Goal: Transaction & Acquisition: Book appointment/travel/reservation

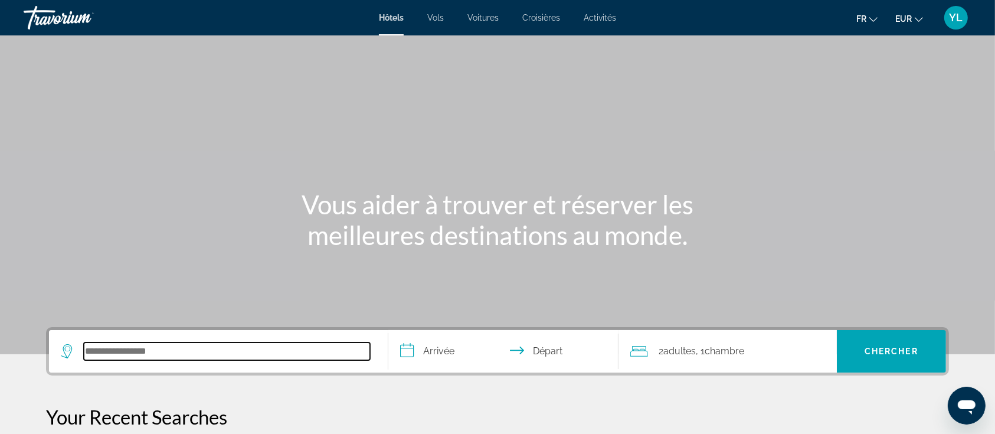
click at [221, 346] on input "Search hotel destination" at bounding box center [227, 351] width 286 height 18
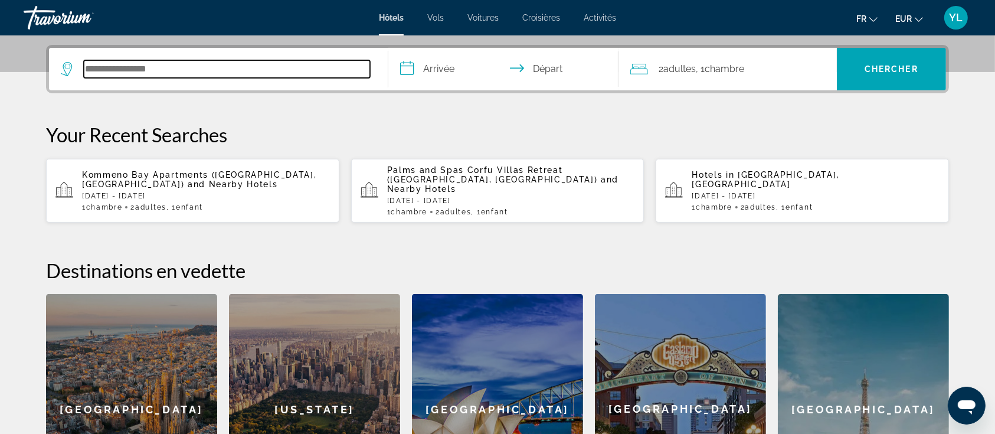
scroll to position [288, 0]
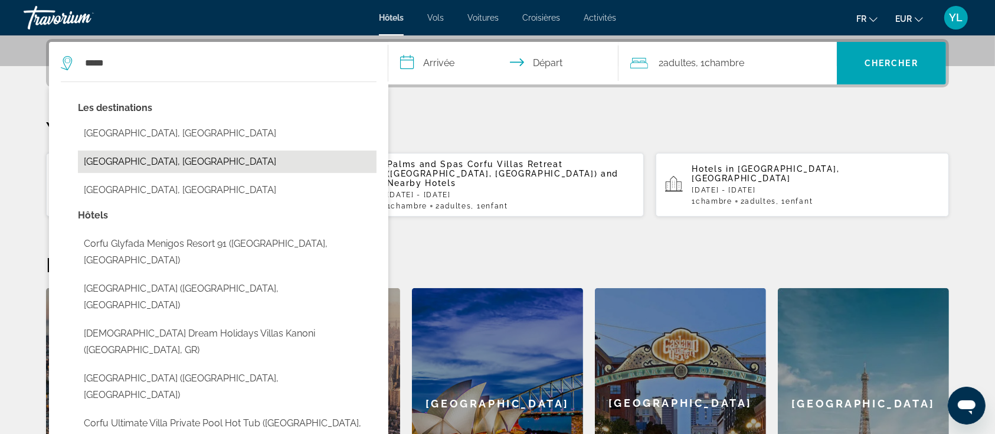
click at [116, 159] on button "[GEOGRAPHIC_DATA], [GEOGRAPHIC_DATA]" at bounding box center [227, 162] width 299 height 22
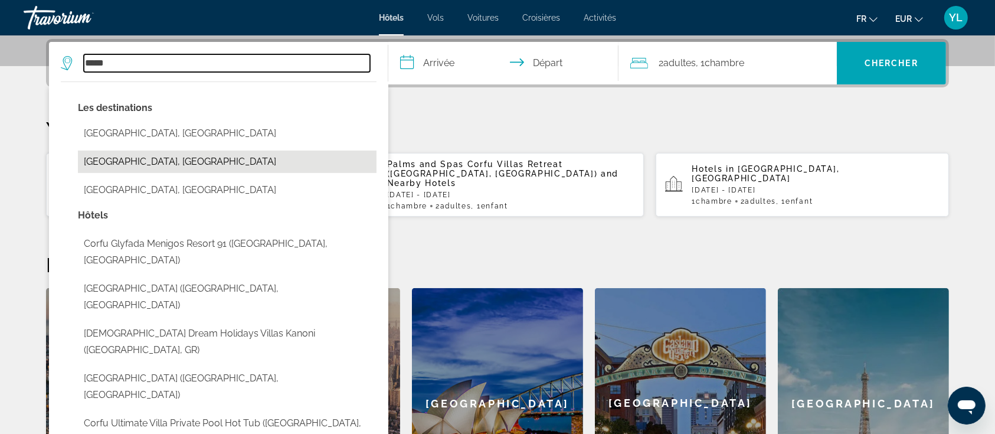
type input "**********"
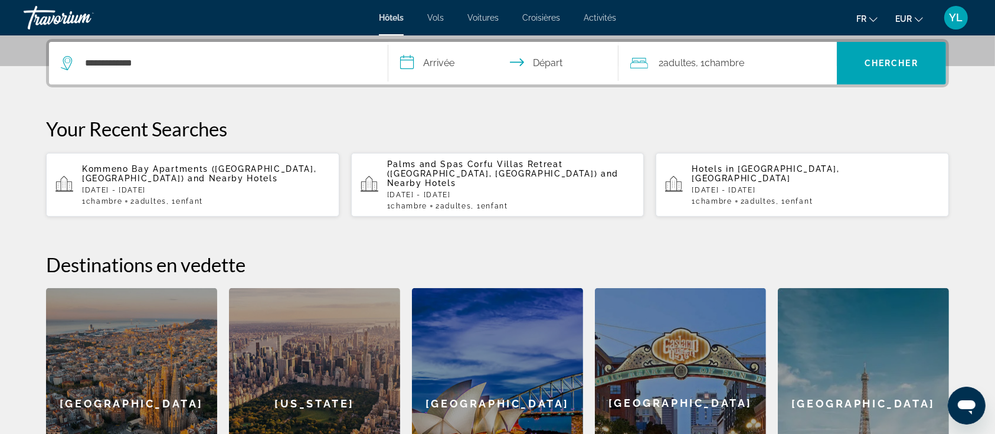
click at [430, 63] on input "**********" at bounding box center [505, 65] width 235 height 46
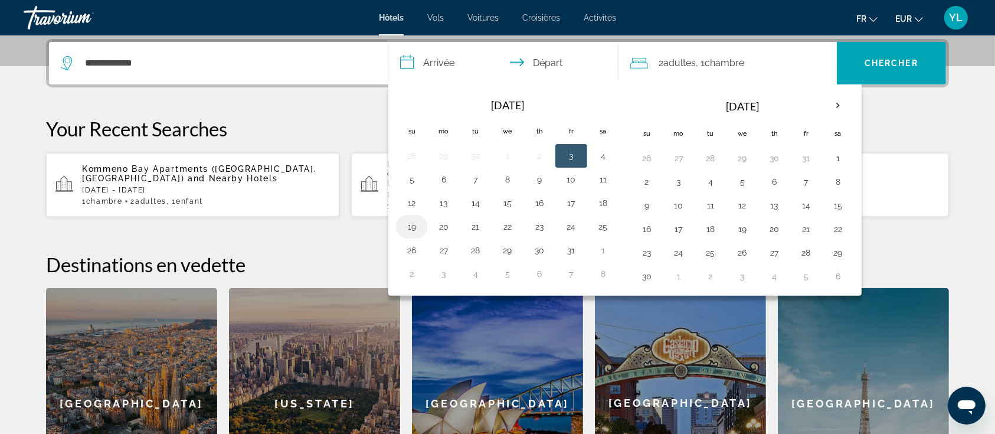
click at [414, 224] on button "19" at bounding box center [412, 226] width 19 height 17
click at [442, 227] on button "20" at bounding box center [443, 226] width 19 height 17
type input "**********"
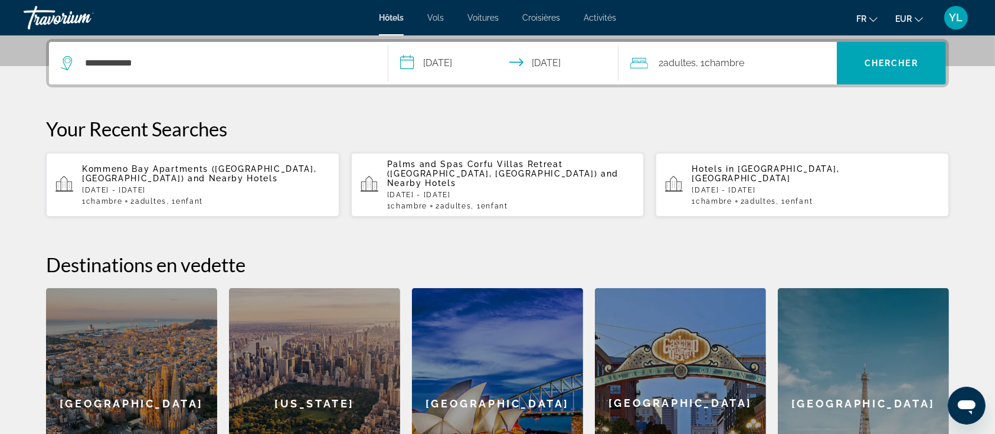
click at [701, 68] on span ", 1 Chambre pièces" at bounding box center [720, 63] width 48 height 17
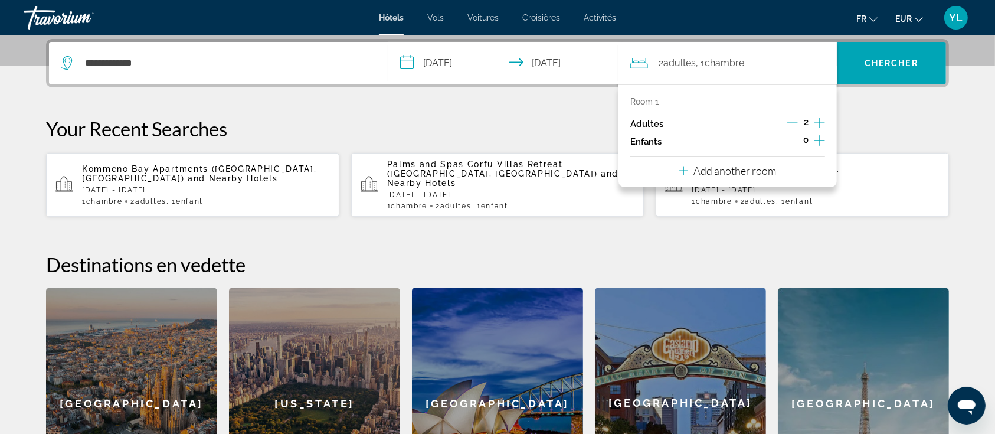
click at [818, 141] on icon "Increment children" at bounding box center [820, 140] width 11 height 14
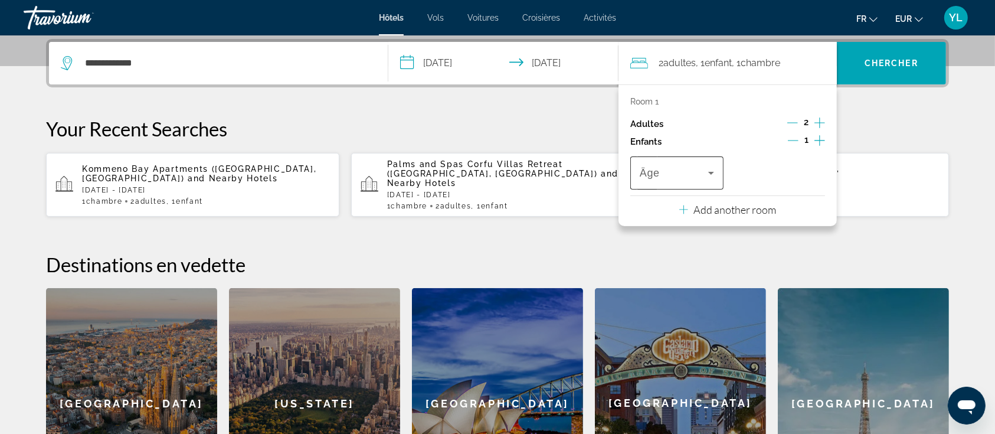
click at [678, 162] on div "Travelers: 2 adults, 1 child" at bounding box center [677, 172] width 74 height 33
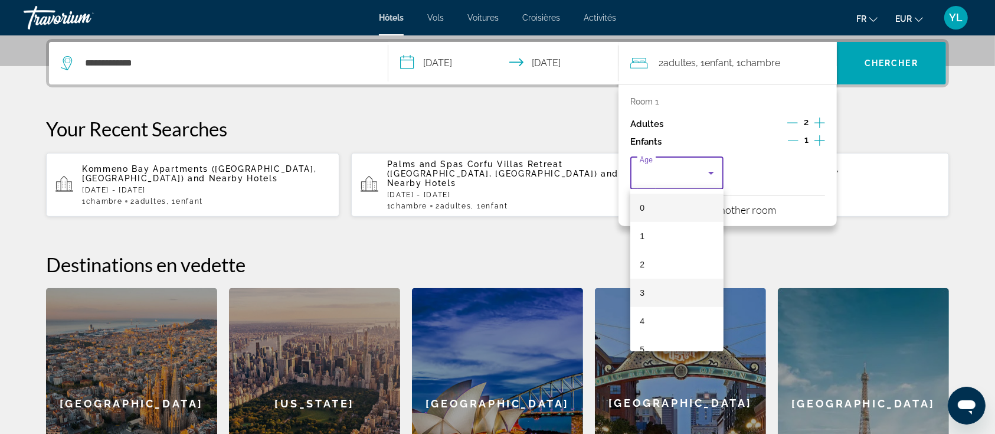
click at [659, 286] on mat-option "3" at bounding box center [676, 293] width 93 height 28
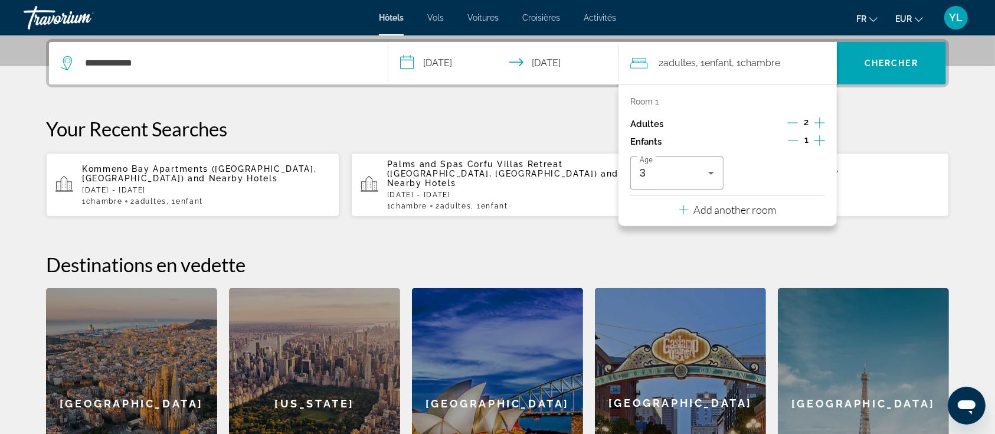
click at [868, 89] on div "**********" at bounding box center [497, 278] width 950 height 479
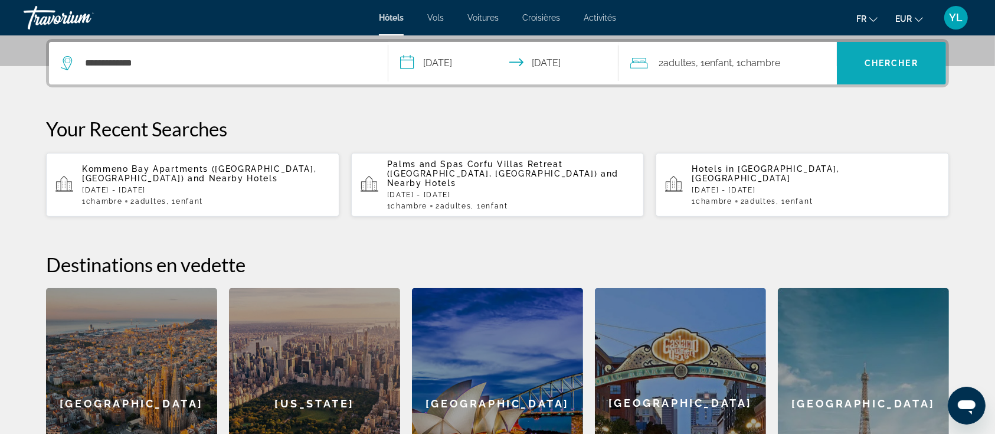
click at [871, 73] on span "Search" at bounding box center [891, 63] width 109 height 28
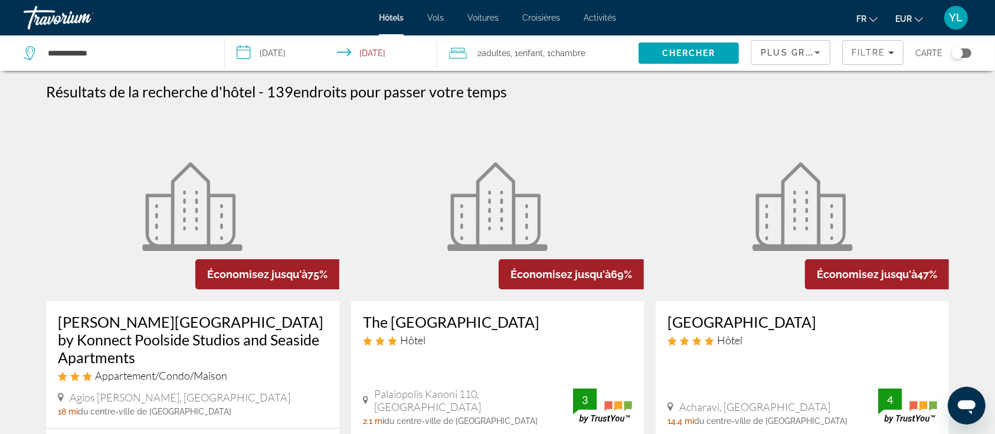
click at [965, 51] on div "Toggle map" at bounding box center [962, 52] width 20 height 9
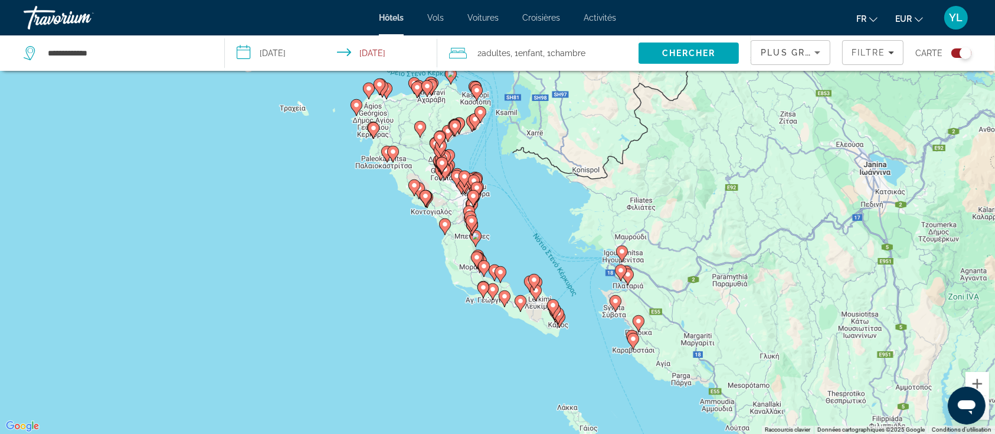
click at [505, 203] on div "Pour activer le glissement avec le clavier, appuyez sur Alt+Entrée. Une fois ce…" at bounding box center [497, 217] width 995 height 434
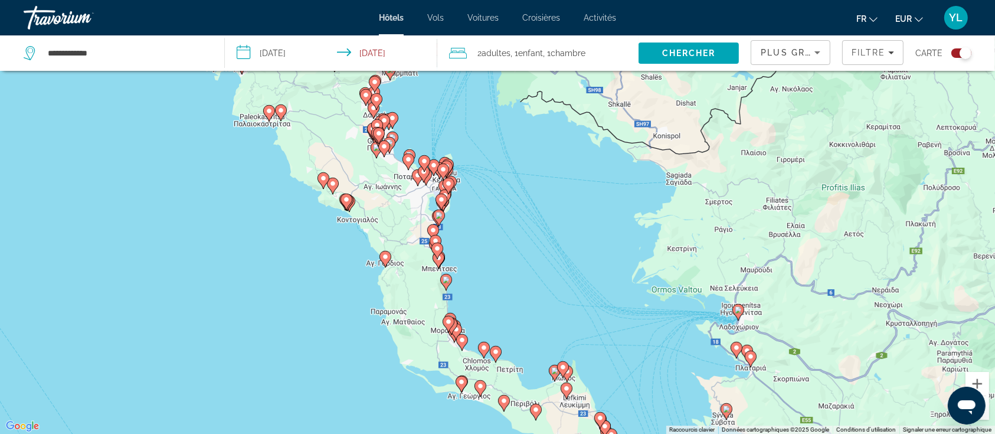
click at [491, 187] on div "Pour activer le glissement avec le clavier, appuyez sur Alt+Entrée. Une fois ce…" at bounding box center [497, 217] width 995 height 434
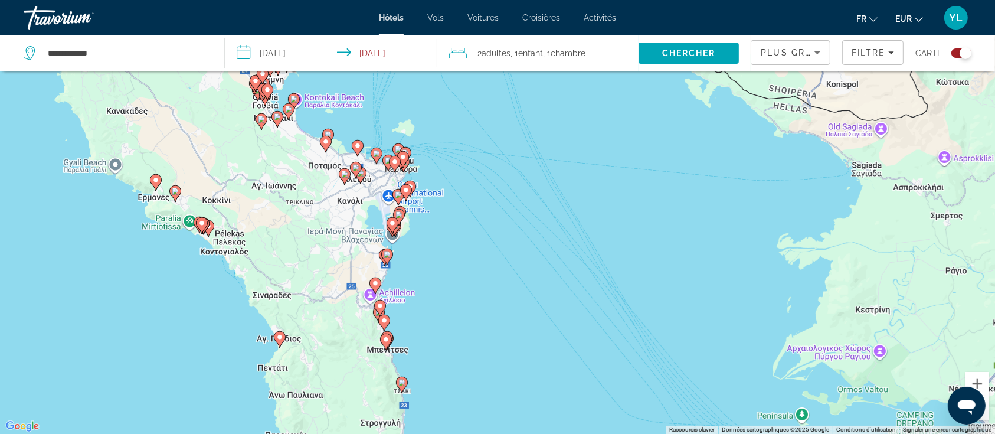
click at [438, 160] on div "Pour activer le glissement avec le clavier, appuyez sur Alt+Entrée. Une fois ce…" at bounding box center [497, 217] width 995 height 434
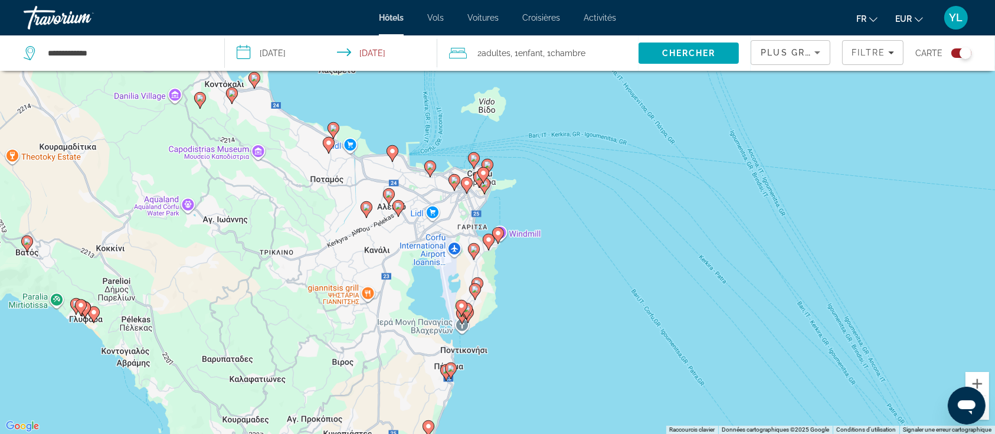
drag, startPoint x: 419, startPoint y: 183, endPoint x: 540, endPoint y: 191, distance: 121.9
click at [540, 191] on div "Pour activer le glissement avec le clavier, appuyez sur Alt+Entrée. Une fois ce…" at bounding box center [497, 217] width 995 height 434
click at [518, 208] on div "Pour activer le glissement avec le clavier, appuyez sur Alt+Entrée. Une fois ce…" at bounding box center [497, 217] width 995 height 434
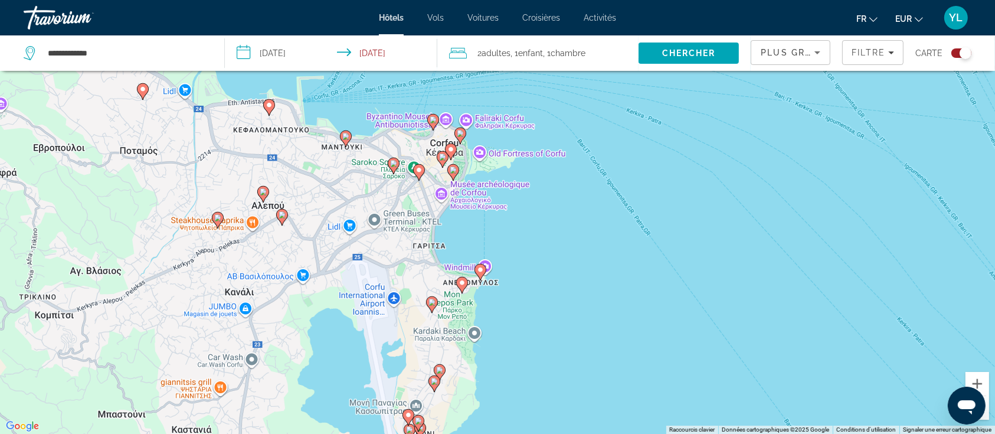
click at [581, 185] on div "Pour activer le glissement avec le clavier, appuyez sur Alt+Entrée. Une fois ce…" at bounding box center [497, 217] width 995 height 434
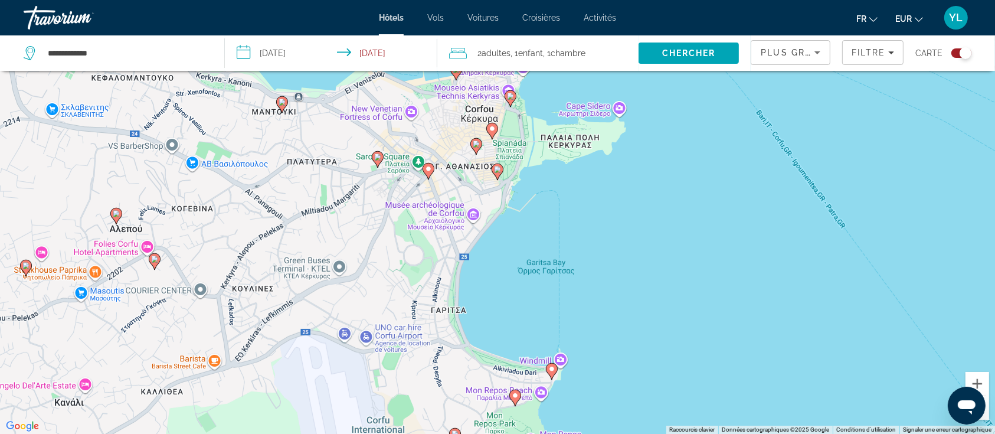
drag, startPoint x: 413, startPoint y: 248, endPoint x: 664, endPoint y: 276, distance: 252.5
click at [664, 276] on div "Pour activer le glissement avec le clavier, appuyez sur Alt+Entrée. Une fois ce…" at bounding box center [497, 217] width 995 height 434
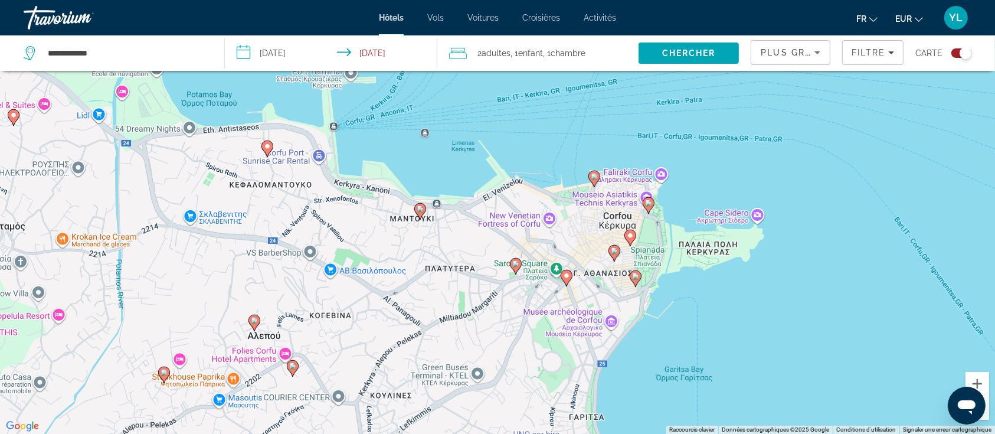
drag, startPoint x: 390, startPoint y: 87, endPoint x: 462, endPoint y: 201, distance: 134.6
click at [462, 201] on div "Pour activer le glissement avec le clavier, appuyez sur Alt+Entrée. Une fois ce…" at bounding box center [497, 217] width 995 height 434
click at [266, 152] on icon "Main content" at bounding box center [268, 149] width 11 height 15
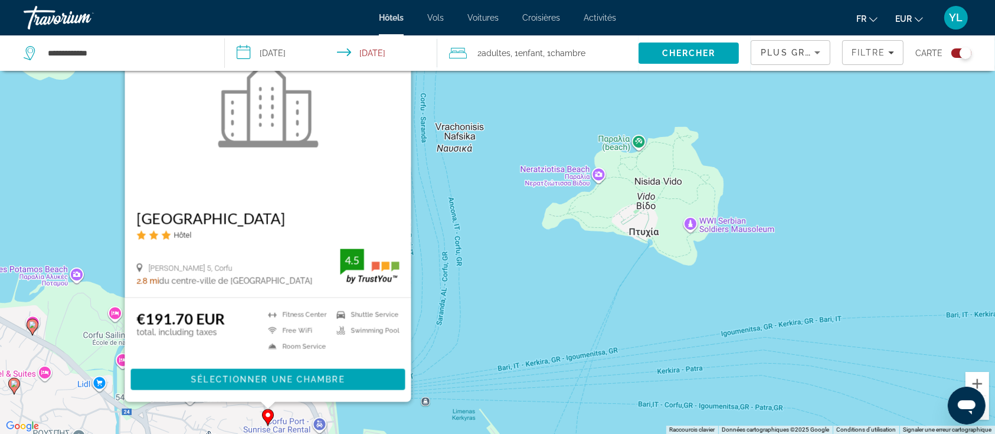
click at [460, 296] on div "Pour activer le glissement avec le clavier, appuyez sur Alt+Entrée. Une fois ce…" at bounding box center [497, 217] width 995 height 434
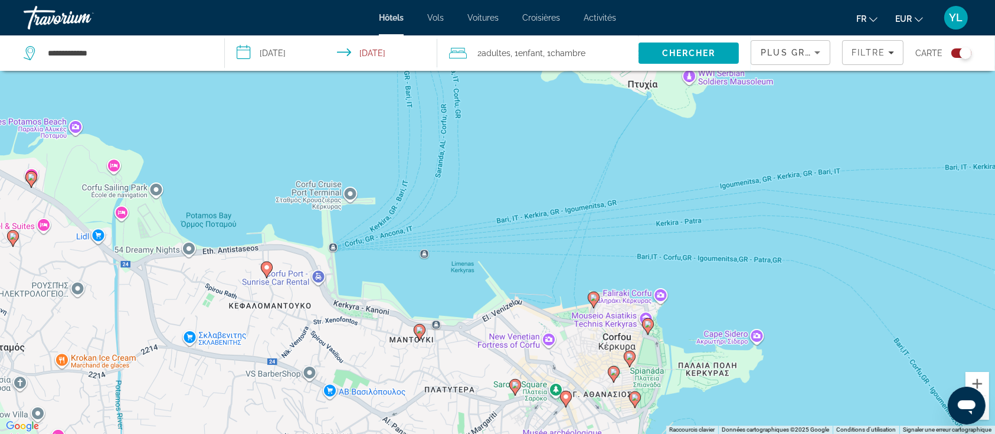
drag, startPoint x: 463, startPoint y: 319, endPoint x: 457, endPoint y: 165, distance: 154.2
click at [463, 150] on div "Pour activer le glissement avec le clavier, appuyez sur Alt+Entrée. Une fois ce…" at bounding box center [497, 217] width 995 height 434
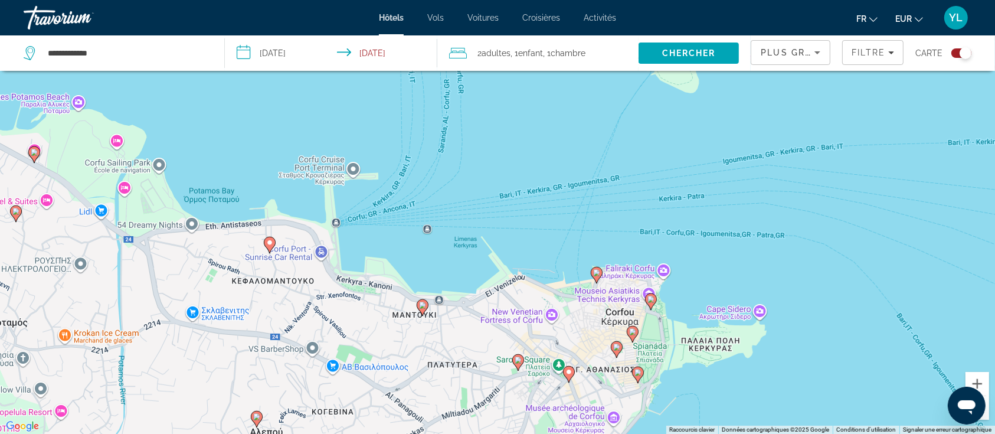
click at [420, 307] on image "Main content" at bounding box center [422, 305] width 7 height 7
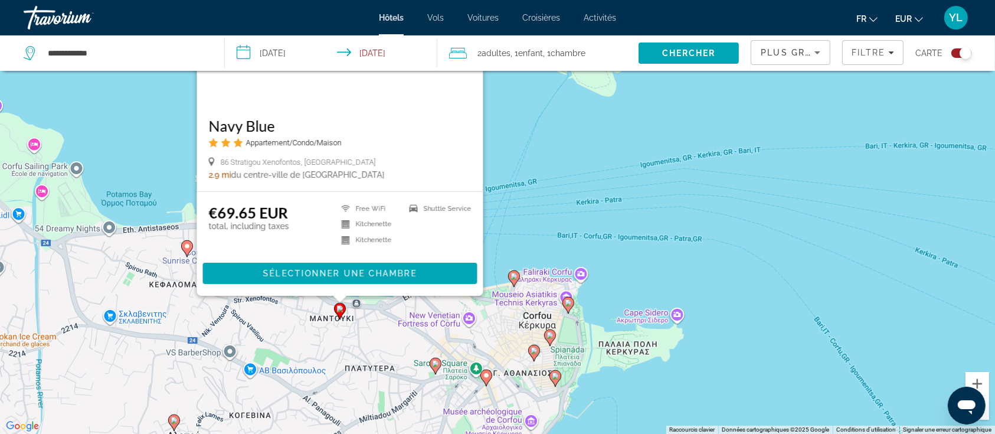
drag, startPoint x: 647, startPoint y: 263, endPoint x: 558, endPoint y: 159, distance: 136.5
click at [558, 159] on div "Pour activer le glissement avec le clavier, appuyez sur Alt+Entrée. Une fois ce…" at bounding box center [497, 217] width 995 height 434
click at [865, 57] on span "Filters" at bounding box center [873, 52] width 60 height 28
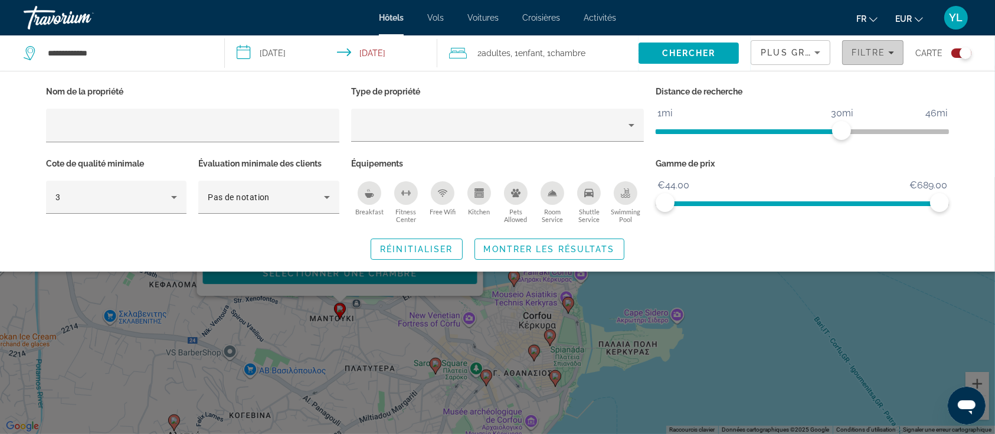
click at [865, 57] on span "Filters" at bounding box center [873, 52] width 60 height 28
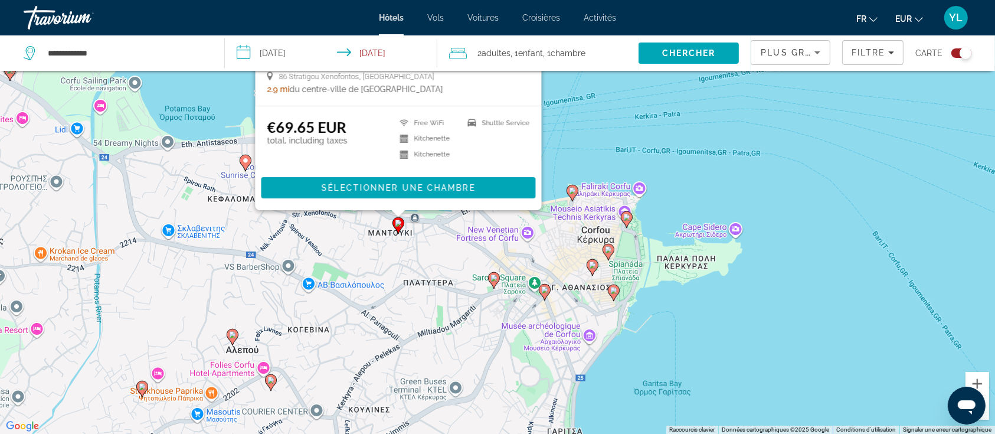
drag, startPoint x: 597, startPoint y: 306, endPoint x: 657, endPoint y: 219, distance: 105.6
click at [657, 219] on div "Pour activer le glissement avec le clavier, appuyez sur Alt+Entrée. Une fois ce…" at bounding box center [497, 217] width 995 height 434
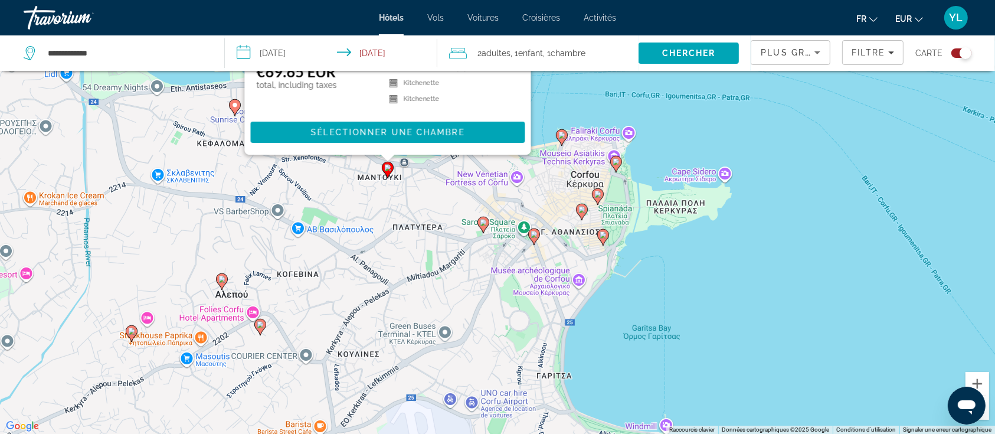
drag, startPoint x: 619, startPoint y: 130, endPoint x: 607, endPoint y: 76, distance: 55.5
click at [607, 76] on div "Pour activer le glissement avec le clavier, appuyez sur Alt+Entrée. Une fois ce…" at bounding box center [497, 217] width 995 height 434
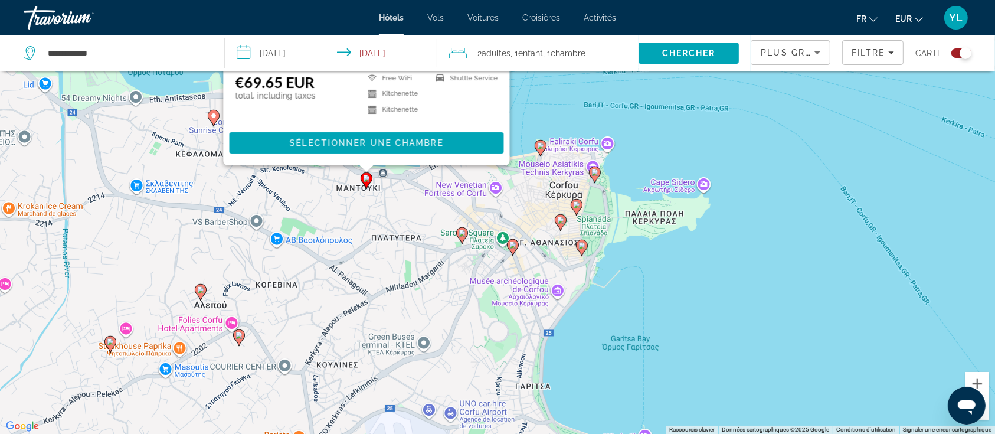
drag, startPoint x: 673, startPoint y: 342, endPoint x: 652, endPoint y: 353, distance: 24.0
click at [652, 353] on div "Pour activer le glissement avec le clavier, appuyez sur Alt+Entrée. Une fois ce…" at bounding box center [497, 217] width 995 height 434
click at [462, 236] on image "Main content" at bounding box center [462, 233] width 7 height 7
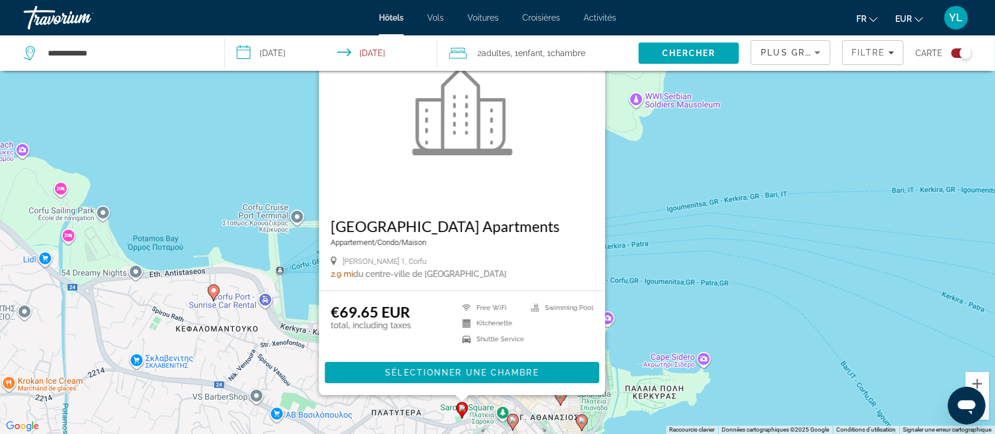
click at [671, 267] on div "Pour activer le glissement avec le clavier, appuyez sur Alt+Entrée. Une fois ce…" at bounding box center [497, 217] width 995 height 434
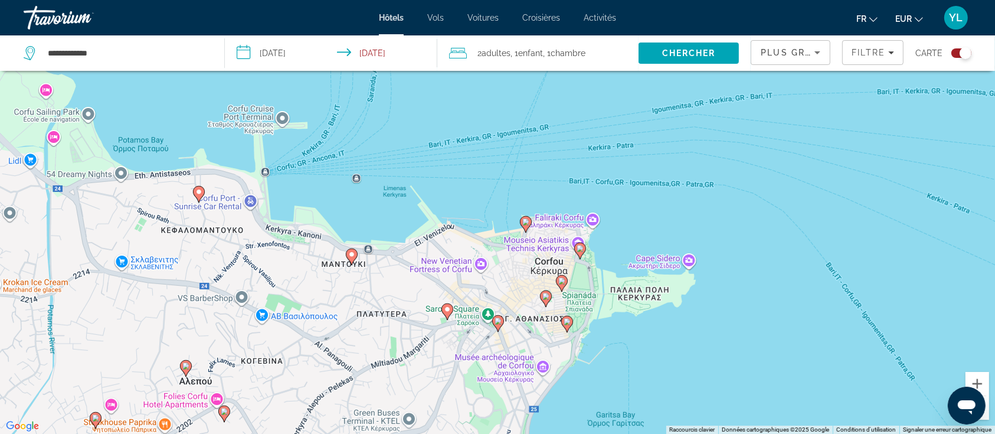
drag, startPoint x: 540, startPoint y: 370, endPoint x: 522, endPoint y: 262, distance: 108.9
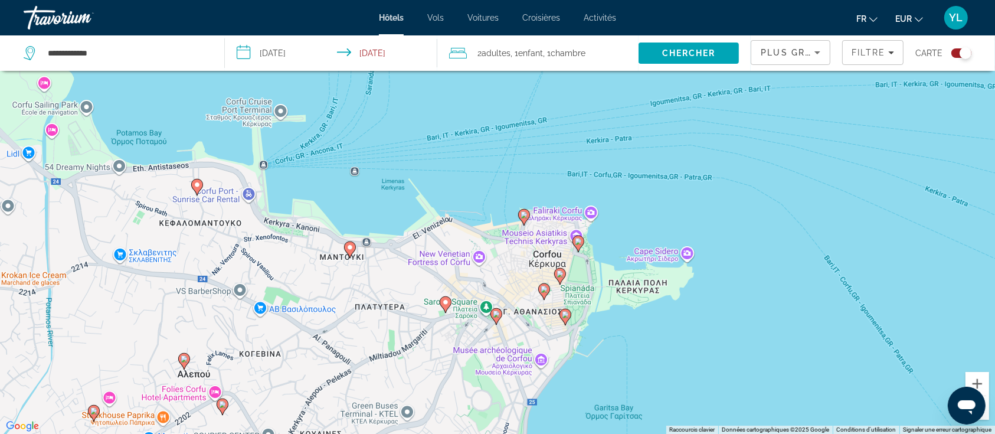
click at [450, 302] on icon "Main content" at bounding box center [445, 303] width 11 height 15
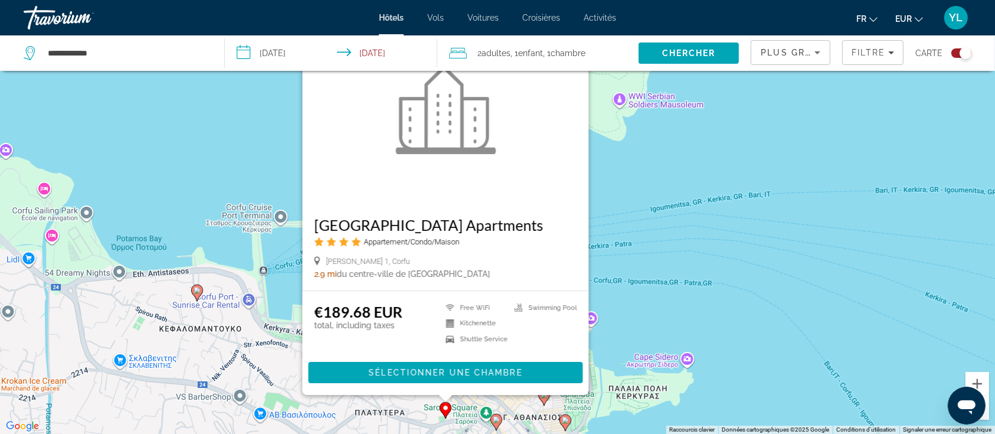
click at [719, 316] on div "Pour activer le glissement avec le clavier, appuyez sur Alt+Entrée. Une fois ce…" at bounding box center [497, 217] width 995 height 434
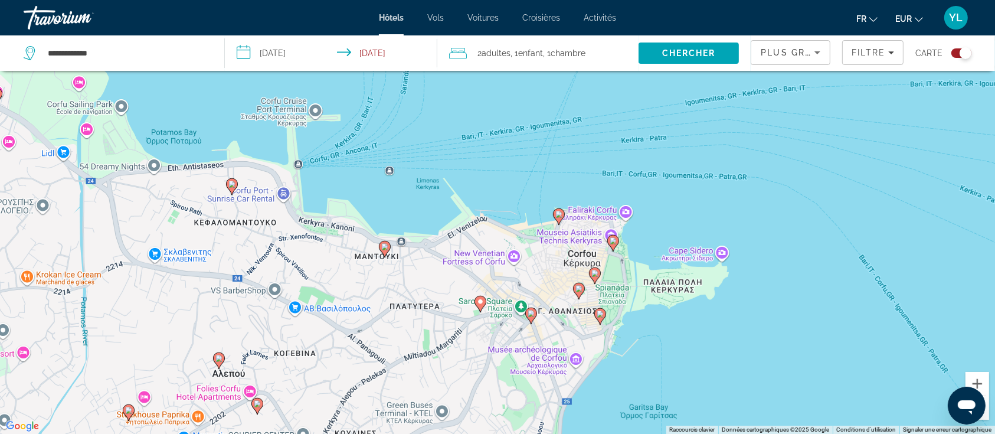
drag, startPoint x: 636, startPoint y: 355, endPoint x: 700, endPoint y: 175, distance: 190.5
click at [700, 175] on div "Pour activer le glissement avec le clavier, appuyez sur Alt+Entrée. Une fois ce…" at bounding box center [497, 217] width 995 height 434
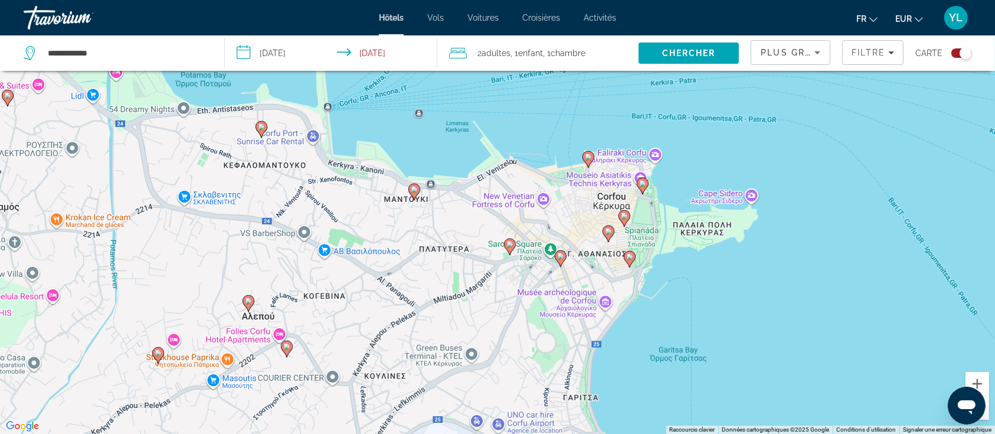
click at [559, 259] on image "Main content" at bounding box center [560, 256] width 7 height 7
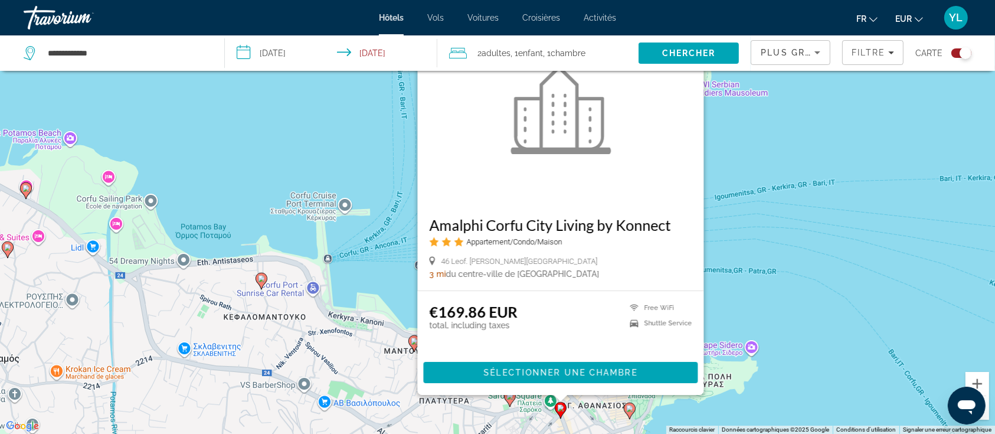
click at [777, 276] on div "Pour activer le glissement avec le clavier, appuyez sur Alt+Entrée. Une fois ce…" at bounding box center [497, 217] width 995 height 434
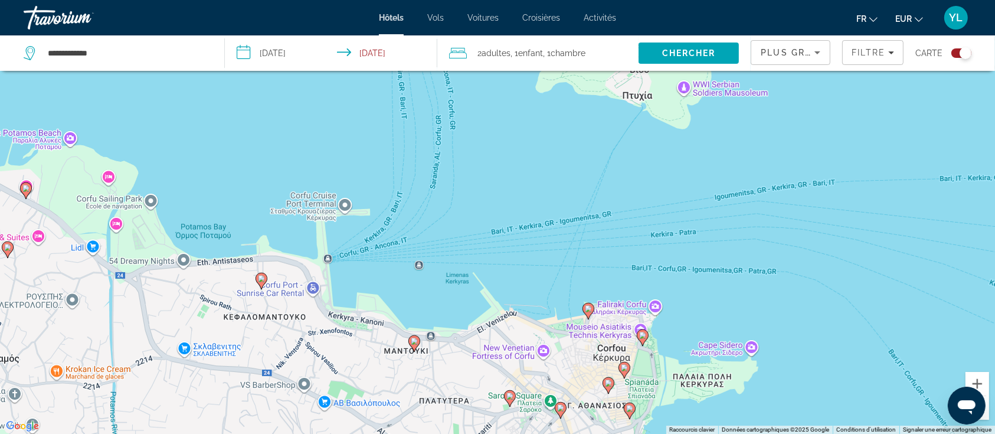
click at [588, 309] on image "Main content" at bounding box center [588, 308] width 7 height 7
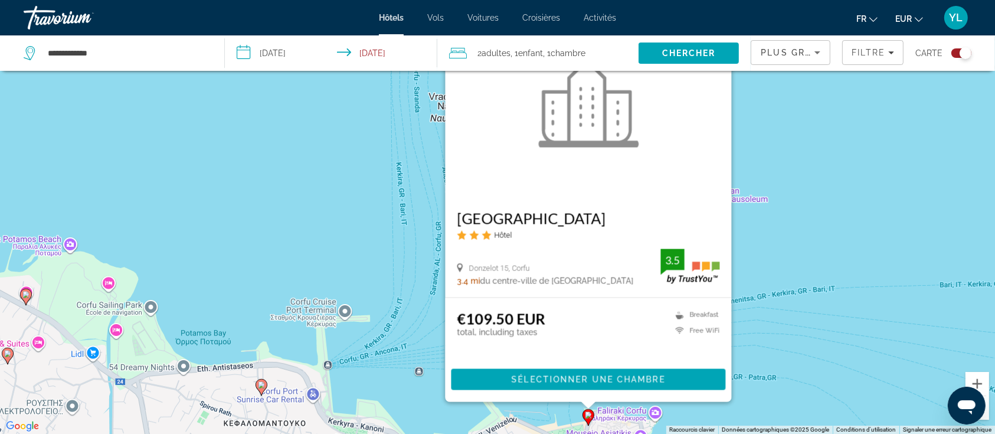
click at [796, 329] on div "Pour activer le glissement avec le clavier, appuyez sur Alt+Entrée. Une fois ce…" at bounding box center [497, 217] width 995 height 434
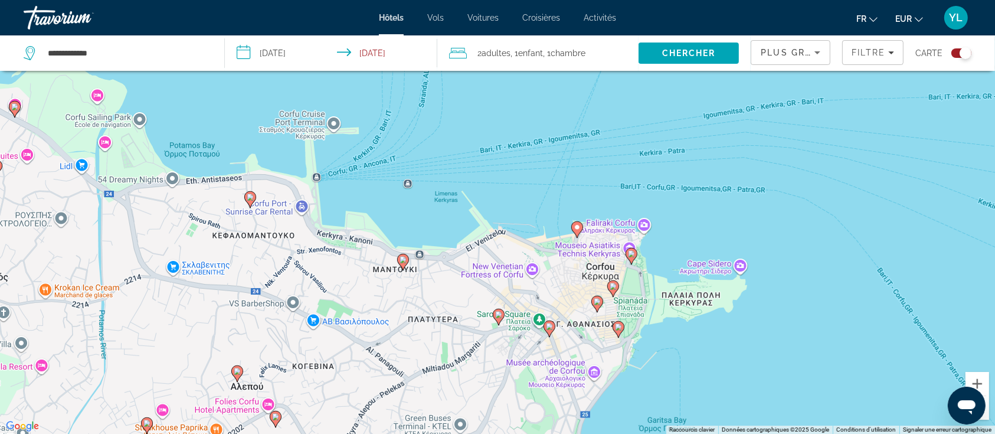
drag, startPoint x: 708, startPoint y: 378, endPoint x: 694, endPoint y: 179, distance: 200.0
click at [694, 179] on div "Pour activer le glissement avec le clavier, appuyez sur Alt+Entrée. Une fois ce…" at bounding box center [497, 217] width 995 height 434
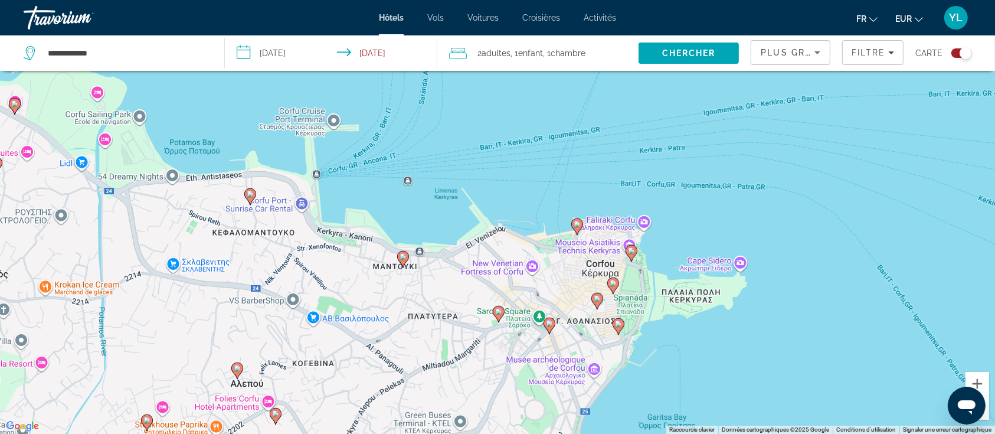
click at [632, 253] on image "Main content" at bounding box center [631, 250] width 7 height 7
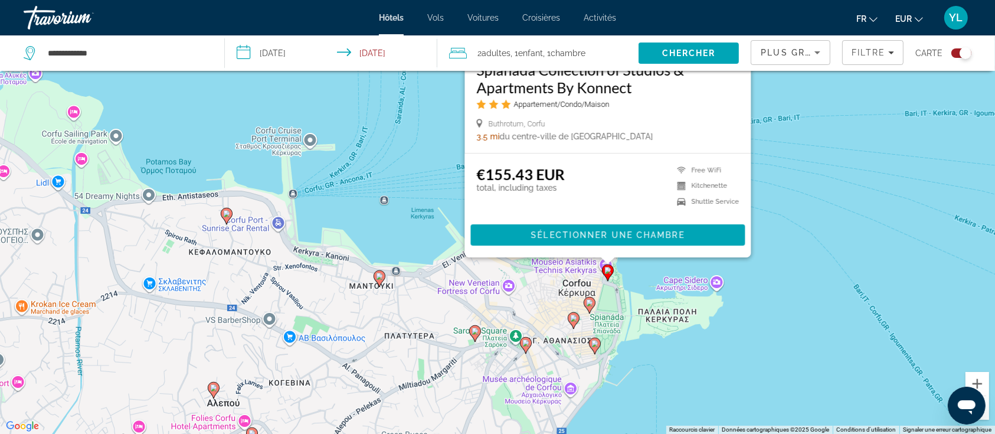
drag, startPoint x: 829, startPoint y: 305, endPoint x: 798, endPoint y: 141, distance: 167.7
click at [798, 141] on div "Pour activer le glissement avec le clavier, appuyez sur Alt+Entrée. Une fois ce…" at bounding box center [497, 217] width 995 height 434
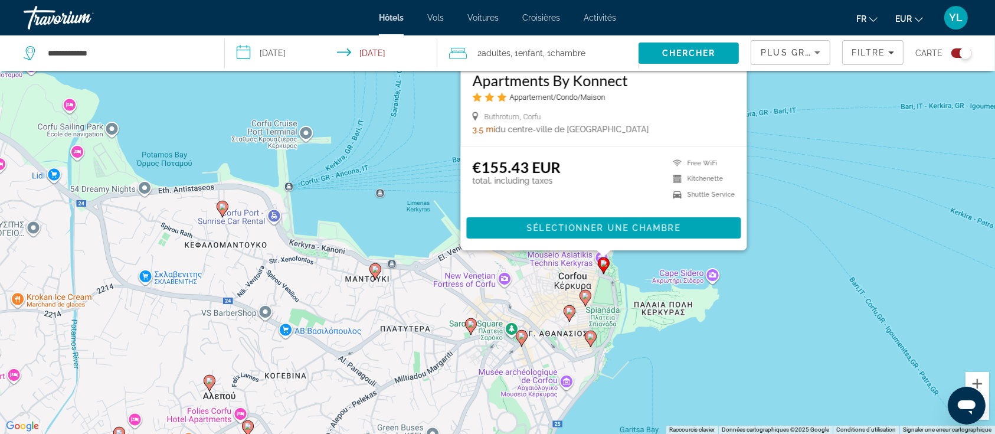
click at [586, 301] on icon "Main content" at bounding box center [585, 297] width 11 height 15
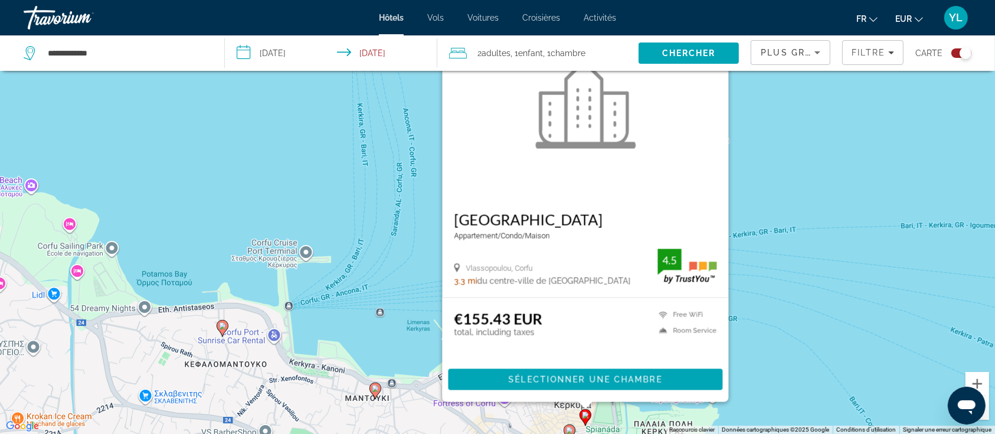
click at [782, 349] on div "Pour activer le glissement avec le clavier, appuyez sur Alt+Entrée. Une fois ce…" at bounding box center [497, 217] width 995 height 434
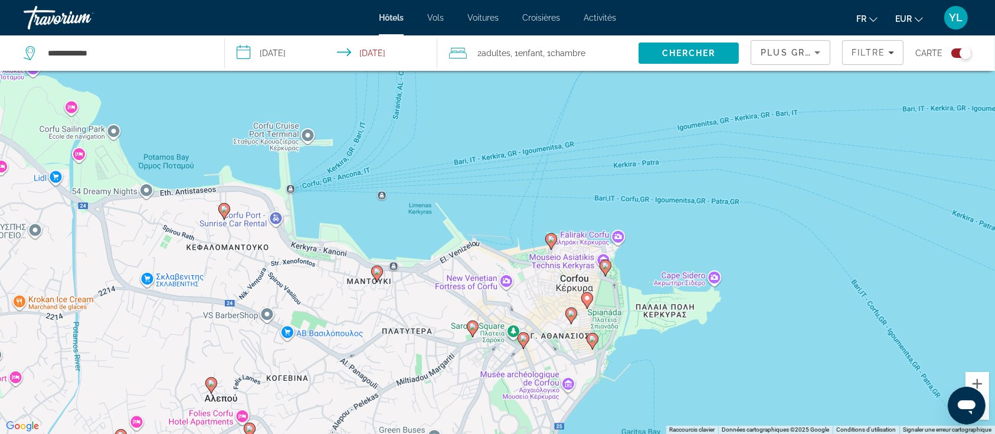
drag, startPoint x: 675, startPoint y: 392, endPoint x: 677, endPoint y: 250, distance: 142.3
click at [677, 250] on div "Pour activer le glissement avec le clavier, appuyez sur Alt+Entrée. Une fois ce…" at bounding box center [497, 217] width 995 height 434
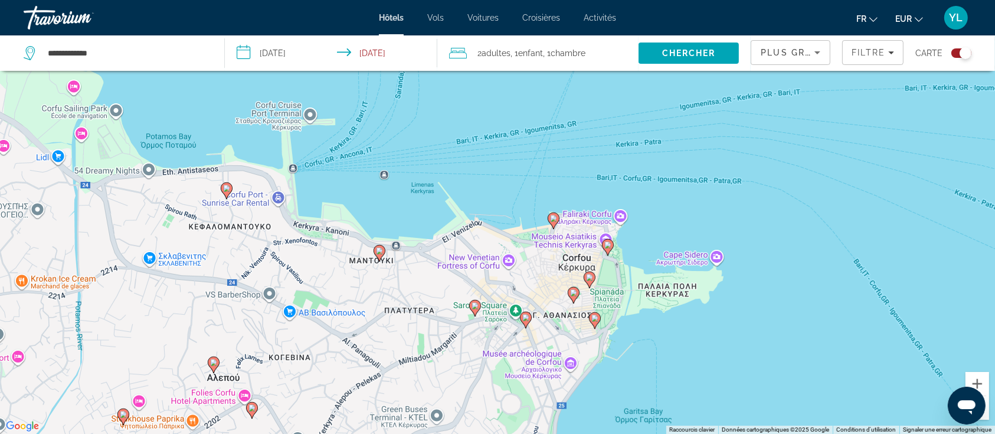
click at [576, 290] on image "Main content" at bounding box center [573, 292] width 7 height 7
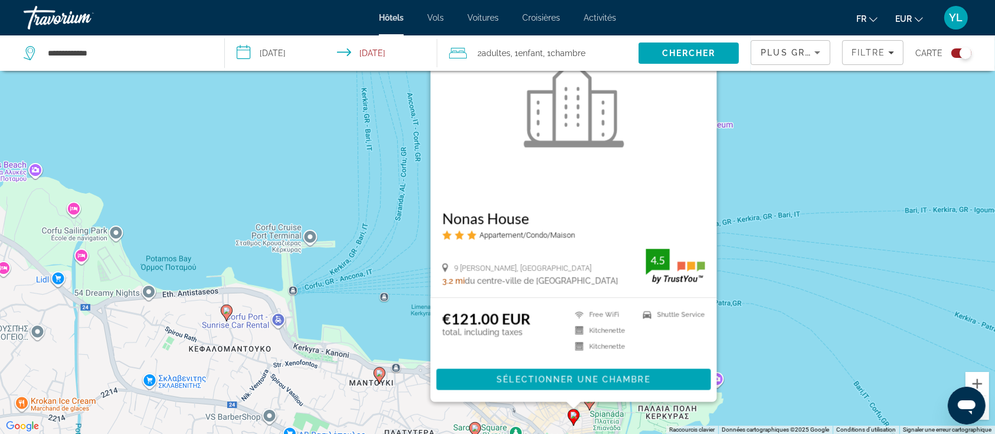
click at [806, 329] on div "Pour activer le glissement avec le clavier, appuyez sur Alt+Entrée. Une fois ce…" at bounding box center [497, 217] width 995 height 434
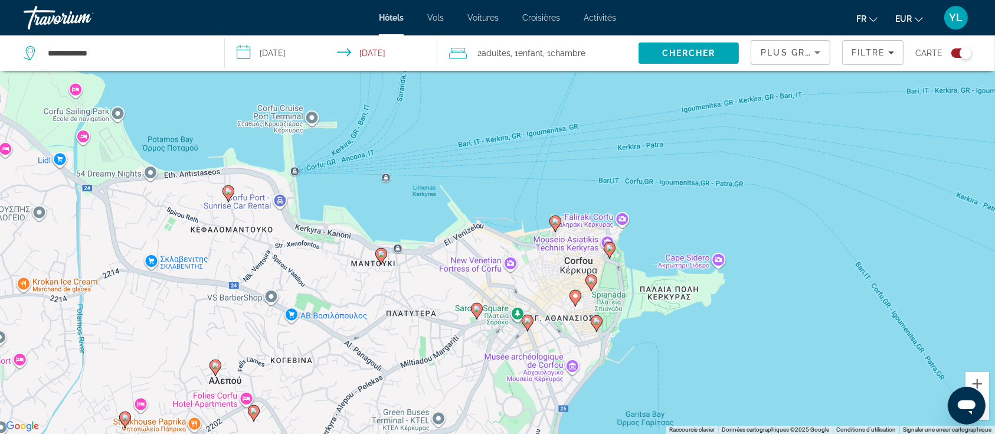
drag, startPoint x: 744, startPoint y: 355, endPoint x: 749, endPoint y: 194, distance: 161.8
click at [749, 194] on div "Pour activer le glissement avec le clavier, appuyez sur Alt+Entrée. Une fois ce…" at bounding box center [497, 217] width 995 height 434
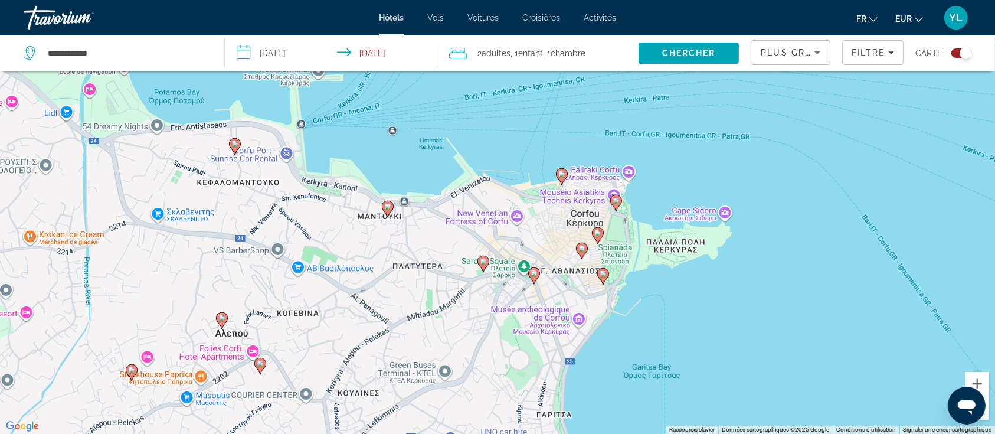
click at [600, 276] on image "Main content" at bounding box center [603, 273] width 7 height 7
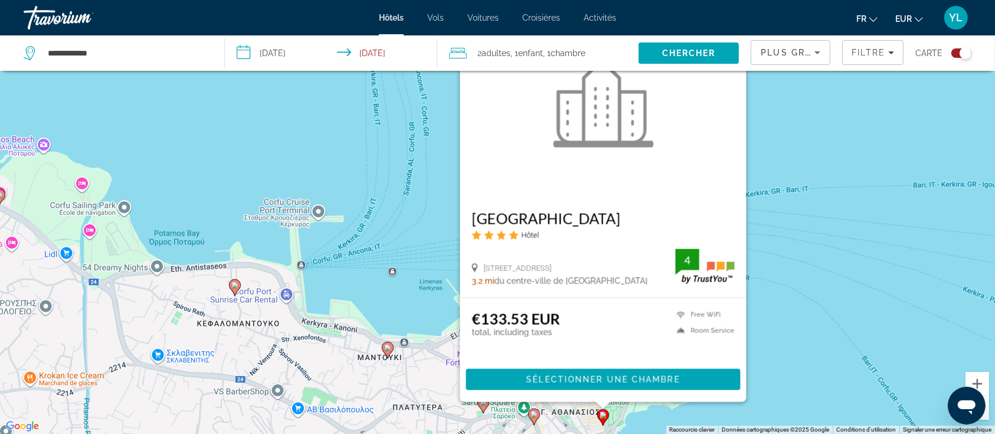
click at [845, 337] on div "Pour activer le glissement avec le clavier, appuyez sur Alt+Entrée. Une fois ce…" at bounding box center [497, 217] width 995 height 434
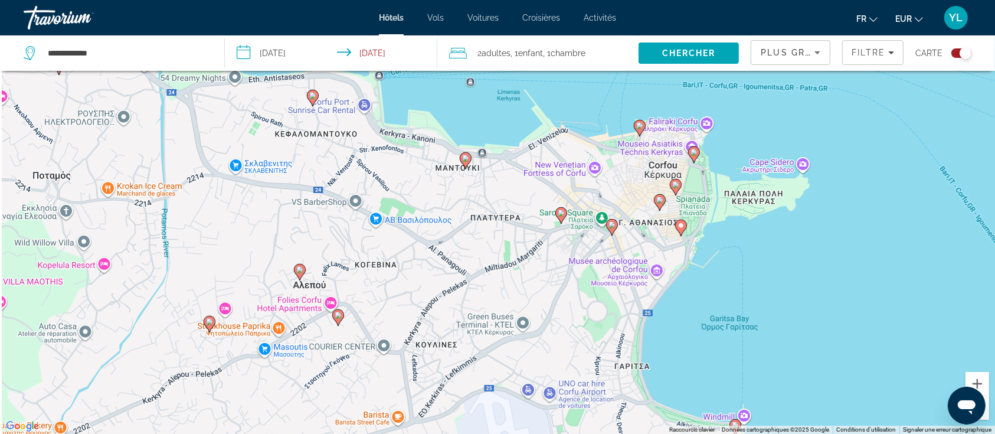
drag, startPoint x: 718, startPoint y: 376, endPoint x: 802, endPoint y: 169, distance: 223.2
click at [802, 169] on div "Pour activer le glissement avec le clavier, appuyez sur Alt+Entrée. Une fois ce…" at bounding box center [497, 217] width 995 height 434
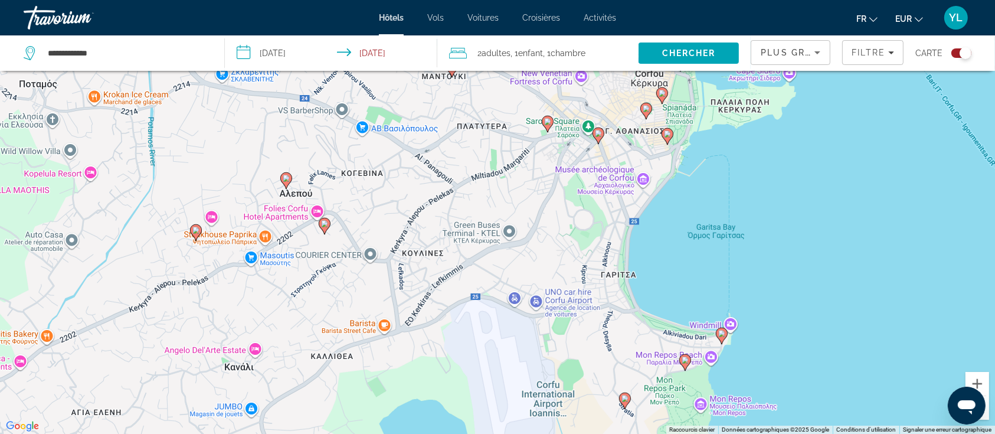
drag, startPoint x: 774, startPoint y: 338, endPoint x: 747, endPoint y: 257, distance: 85.1
click at [747, 257] on div "Pour activer le glissement avec le clavier, appuyez sur Alt+Entrée. Une fois ce…" at bounding box center [497, 217] width 995 height 434
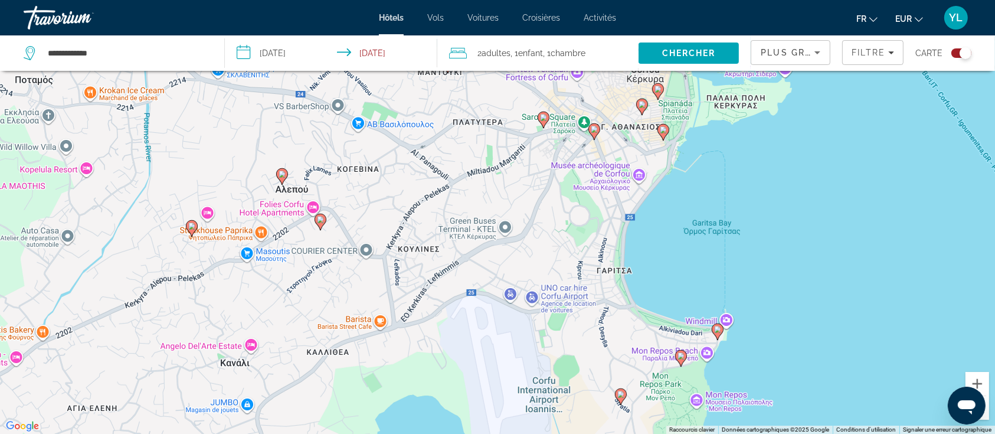
click at [713, 329] on icon "Main content" at bounding box center [718, 331] width 12 height 17
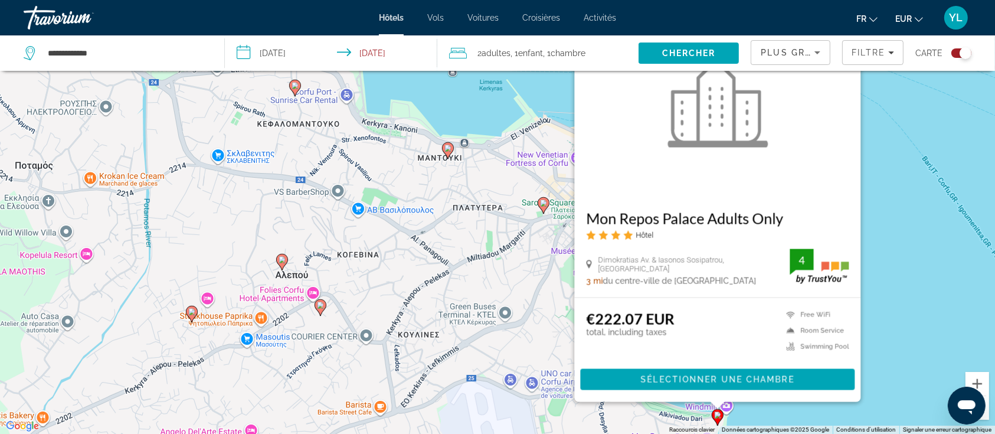
click at [899, 307] on div "Pour activer le glissement avec le clavier, appuyez sur Alt+Entrée. Une fois ce…" at bounding box center [497, 217] width 995 height 434
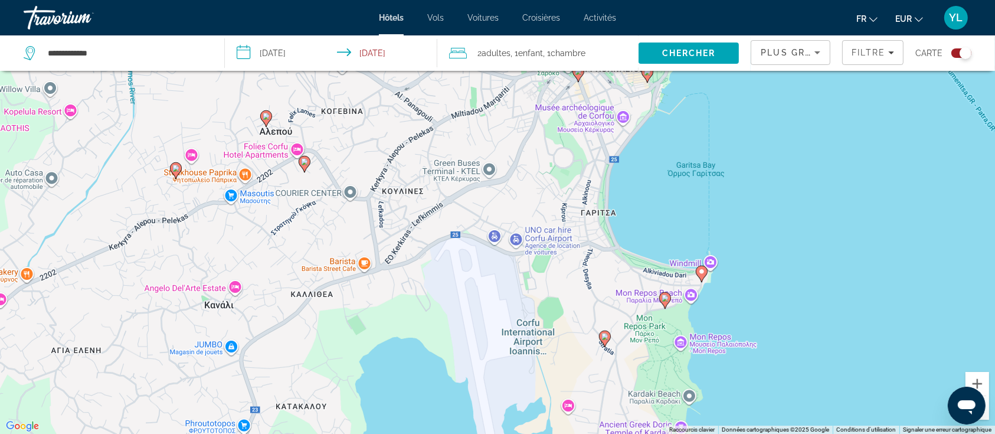
drag, startPoint x: 755, startPoint y: 290, endPoint x: 748, endPoint y: 177, distance: 113.6
click at [748, 177] on div "Pour activer le glissement avec le clavier, appuyez sur Alt+Entrée. Une fois ce…" at bounding box center [497, 217] width 995 height 434
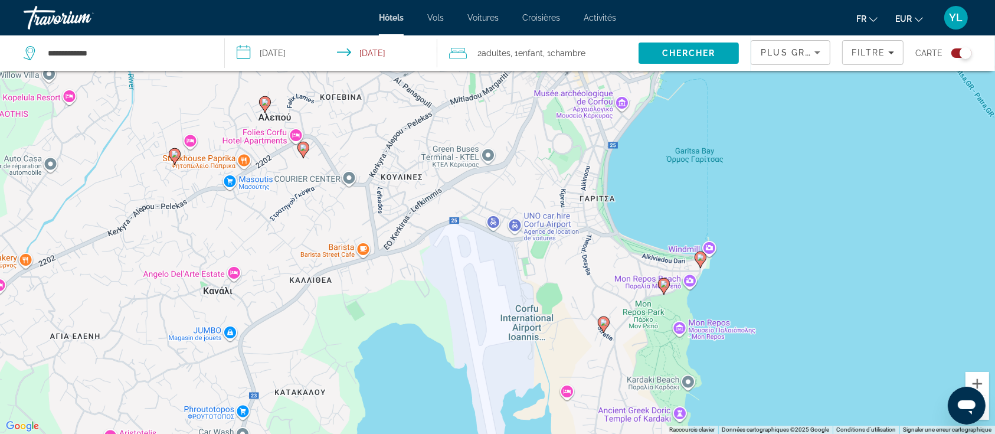
click at [666, 282] on image "Main content" at bounding box center [664, 283] width 7 height 7
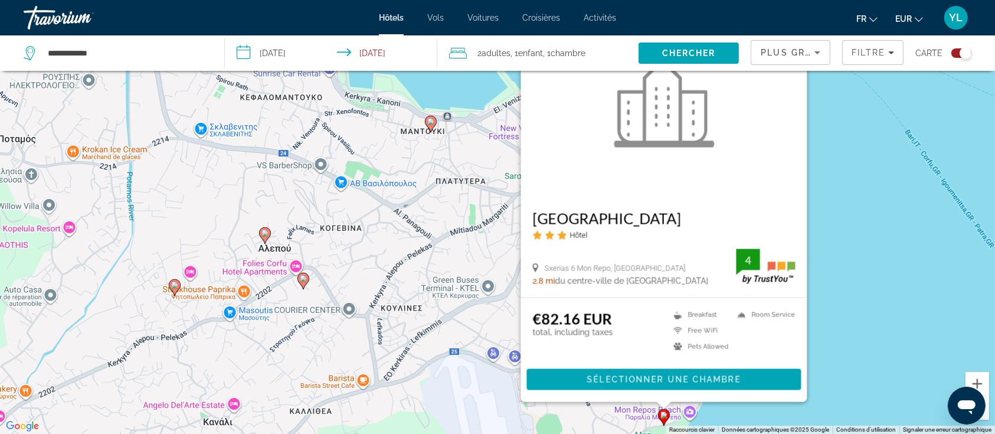
click at [841, 188] on div "Pour activer le glissement avec le clavier, appuyez sur Alt+Entrée. Une fois ce…" at bounding box center [497, 217] width 995 height 434
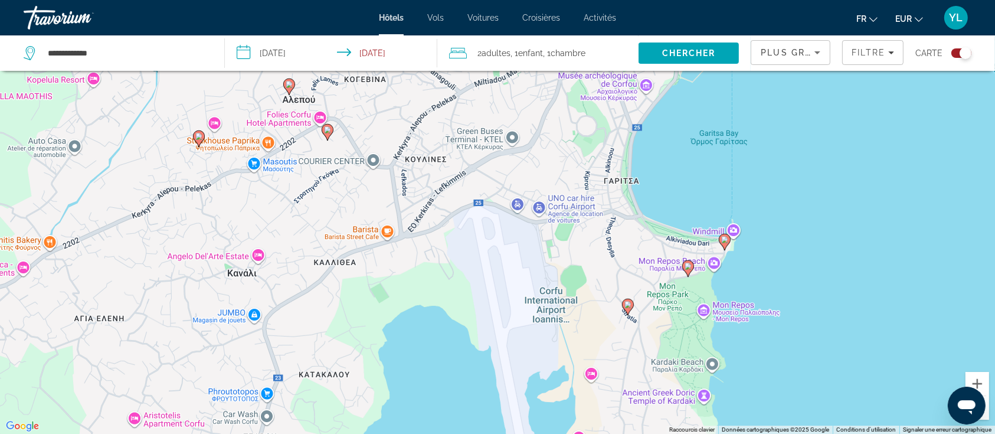
drag, startPoint x: 635, startPoint y: 333, endPoint x: 656, endPoint y: 117, distance: 217.2
click at [656, 117] on div "Pour activer le glissement avec le clavier, appuyez sur Alt+Entrée. Une fois ce…" at bounding box center [497, 217] width 995 height 434
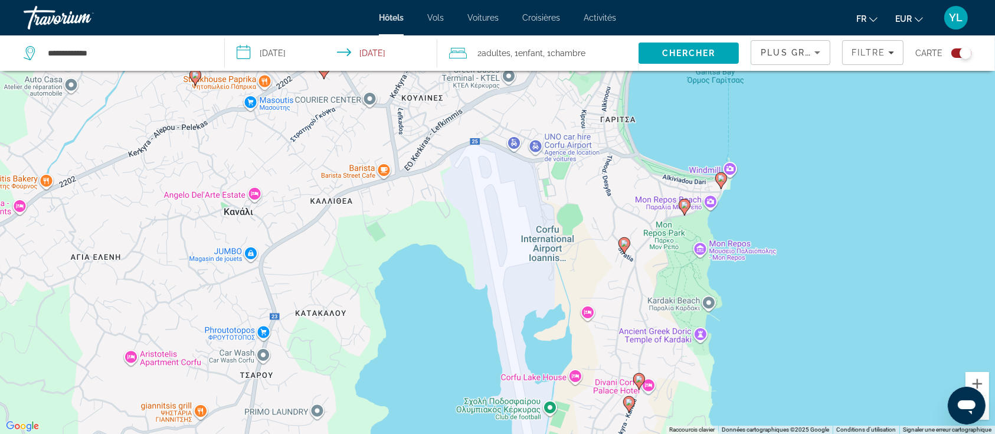
click at [628, 243] on icon "Main content" at bounding box center [624, 244] width 11 height 15
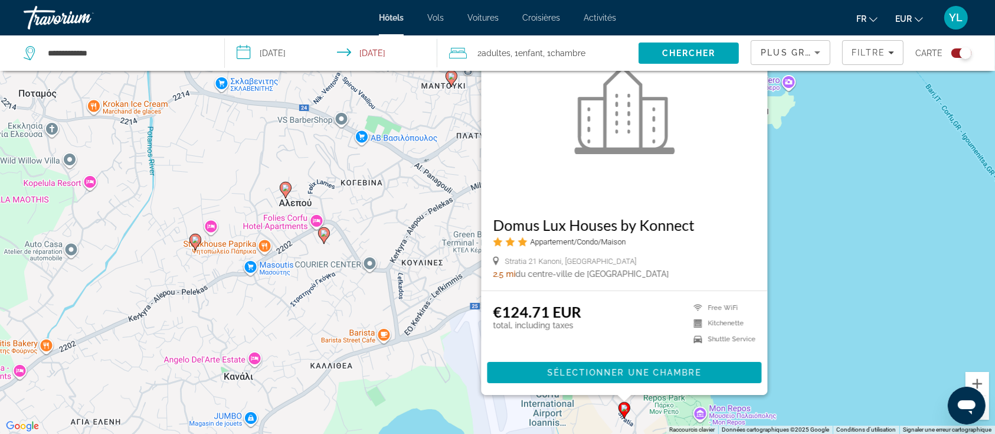
click at [789, 237] on div "Pour activer le glissement avec le clavier, appuyez sur Alt+Entrée. Une fois ce…" at bounding box center [497, 217] width 995 height 434
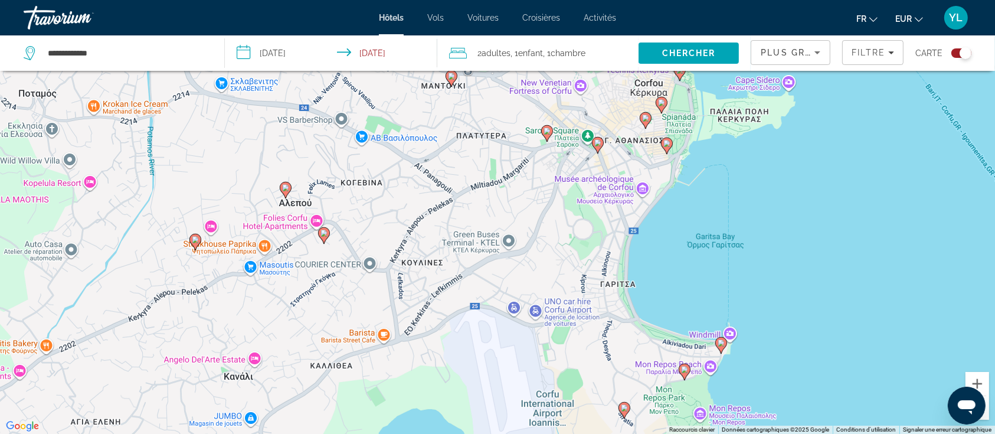
drag, startPoint x: 659, startPoint y: 330, endPoint x: 671, endPoint y: 77, distance: 252.9
click at [671, 77] on div "Pour activer le glissement avec le clavier, appuyez sur Alt+Entrée. Une fois ce…" at bounding box center [497, 217] width 995 height 434
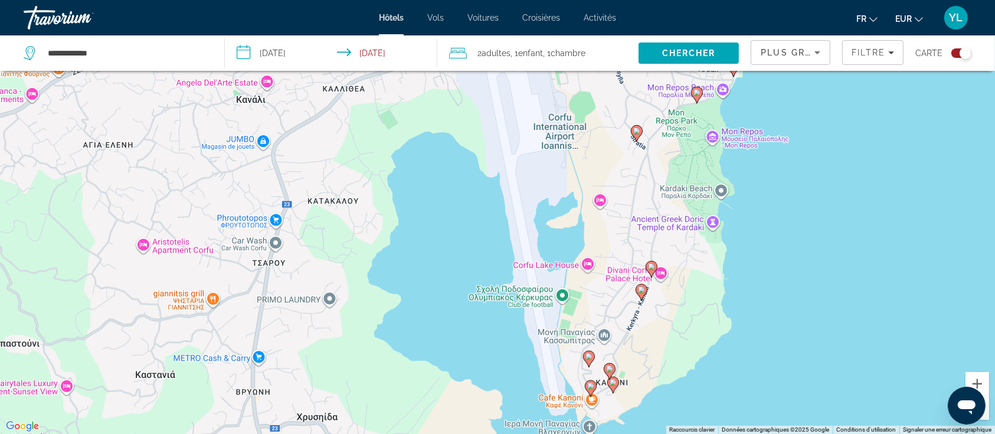
click at [649, 269] on image "Main content" at bounding box center [651, 266] width 7 height 7
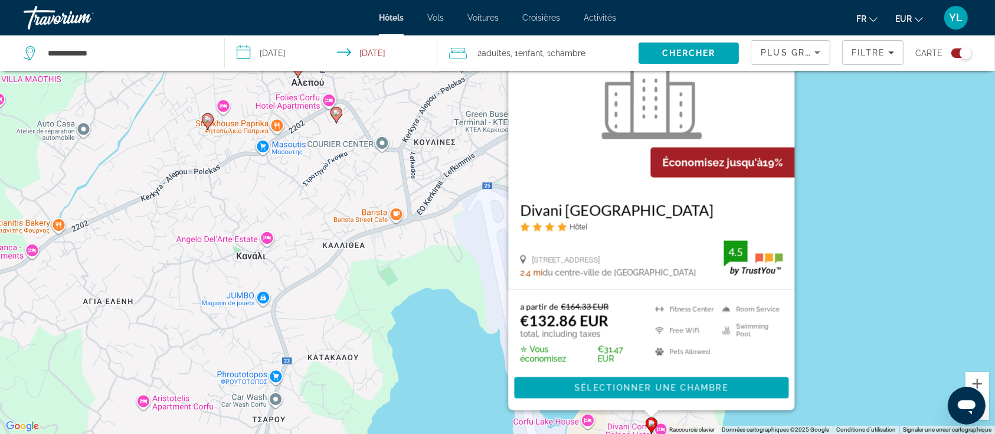
click at [855, 319] on div "Pour activer le glissement avec le clavier, appuyez sur Alt+Entrée. Une fois ce…" at bounding box center [497, 217] width 995 height 434
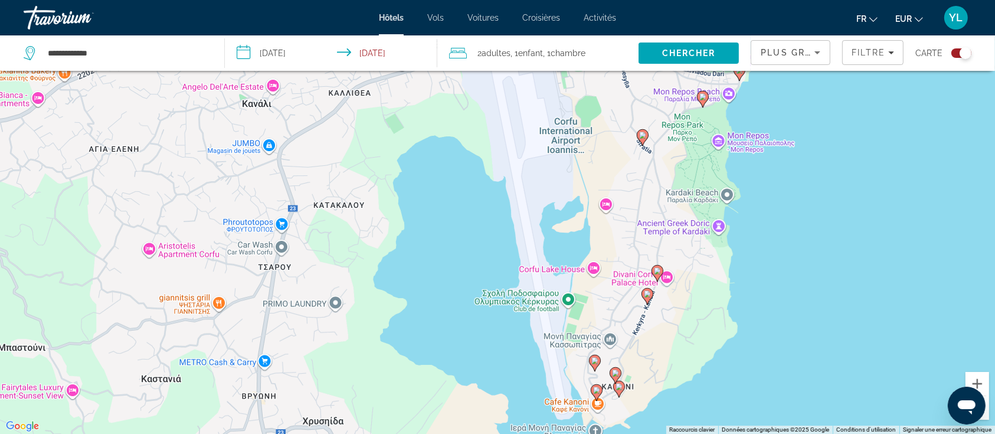
drag, startPoint x: 679, startPoint y: 384, endPoint x: 685, endPoint y: 227, distance: 157.1
click at [685, 227] on div "Pour activer le glissement avec le clavier, appuyez sur Alt+Entrée. Une fois ce…" at bounding box center [497, 217] width 995 height 434
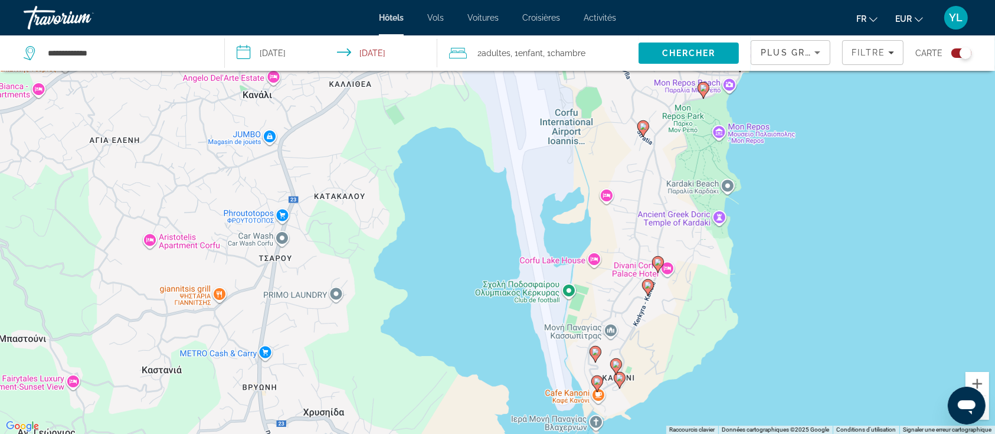
click at [649, 287] on image "Main content" at bounding box center [648, 285] width 7 height 7
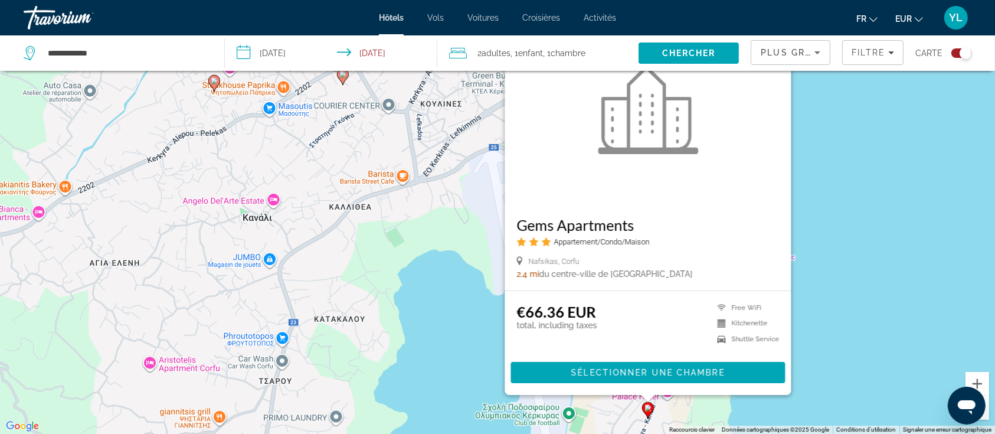
click at [852, 329] on div "Pour activer le glissement avec le clavier, appuyez sur Alt+Entrée. Une fois ce…" at bounding box center [497, 217] width 995 height 434
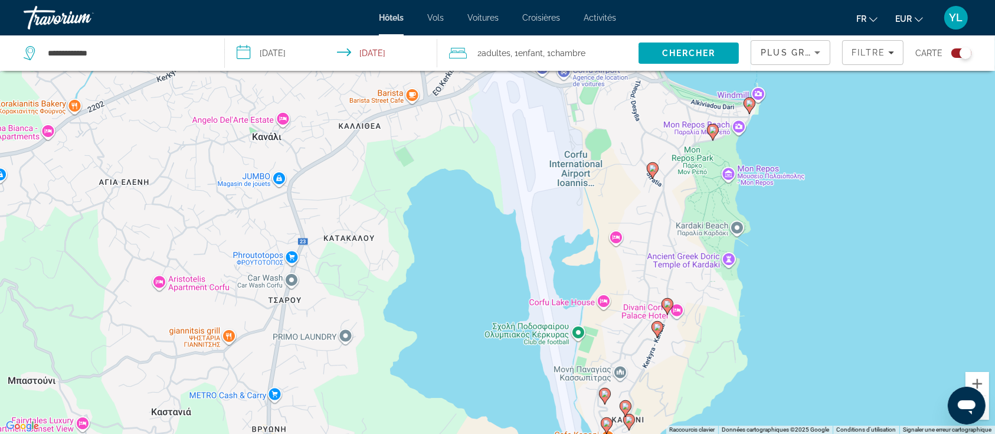
drag, startPoint x: 713, startPoint y: 370, endPoint x: 723, endPoint y: 280, distance: 89.6
click at [723, 280] on div "Pour activer le glissement avec le clavier, appuyez sur Alt+Entrée. Une fois ce…" at bounding box center [497, 217] width 995 height 434
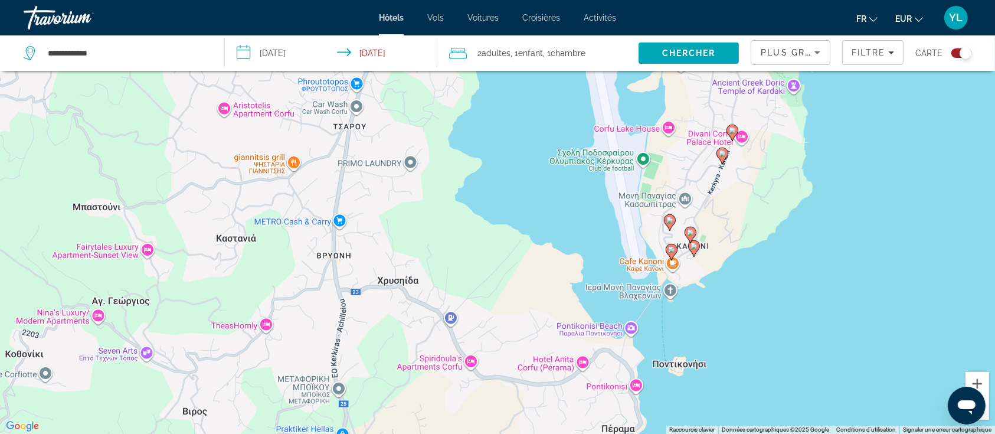
drag, startPoint x: 571, startPoint y: 328, endPoint x: 638, endPoint y: 156, distance: 184.3
click at [638, 156] on div "Pour activer le glissement avec le clavier, appuyez sur Alt+Entrée. Une fois ce…" at bounding box center [497, 217] width 995 height 434
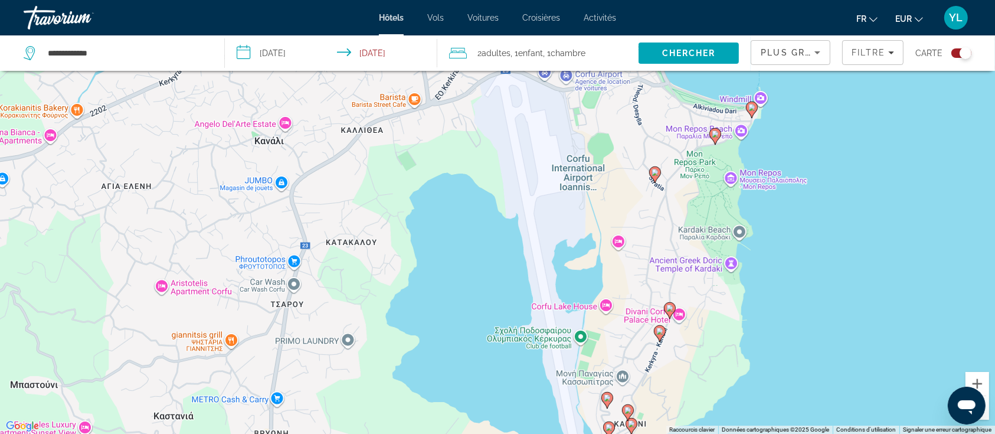
drag, startPoint x: 554, startPoint y: 130, endPoint x: 488, endPoint y: 317, distance: 198.7
click at [488, 317] on div "Pour activer le glissement avec le clavier, appuyez sur Alt+Entrée. Une fois ce…" at bounding box center [497, 217] width 995 height 434
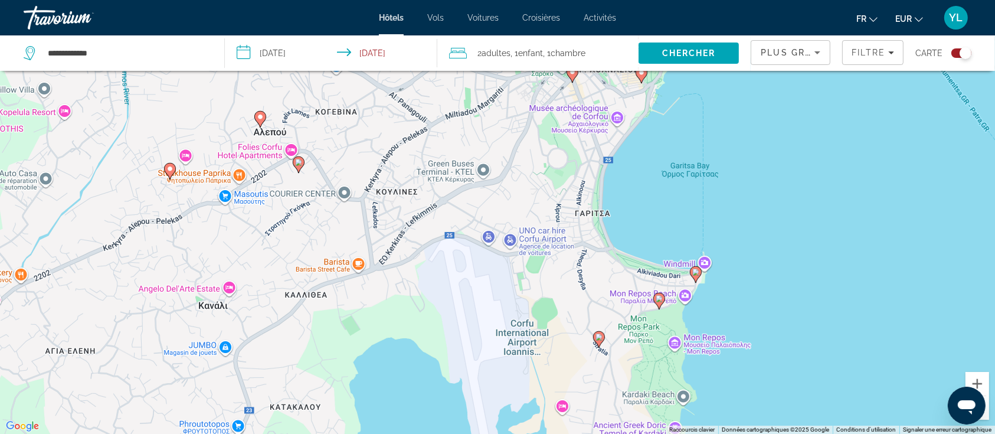
drag, startPoint x: 481, startPoint y: 158, endPoint x: 426, endPoint y: 308, distance: 158.9
click at [426, 308] on div "Pour activer le glissement avec le clavier, appuyez sur Alt+Entrée. Une fois ce…" at bounding box center [497, 217] width 995 height 434
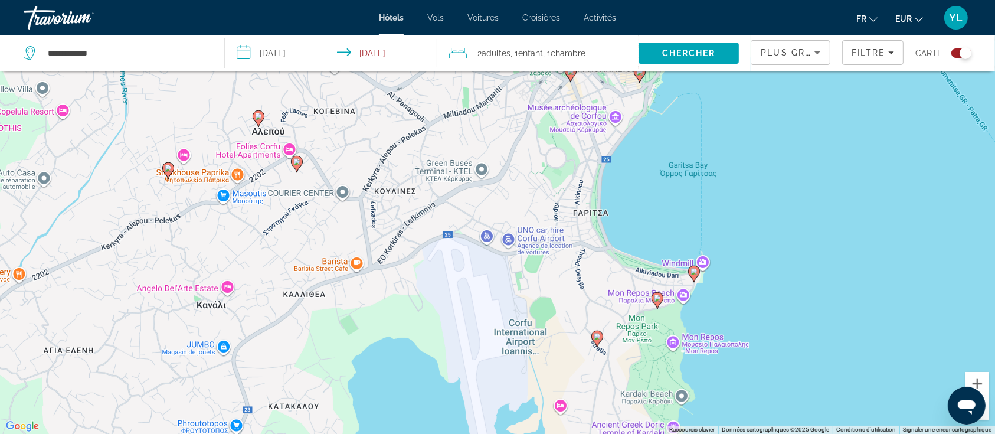
click at [659, 298] on image "Main content" at bounding box center [657, 298] width 7 height 7
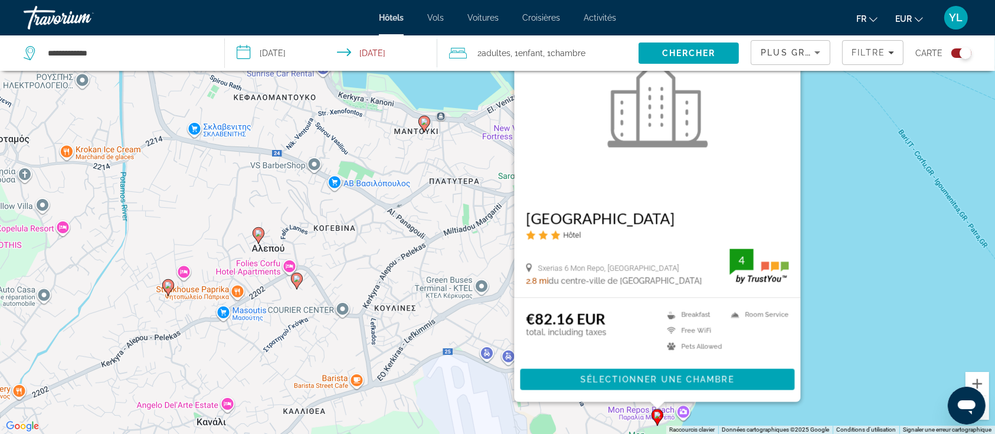
click at [471, 258] on div "Pour activer le glissement avec le clavier, appuyez sur Alt+Entrée. Une fois ce…" at bounding box center [497, 217] width 995 height 434
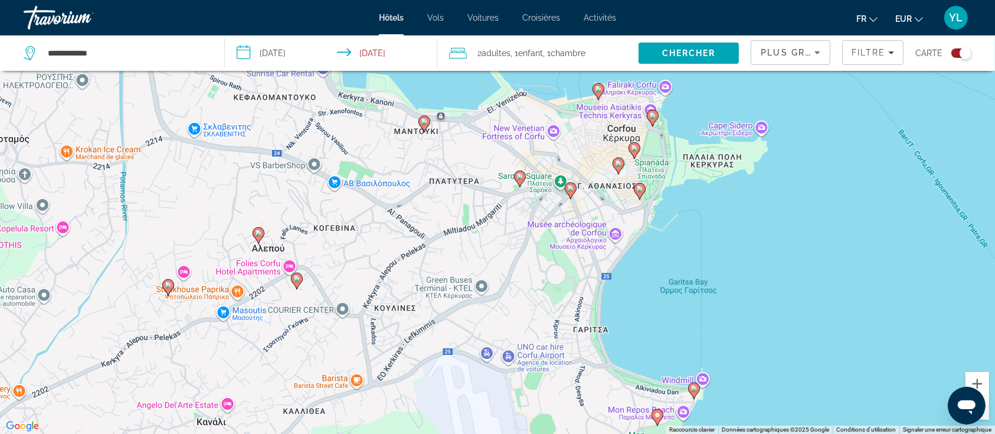
click at [564, 191] on div "Pour activer le glissement avec le clavier, appuyez sur Alt+Entrée. Une fois ce…" at bounding box center [497, 217] width 995 height 434
click at [567, 191] on icon "Main content" at bounding box center [571, 189] width 11 height 15
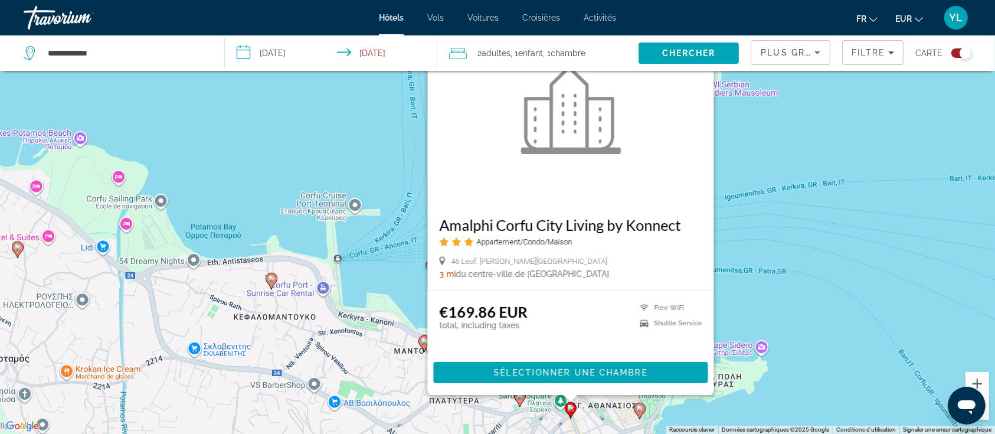
click at [413, 321] on div "Pour activer le glissement avec le clavier, appuyez sur Alt+Entrée. Une fois ce…" at bounding box center [497, 217] width 995 height 434
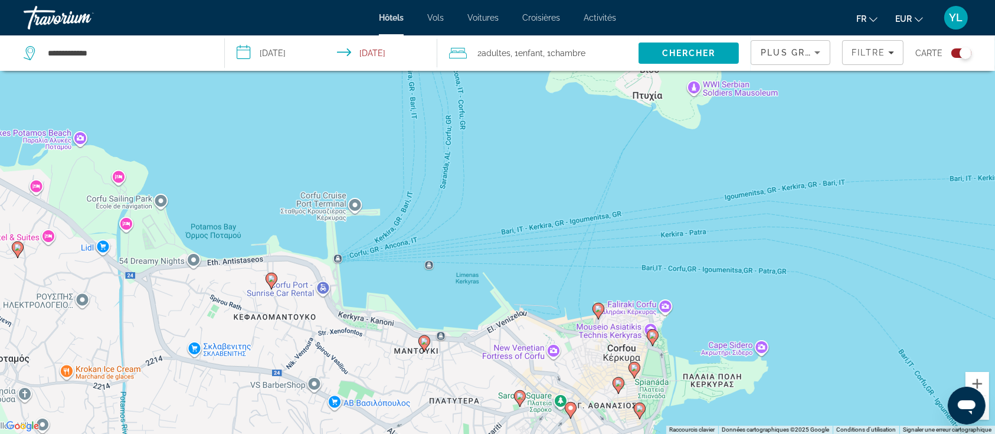
click at [515, 398] on icon "Main content" at bounding box center [520, 398] width 12 height 17
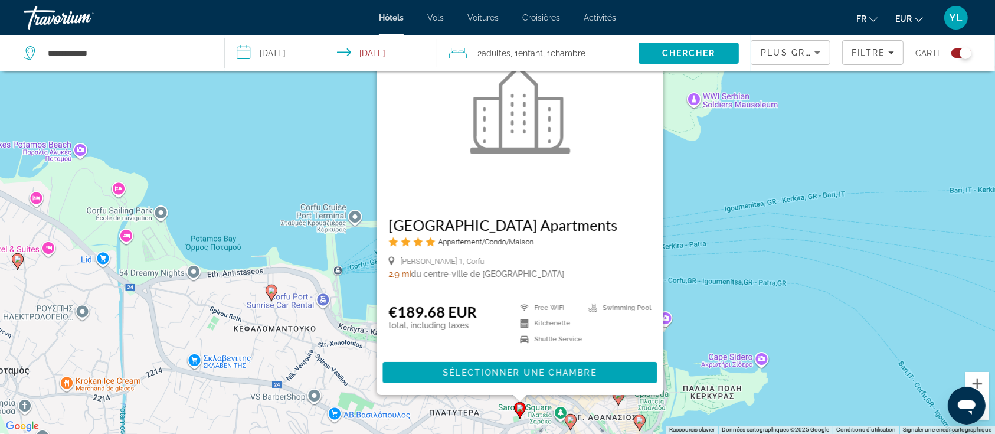
click at [728, 353] on div "Pour activer le glissement avec le clavier, appuyez sur Alt+Entrée. Une fois ce…" at bounding box center [497, 217] width 995 height 434
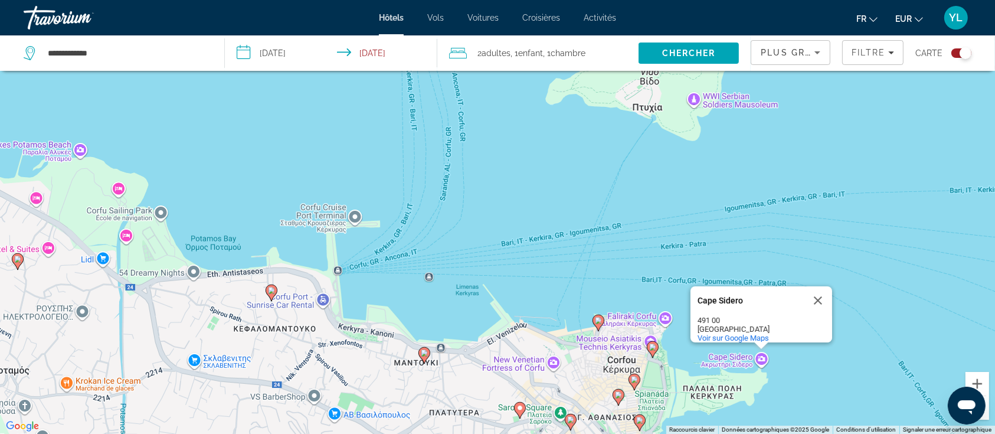
click at [428, 352] on icon "Main content" at bounding box center [424, 354] width 11 height 15
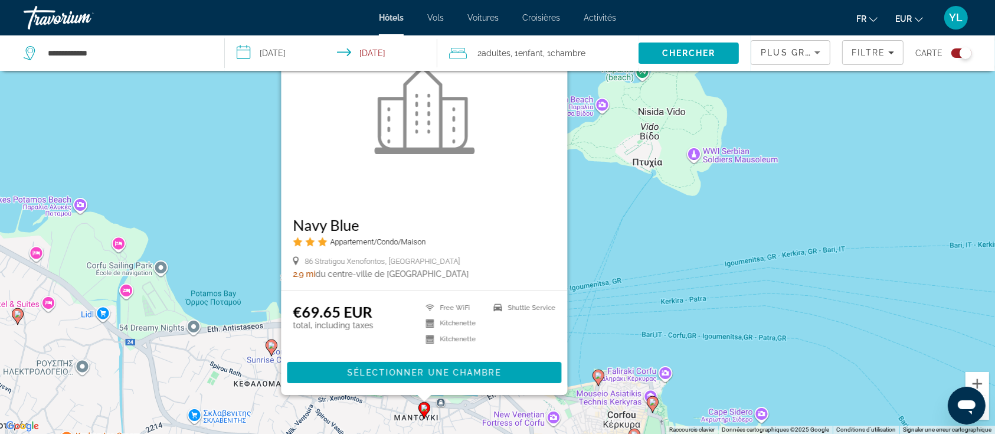
click at [661, 358] on div "Pour activer le glissement avec le clavier, appuyez sur Alt+Entrée. Une fois ce…" at bounding box center [497, 217] width 995 height 434
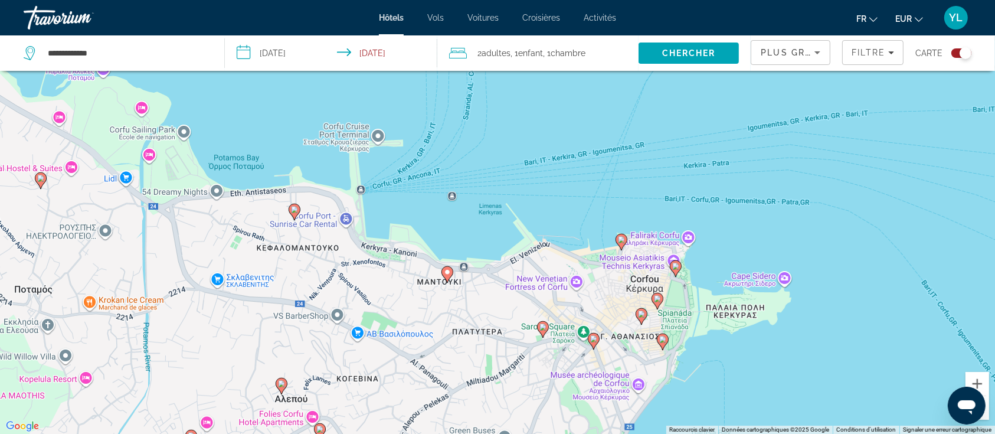
drag, startPoint x: 530, startPoint y: 341, endPoint x: 553, endPoint y: 192, distance: 150.5
click at [553, 192] on div "Pour activer le glissement avec le clavier, appuyez sur Alt+Entrée. Une fois ce…" at bounding box center [497, 217] width 995 height 434
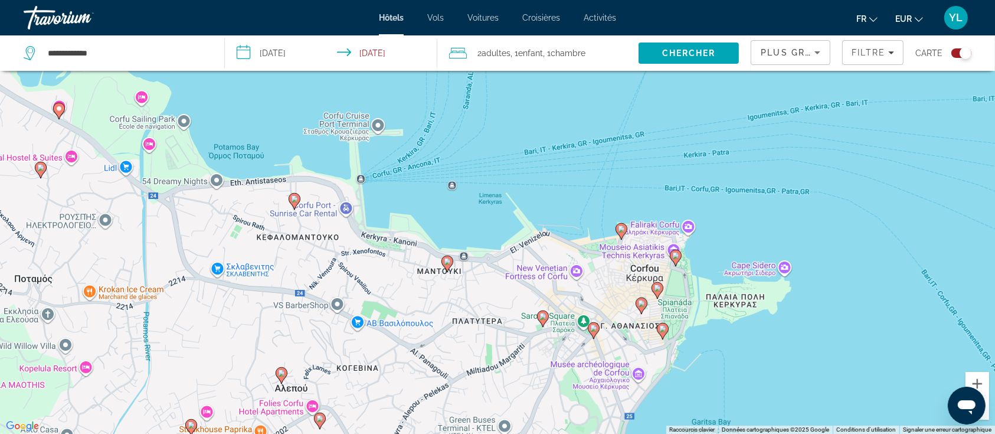
click at [447, 264] on image "Main content" at bounding box center [447, 261] width 7 height 7
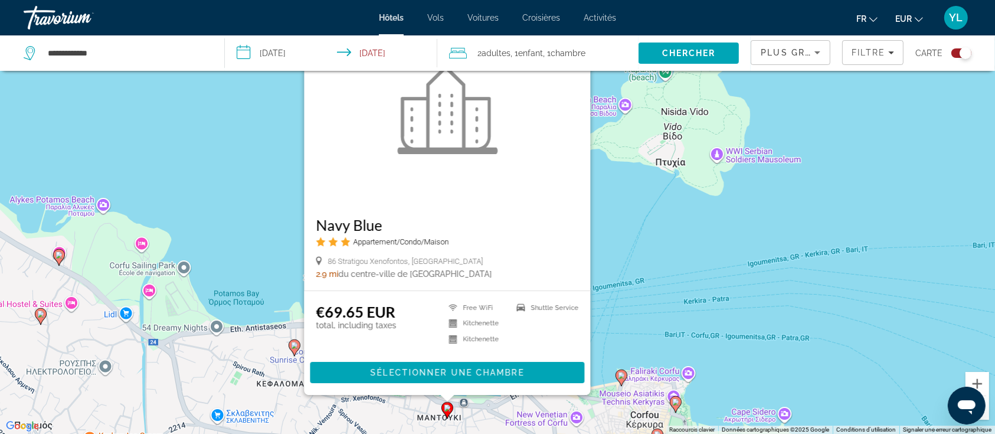
click at [621, 196] on div "Pour activer le glissement avec le clavier, appuyez sur Alt+Entrée. Une fois ce…" at bounding box center [497, 217] width 995 height 434
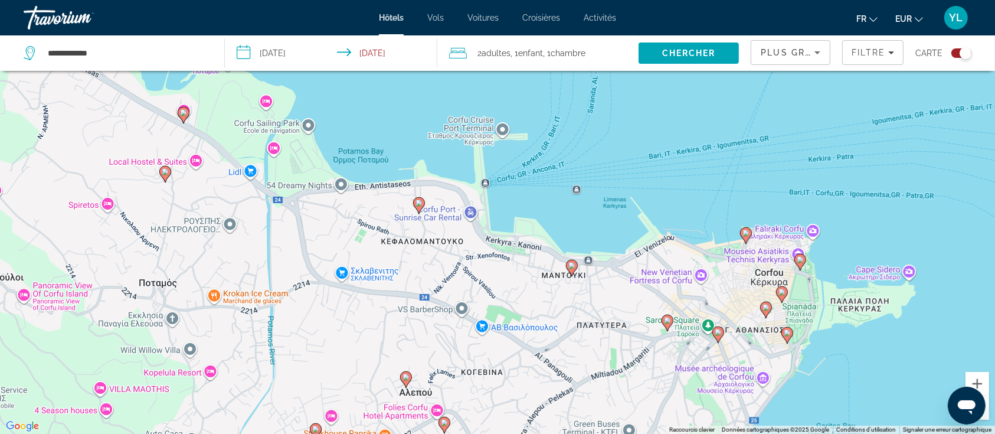
drag, startPoint x: 514, startPoint y: 285, endPoint x: 535, endPoint y: 201, distance: 85.9
click at [537, 201] on div "Pour activer le glissement avec le clavier, appuyez sur Alt+Entrée. Une fois ce…" at bounding box center [497, 217] width 995 height 434
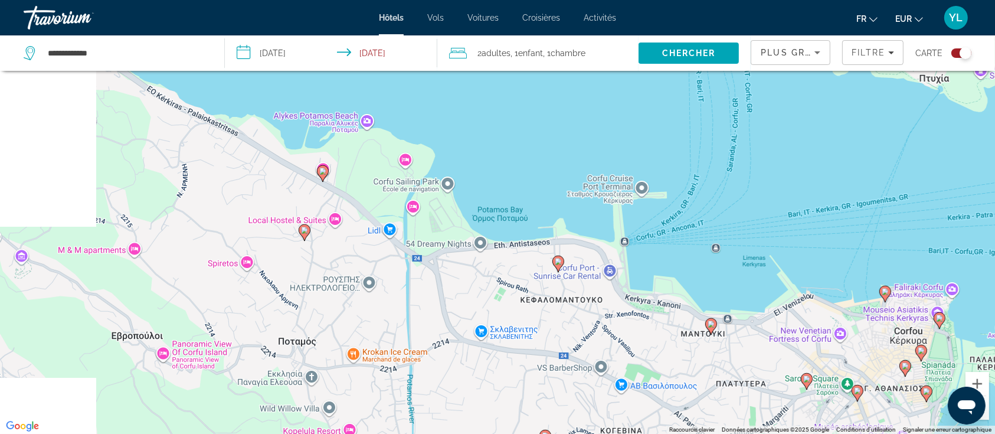
drag, startPoint x: 315, startPoint y: 356, endPoint x: 764, endPoint y: 239, distance: 463.6
click at [764, 239] on div "Pour activer le glissement avec le clavier, appuyez sur Alt+Entrée. Une fois ce…" at bounding box center [497, 217] width 995 height 434
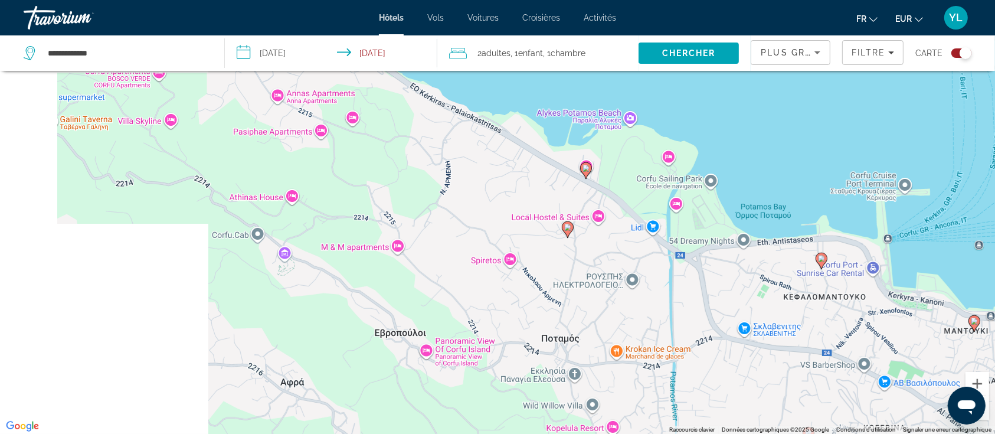
drag, startPoint x: 405, startPoint y: 282, endPoint x: 687, endPoint y: 277, distance: 282.2
click at [687, 277] on div "Pour activer le glissement avec le clavier, appuyez sur Alt+Entrée. Une fois ce…" at bounding box center [497, 217] width 995 height 434
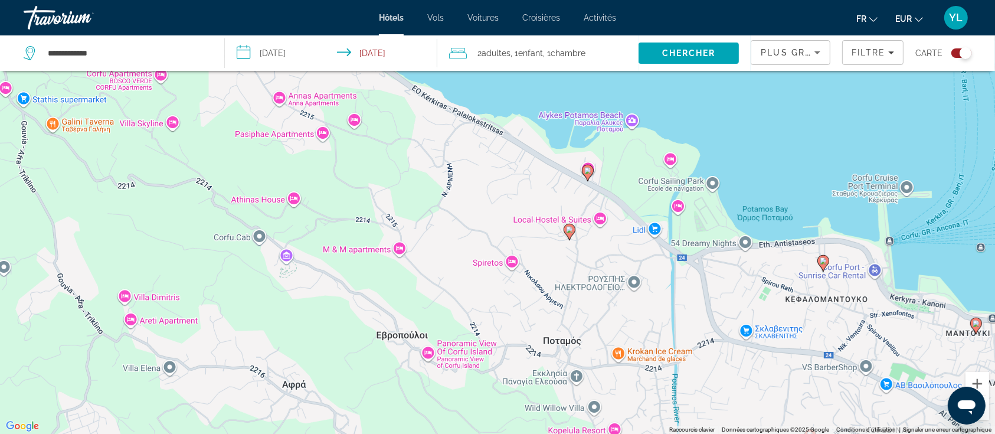
click at [592, 171] on icon "Main content" at bounding box center [588, 172] width 11 height 15
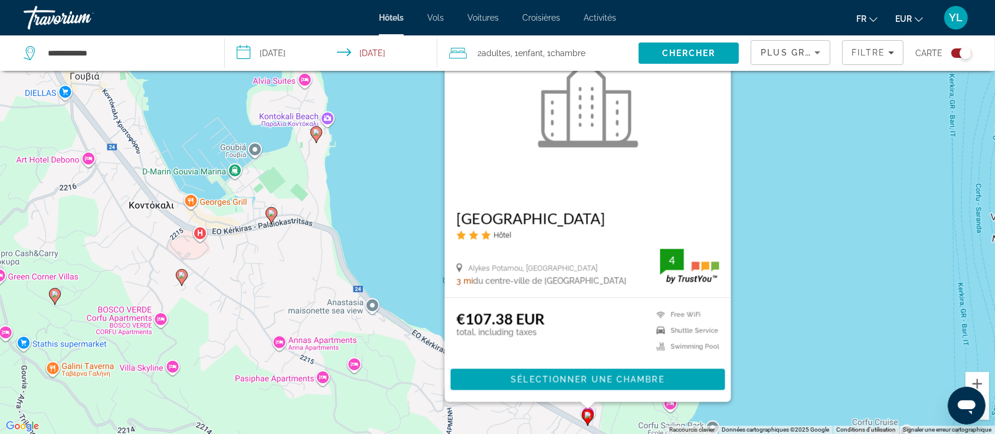
click at [401, 217] on div "Pour activer le glissement avec le clavier, appuyez sur Alt+Entrée. Une fois ce…" at bounding box center [497, 217] width 995 height 434
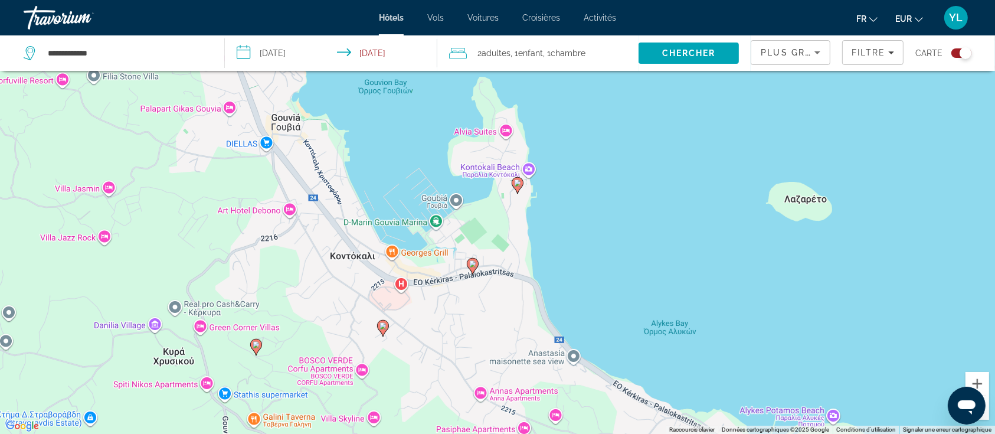
drag, startPoint x: 261, startPoint y: 191, endPoint x: 471, endPoint y: 243, distance: 215.9
click at [471, 243] on div "Pour activer le glissement avec le clavier, appuyez sur Alt+Entrée. Une fois ce…" at bounding box center [497, 217] width 995 height 434
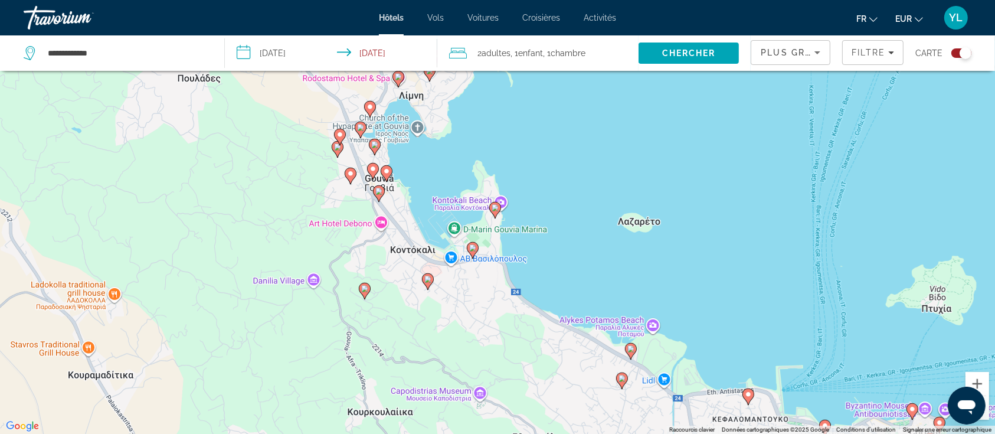
click at [495, 212] on icon "Main content" at bounding box center [495, 209] width 11 height 15
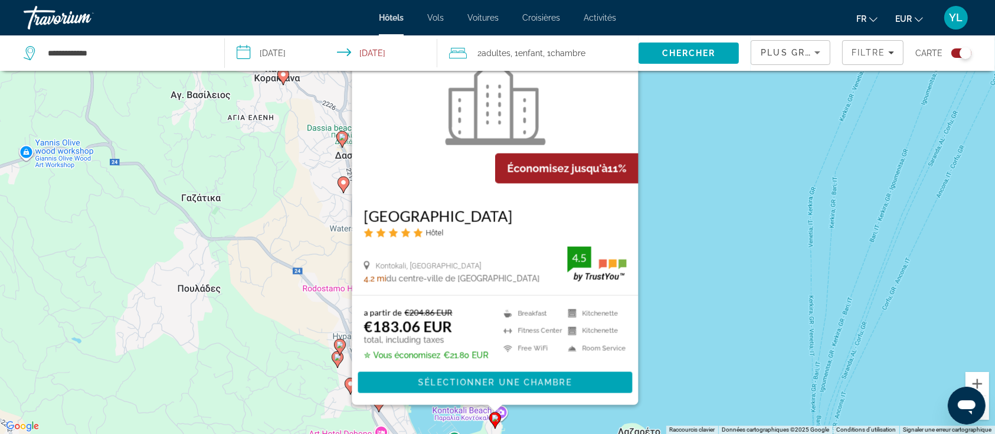
click at [692, 295] on div "Pour activer le glissement avec le clavier, appuyez sur Alt+Entrée. Une fois ce…" at bounding box center [497, 217] width 995 height 434
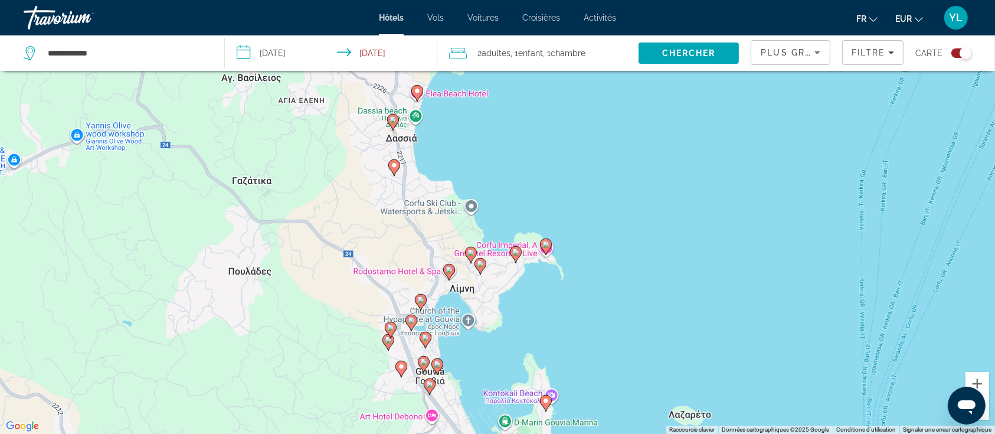
drag, startPoint x: 484, startPoint y: 342, endPoint x: 539, endPoint y: 323, distance: 58.1
click at [539, 323] on div "Pour activer le glissement avec le clavier, appuyez sur Alt+Entrée. Une fois ce…" at bounding box center [497, 217] width 995 height 434
click at [547, 241] on image "Main content" at bounding box center [546, 244] width 7 height 7
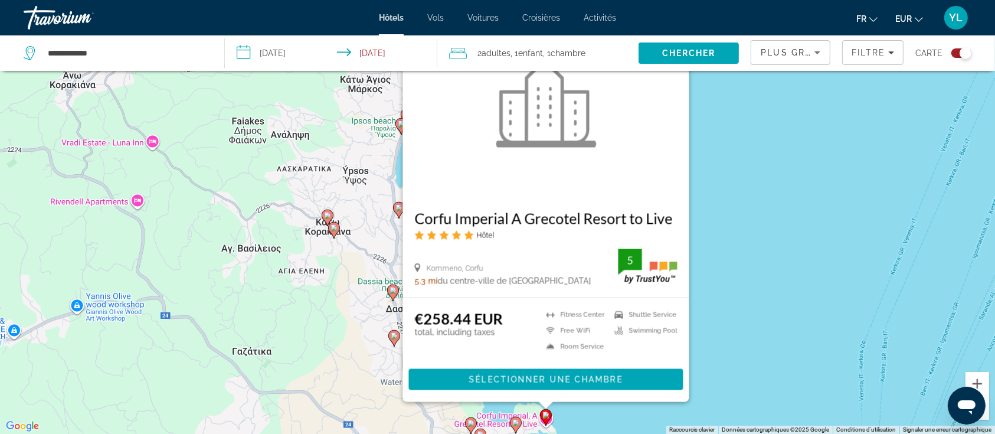
click at [515, 420] on image "Main content" at bounding box center [515, 422] width 7 height 7
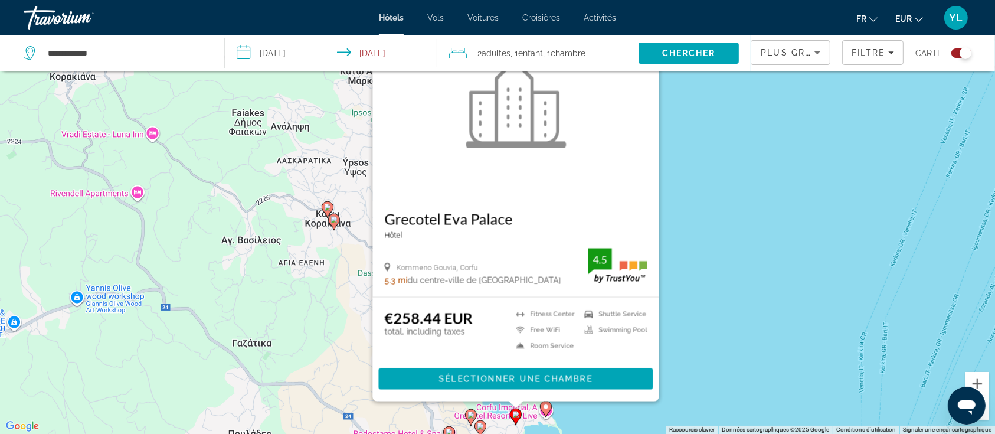
click at [479, 425] on image "Main content" at bounding box center [480, 426] width 7 height 7
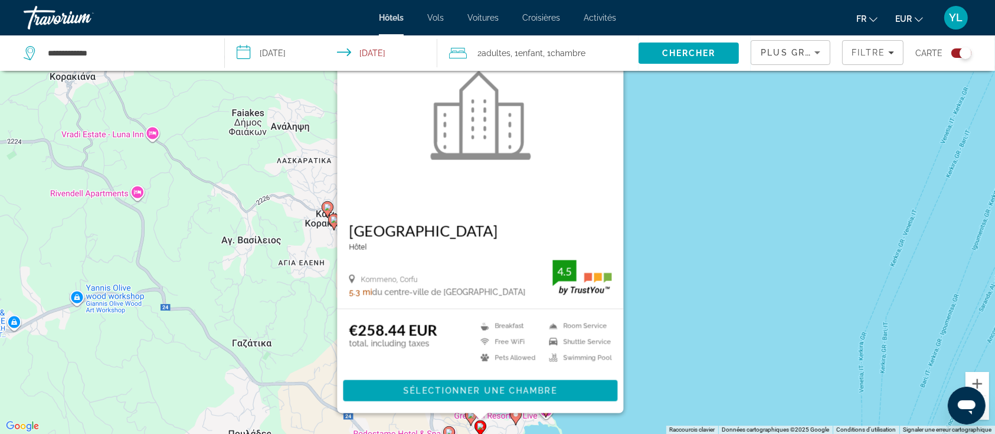
scroll to position [0, 0]
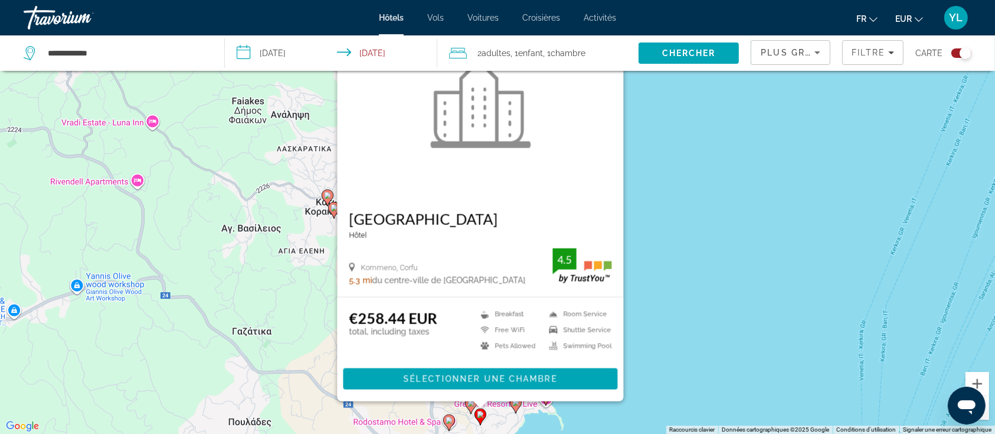
click at [470, 406] on image "Main content" at bounding box center [471, 403] width 7 height 7
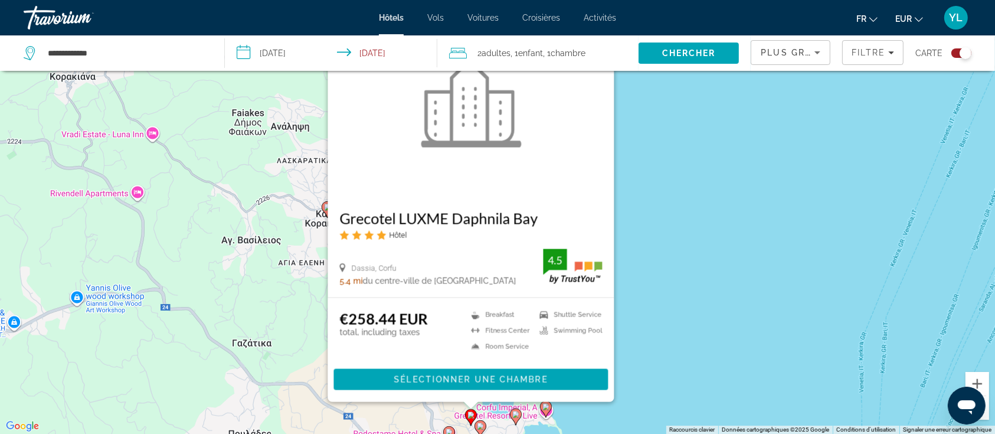
click at [449, 429] on image "Main content" at bounding box center [449, 432] width 7 height 7
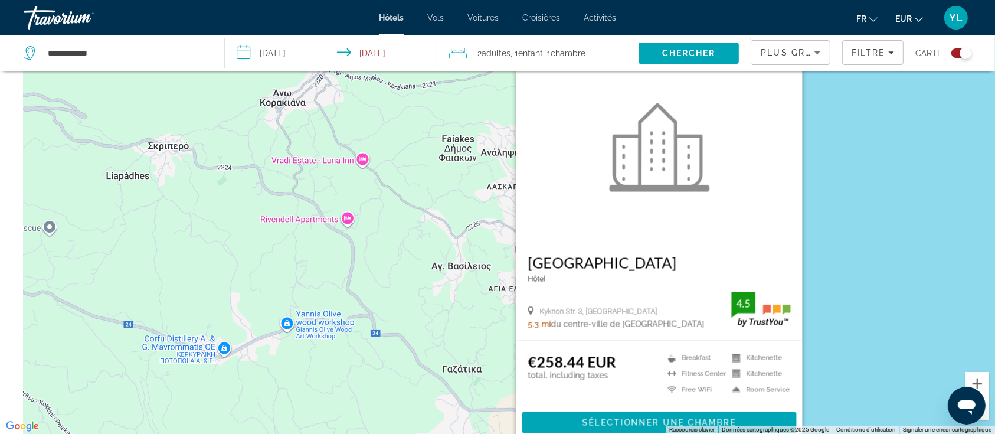
drag, startPoint x: 256, startPoint y: 335, endPoint x: 560, endPoint y: 394, distance: 309.1
click at [560, 394] on div "Pour activer le glissement avec le clavier, appuyez sur Alt+Entrée. Une fois ce…" at bounding box center [497, 217] width 995 height 434
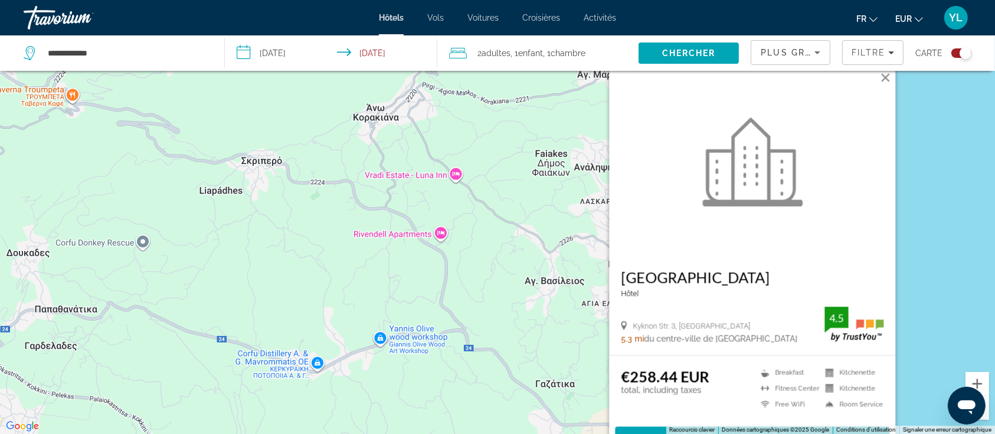
click at [449, 309] on div "Pour activer le glissement avec le clavier, appuyez sur Alt+Entrée. Une fois ce…" at bounding box center [497, 217] width 995 height 434
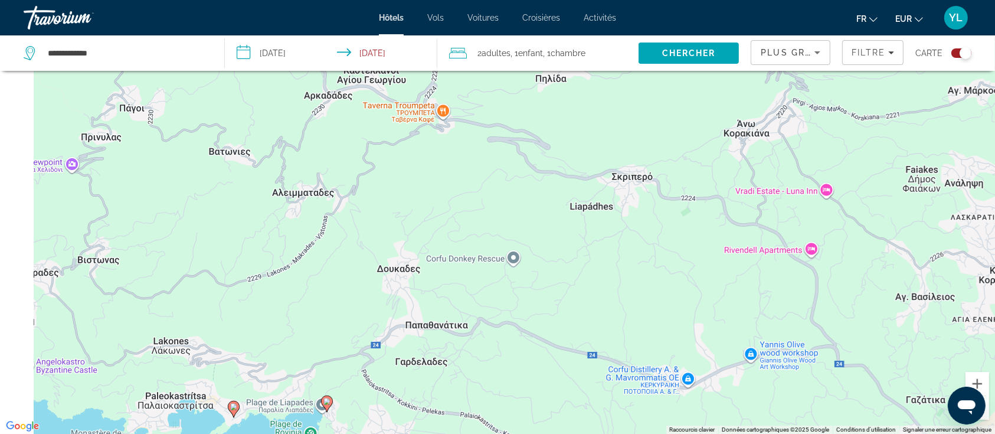
drag, startPoint x: 387, startPoint y: 310, endPoint x: 763, endPoint y: 326, distance: 377.0
click at [763, 326] on div "Pour activer le glissement avec le clavier, appuyez sur Alt+Entrée. Une fois ce…" at bounding box center [497, 217] width 995 height 434
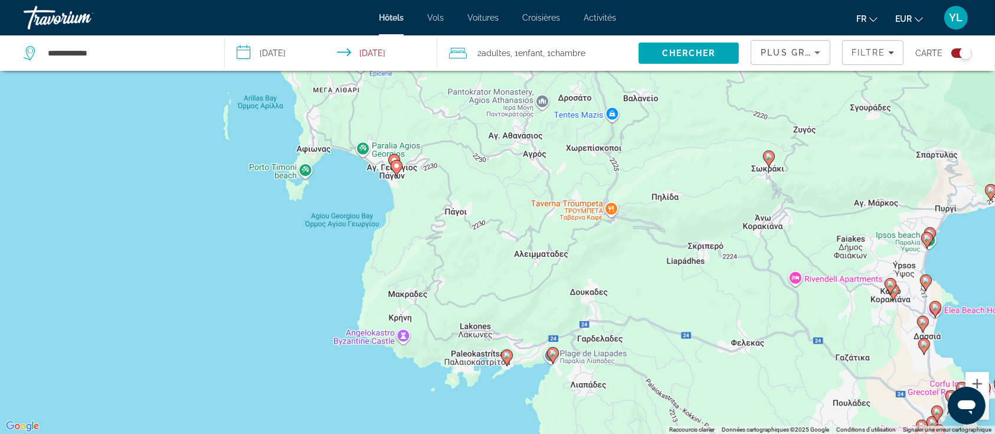
drag, startPoint x: 374, startPoint y: 247, endPoint x: 496, endPoint y: 288, distance: 128.4
click at [496, 288] on div "Pour activer le glissement avec le clavier, appuyez sur Alt+Entrée. Une fois ce…" at bounding box center [497, 217] width 995 height 434
click at [400, 169] on image "Main content" at bounding box center [396, 165] width 7 height 7
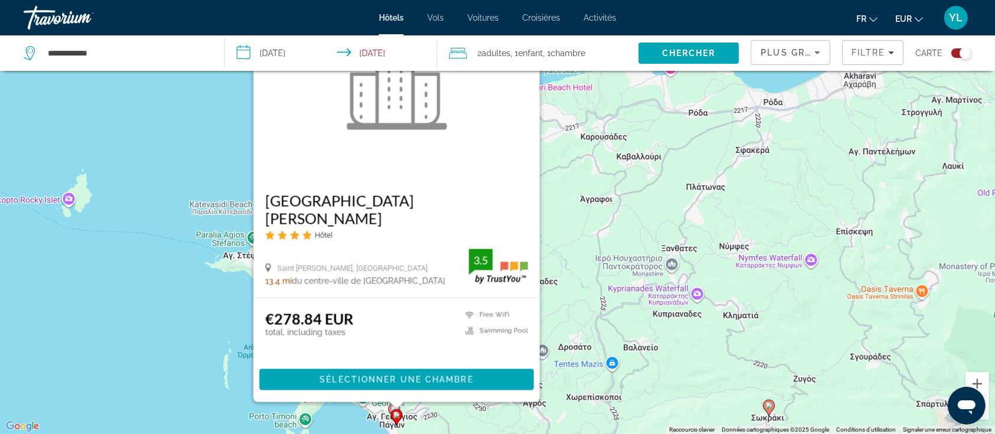
click at [581, 244] on div "Pour activer le glissement avec le clavier, appuyez sur Alt+Entrée. Une fois ce…" at bounding box center [497, 217] width 995 height 434
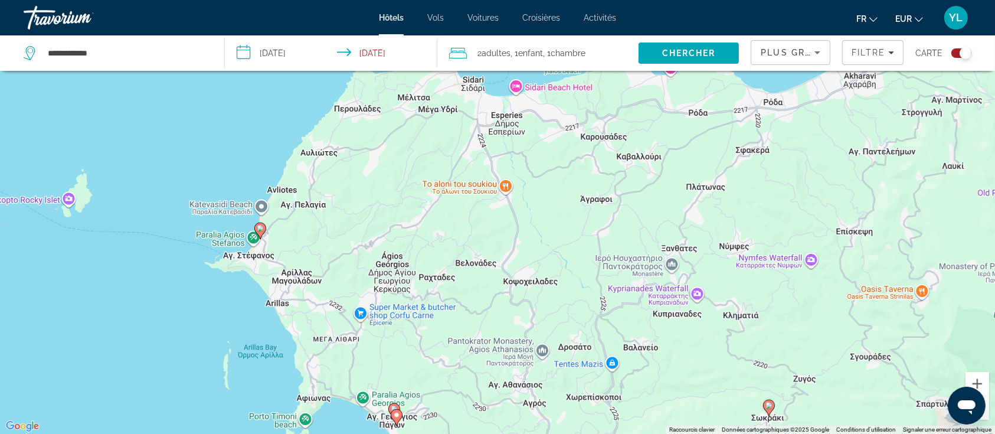
click at [391, 404] on gmp-advanced-marker "Main content" at bounding box center [394, 412] width 12 height 18
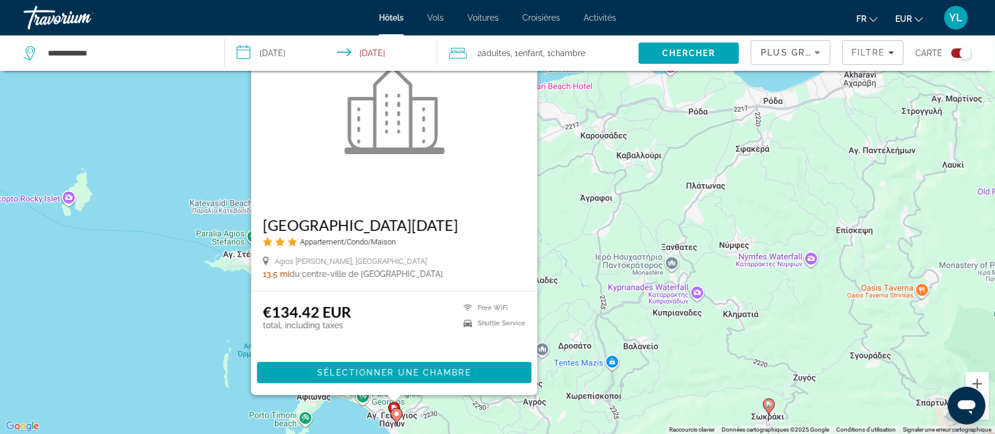
click at [545, 335] on div "Pour activer le glissement avec le clavier, appuyez sur Alt+Entrée. Une fois ce…" at bounding box center [497, 217] width 995 height 434
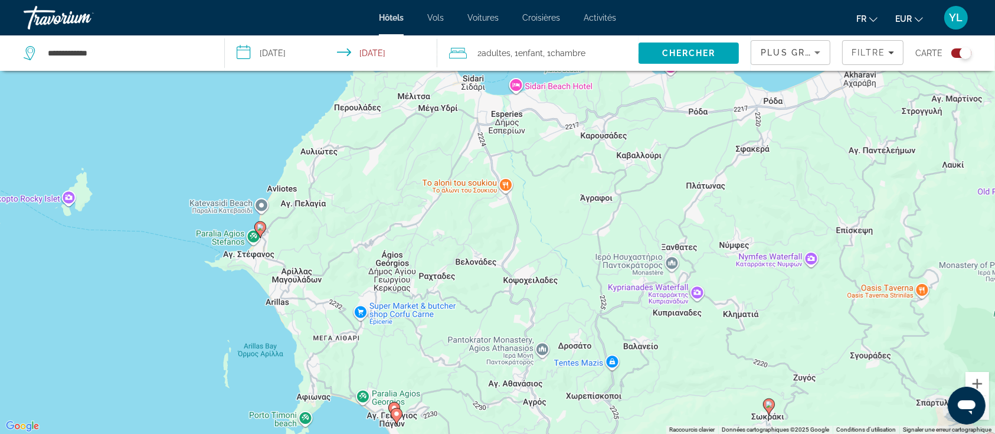
click at [259, 231] on icon "Main content" at bounding box center [260, 228] width 11 height 15
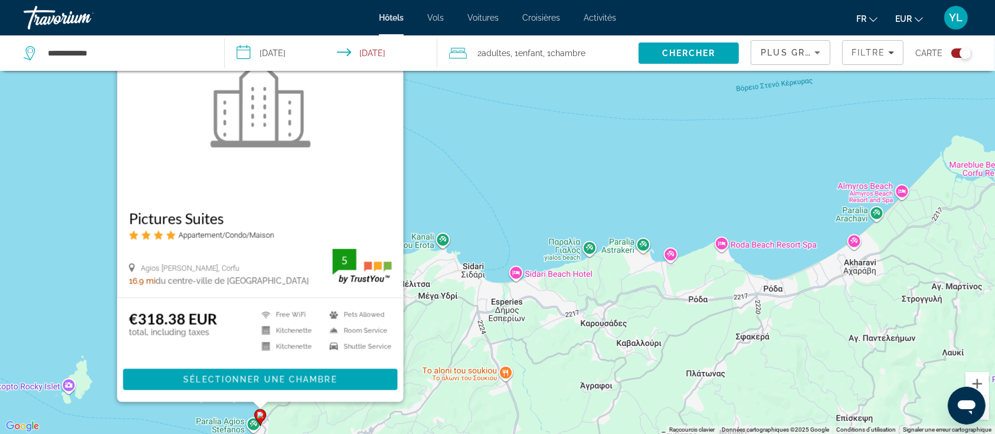
click at [446, 347] on div "Pour activer le glissement avec le clavier, appuyez sur Alt+Entrée. Une fois ce…" at bounding box center [497, 217] width 995 height 434
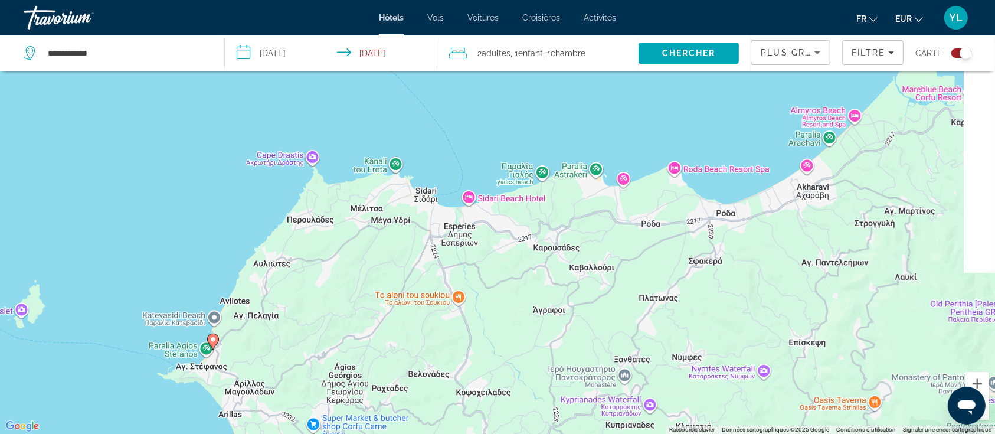
drag, startPoint x: 452, startPoint y: 352, endPoint x: 318, endPoint y: 111, distance: 275.3
click at [318, 111] on div "Pour activer le glissement avec le clavier, appuyez sur Alt+Entrée. Une fois ce…" at bounding box center [497, 217] width 995 height 434
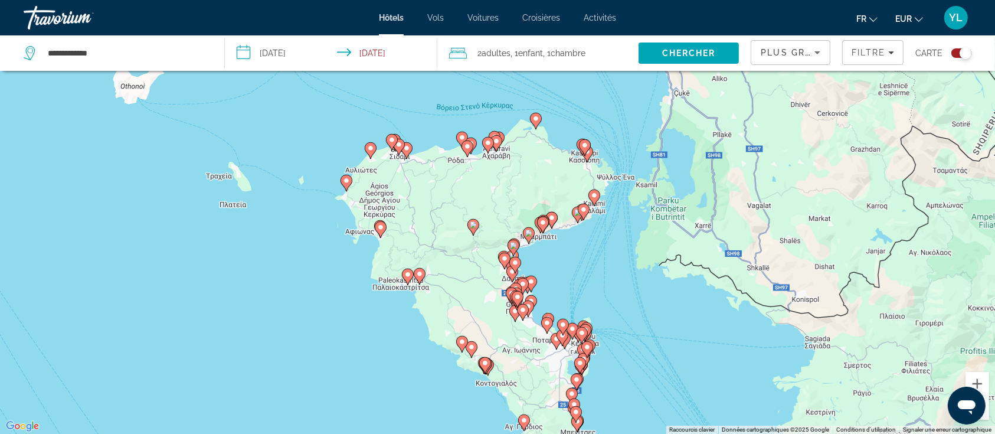
click at [383, 60] on input "**********" at bounding box center [334, 54] width 218 height 39
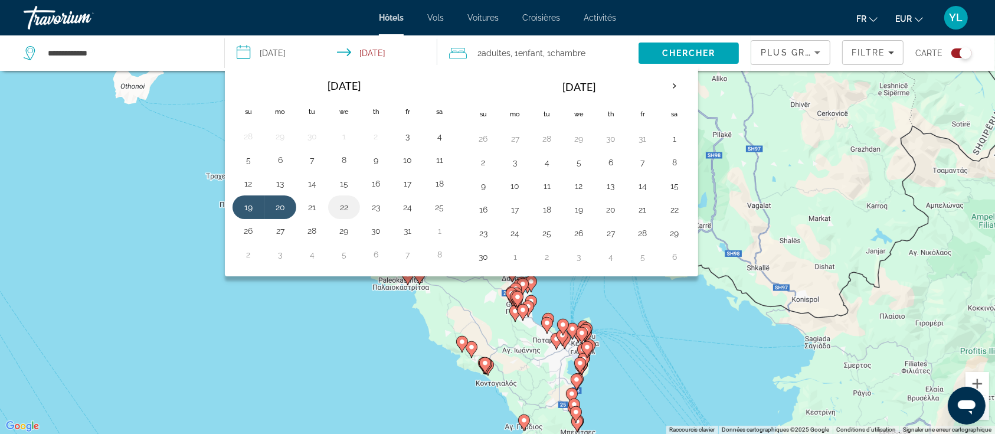
click at [339, 204] on button "22" at bounding box center [344, 207] width 19 height 17
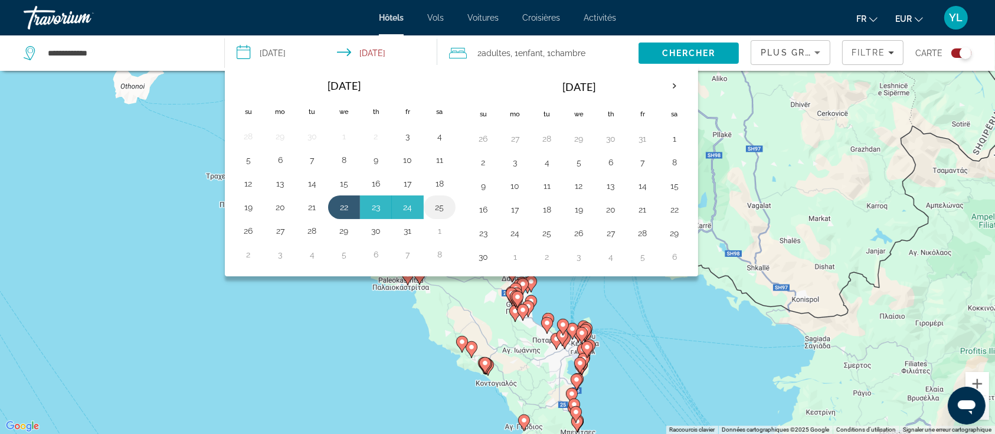
drag, startPoint x: 699, startPoint y: 48, endPoint x: 444, endPoint y: 199, distance: 296.1
click at [444, 71] on div "**********" at bounding box center [497, 52] width 995 height 35
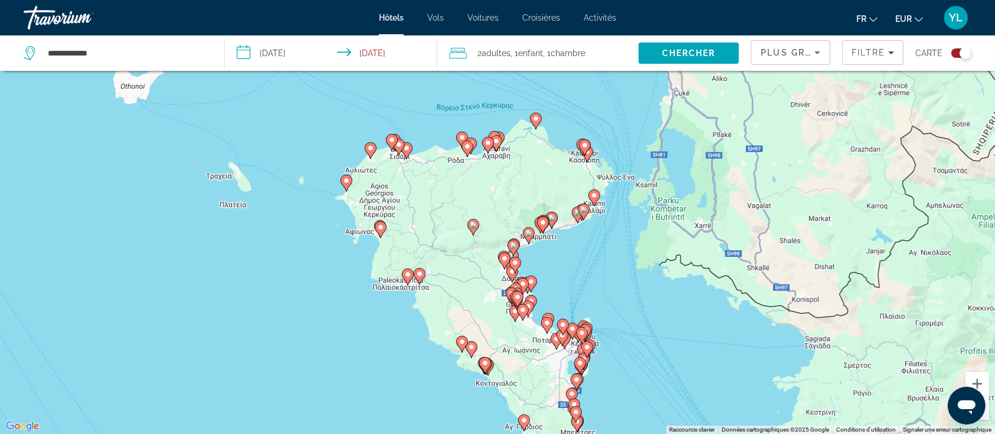
click at [304, 58] on input "**********" at bounding box center [334, 54] width 218 height 39
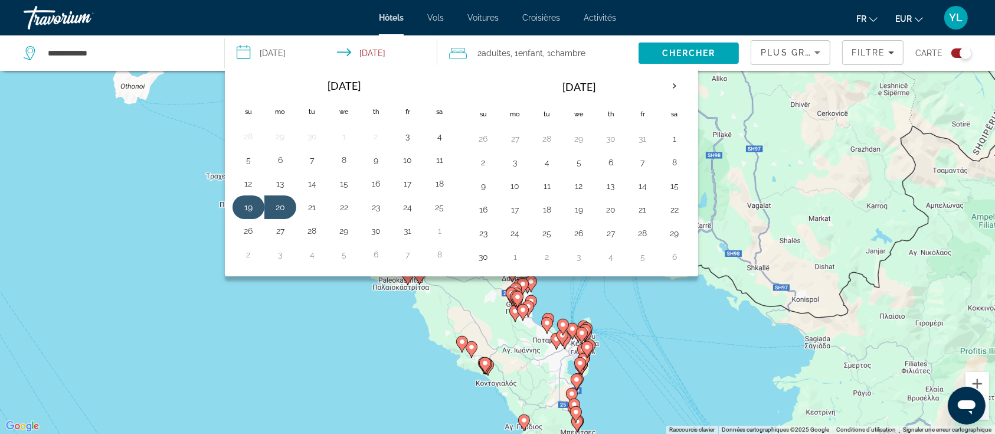
click at [239, 207] on button "19" at bounding box center [248, 207] width 19 height 17
click at [341, 205] on button "22" at bounding box center [344, 207] width 19 height 17
type input "**********"
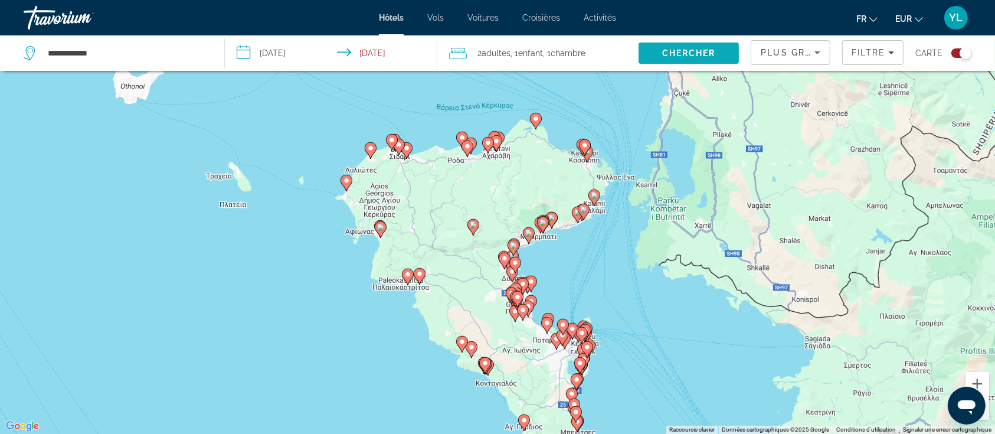
click at [687, 60] on span "Search" at bounding box center [689, 53] width 100 height 28
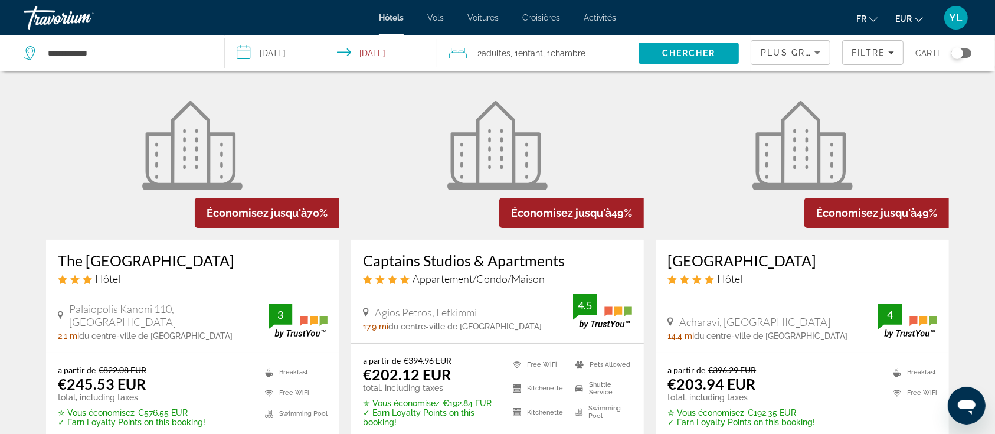
scroll to position [64, 0]
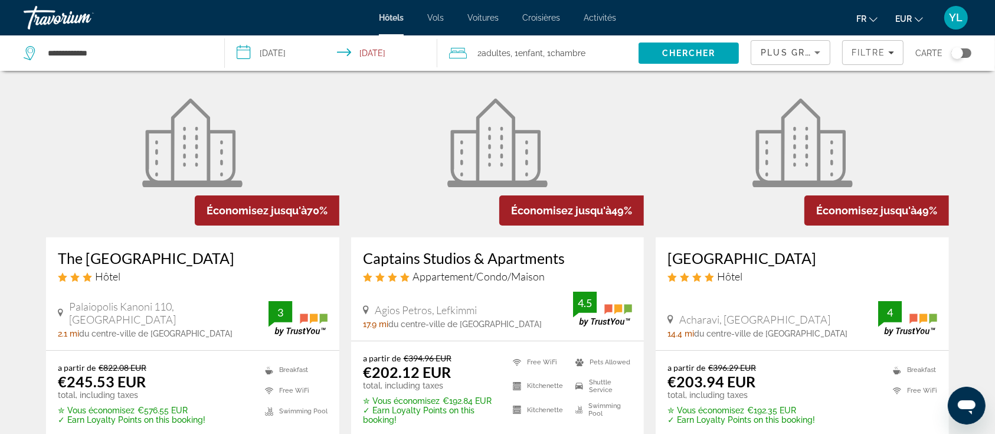
click at [961, 52] on div "Toggle map" at bounding box center [958, 53] width 12 height 12
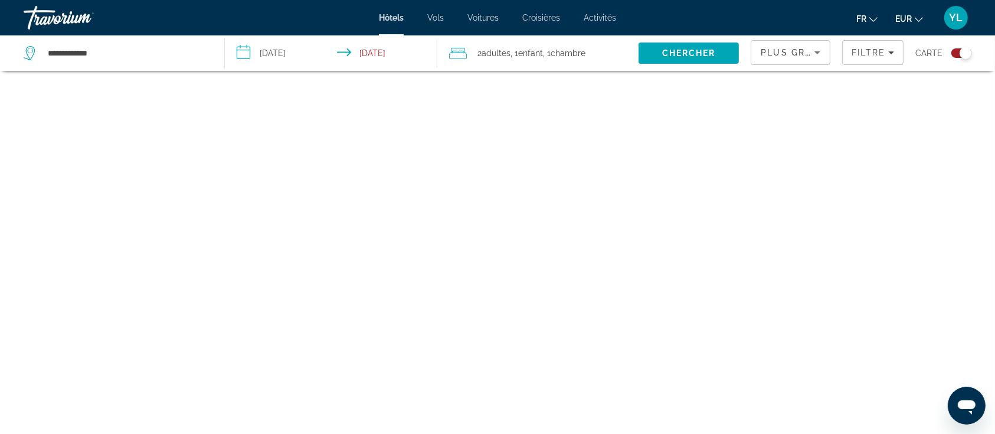
scroll to position [71, 0]
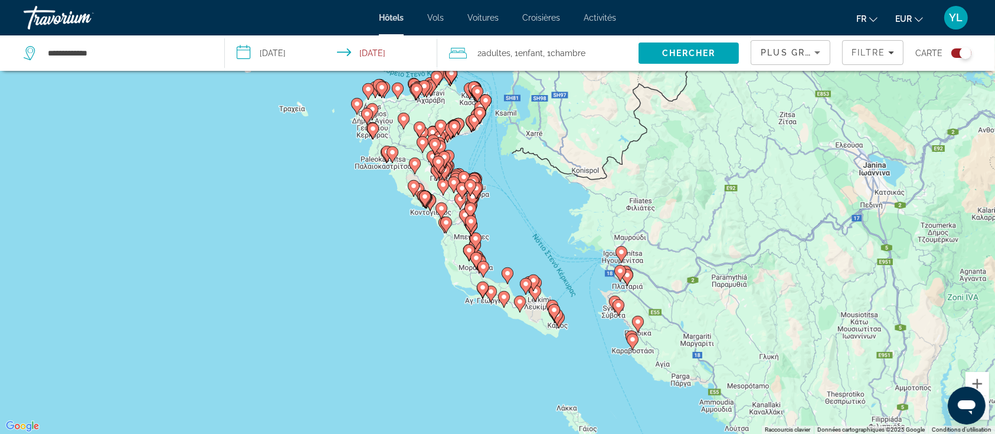
click at [523, 194] on div "Pour activer le glissement avec le clavier, appuyez sur Alt+Entrée. Une fois ce…" at bounding box center [497, 217] width 995 height 434
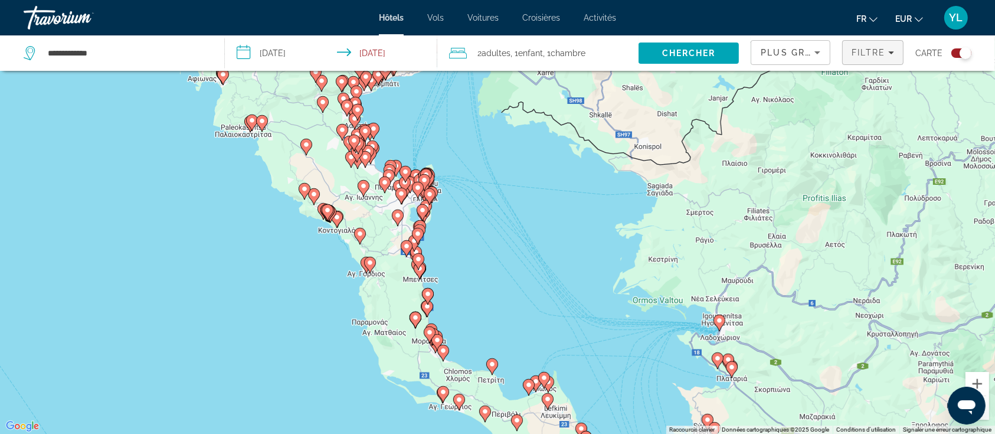
click at [868, 61] on span "Filters" at bounding box center [873, 52] width 60 height 28
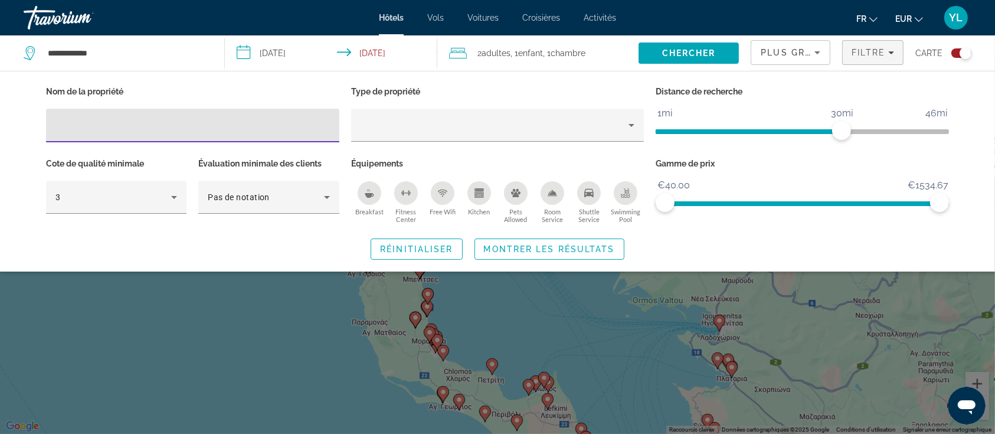
click at [626, 198] on div "Swimming Pool" at bounding box center [626, 193] width 24 height 24
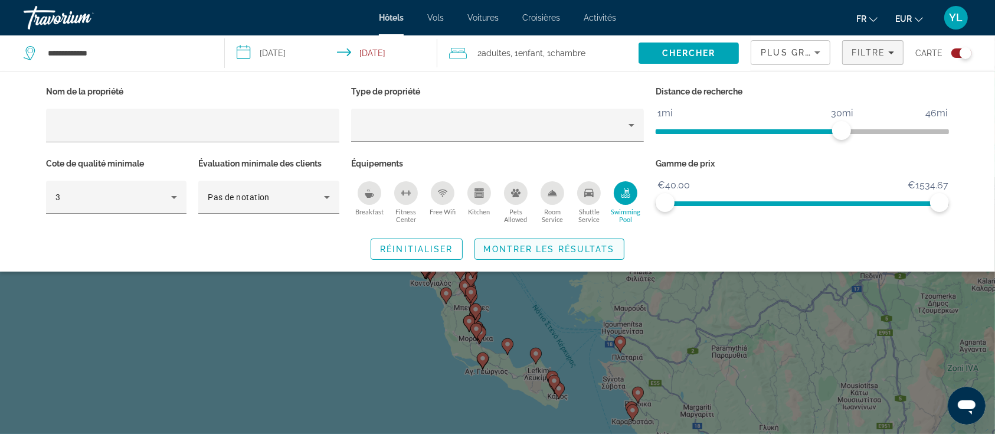
click at [491, 249] on span "Montrer les résultats" at bounding box center [549, 248] width 131 height 9
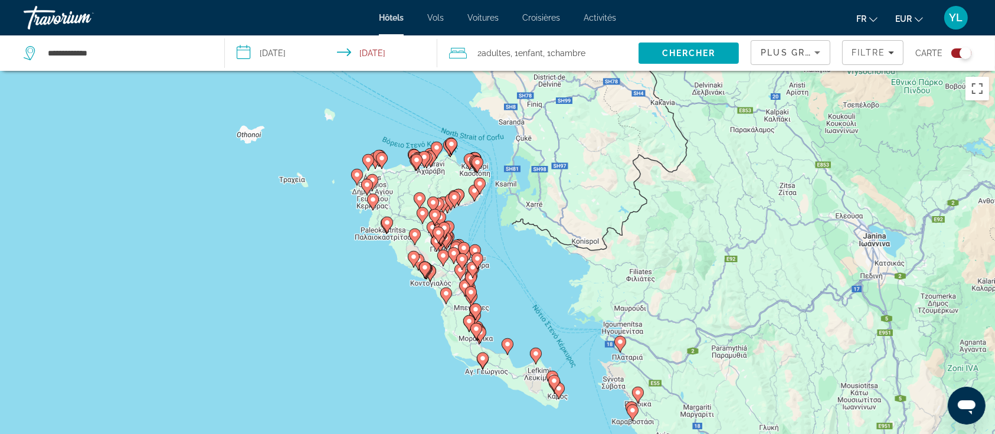
click at [509, 270] on div "Pour activer le glissement avec le clavier, appuyez sur Alt+Entrée. Une fois ce…" at bounding box center [497, 288] width 995 height 434
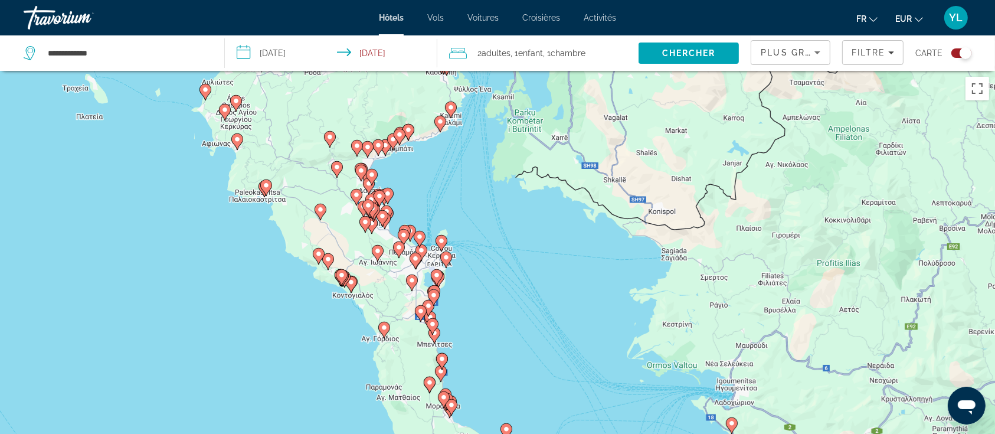
click at [420, 210] on div "Pour activer le glissement avec le clavier, appuyez sur Alt+Entrée. Une fois ce…" at bounding box center [497, 288] width 995 height 434
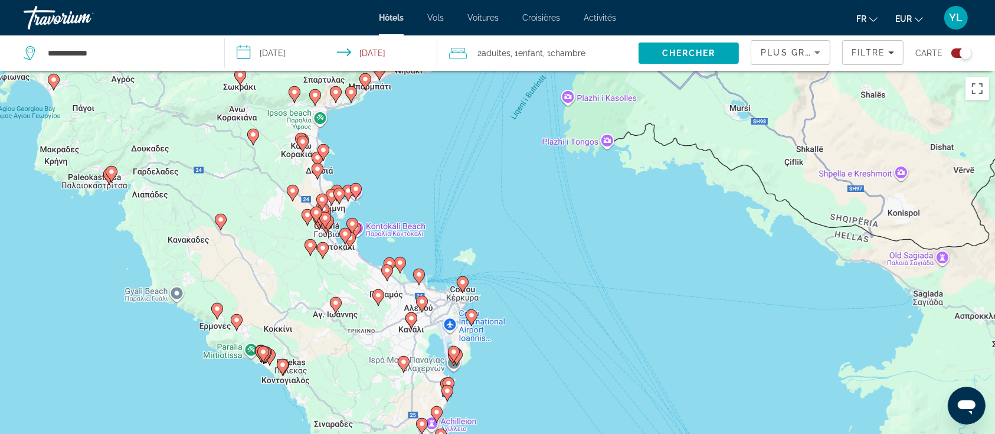
click at [389, 203] on div "Pour activer le glissement avec le clavier, appuyez sur Alt+Entrée. Une fois ce…" at bounding box center [497, 288] width 995 height 434
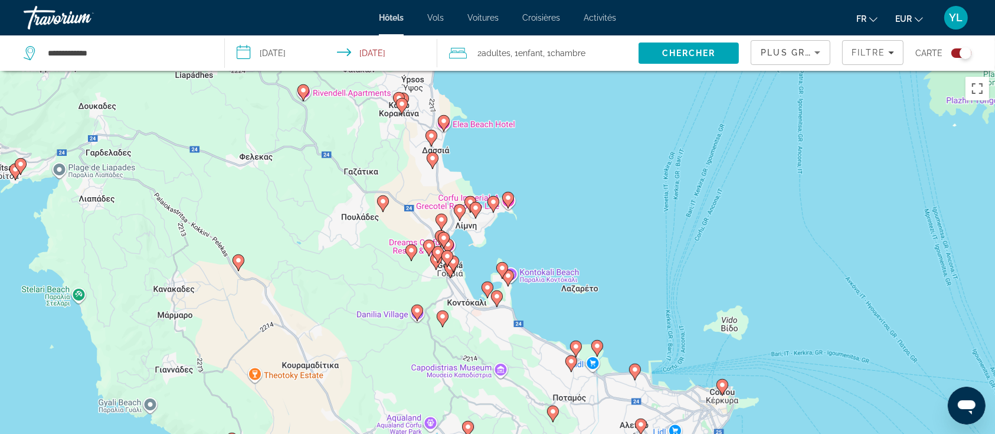
drag, startPoint x: 358, startPoint y: 222, endPoint x: 548, endPoint y: 234, distance: 191.1
click at [548, 234] on div "Pour activer le glissement avec le clavier, appuyez sur Alt+Entrée. Une fois ce…" at bounding box center [497, 288] width 995 height 434
click at [510, 254] on div "Pour activer le glissement avec le clavier, appuyez sur Alt+Entrée. Une fois ce…" at bounding box center [497, 288] width 995 height 434
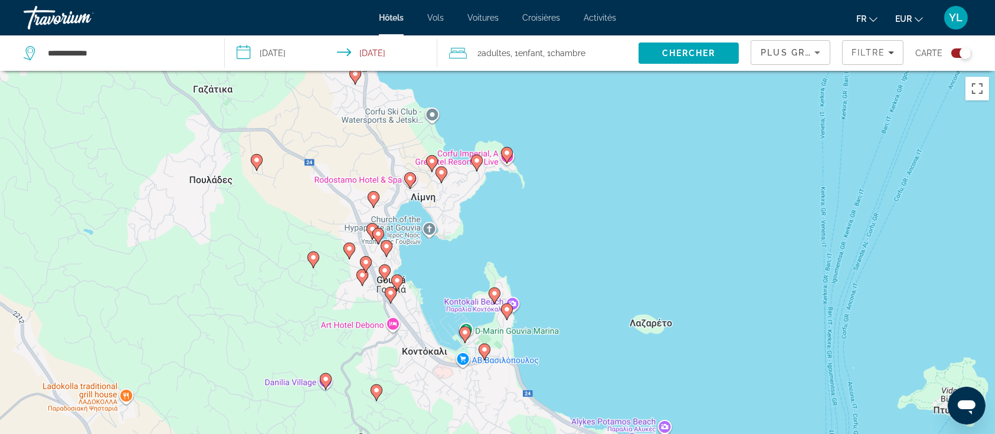
click at [512, 254] on div "Pour activer le glissement avec le clavier, appuyez sur Alt+Entrée. Une fois ce…" at bounding box center [497, 288] width 995 height 434
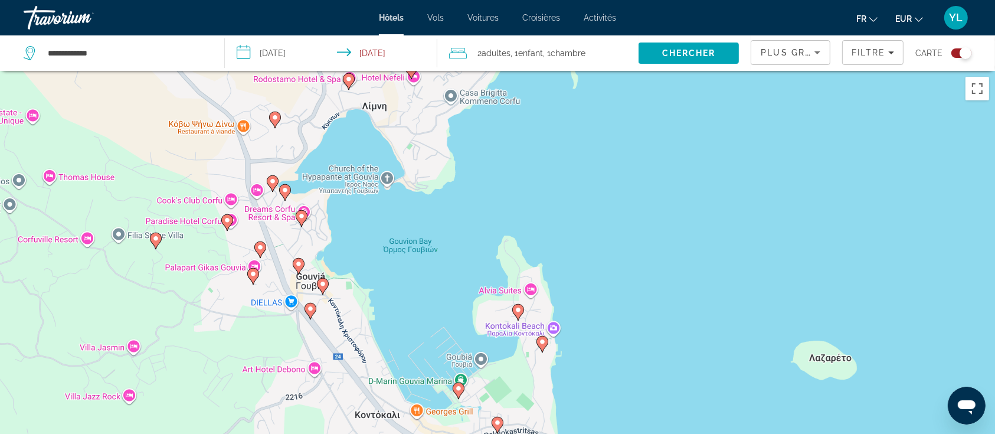
drag, startPoint x: 479, startPoint y: 96, endPoint x: 519, endPoint y: 54, distance: 58.5
click at [519, 71] on div "**********" at bounding box center [497, 323] width 995 height 505
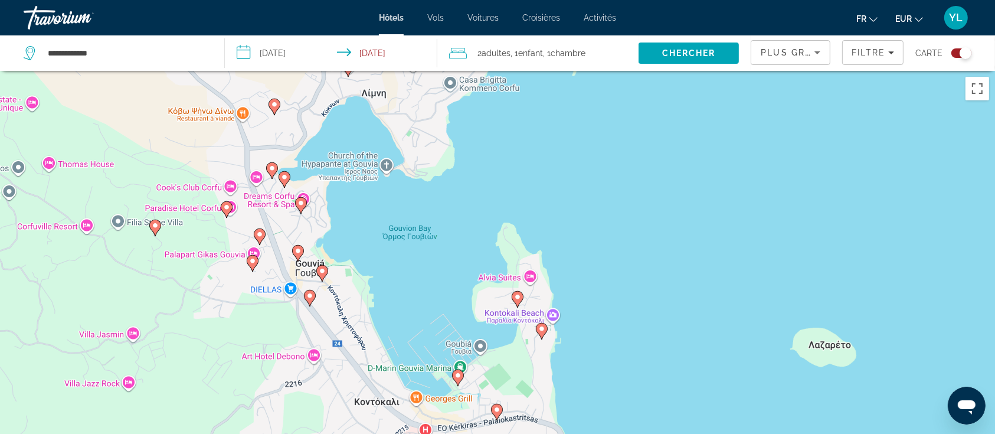
click at [514, 302] on gmp-advanced-marker "Main content" at bounding box center [518, 299] width 12 height 18
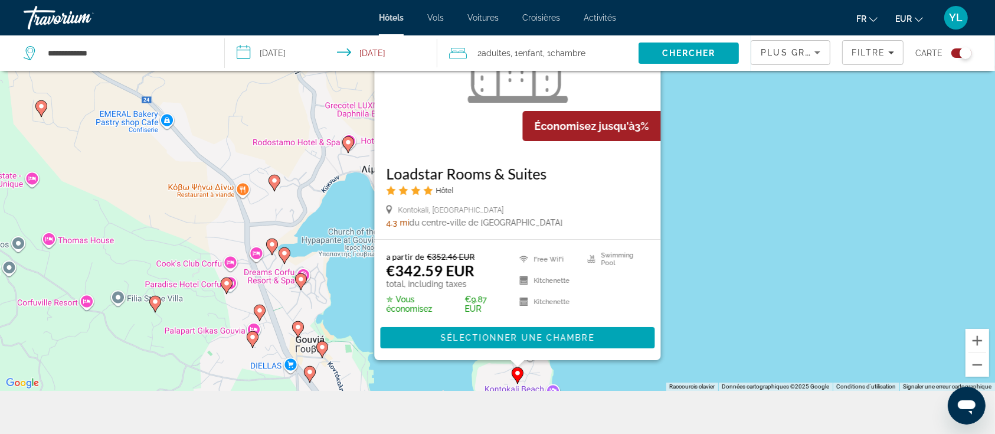
scroll to position [116, 0]
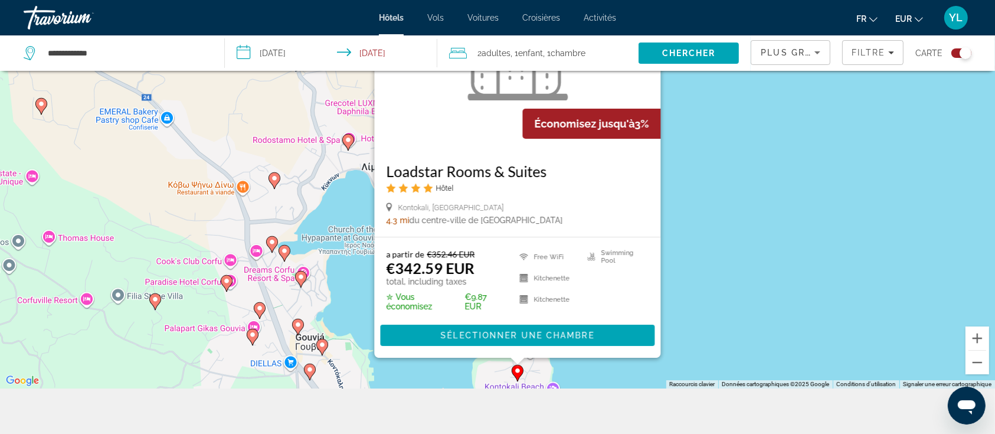
click at [714, 325] on div "Pour activer le glissement avec le clavier, appuyez sur Alt+Entrée. Une fois ce…" at bounding box center [497, 172] width 995 height 434
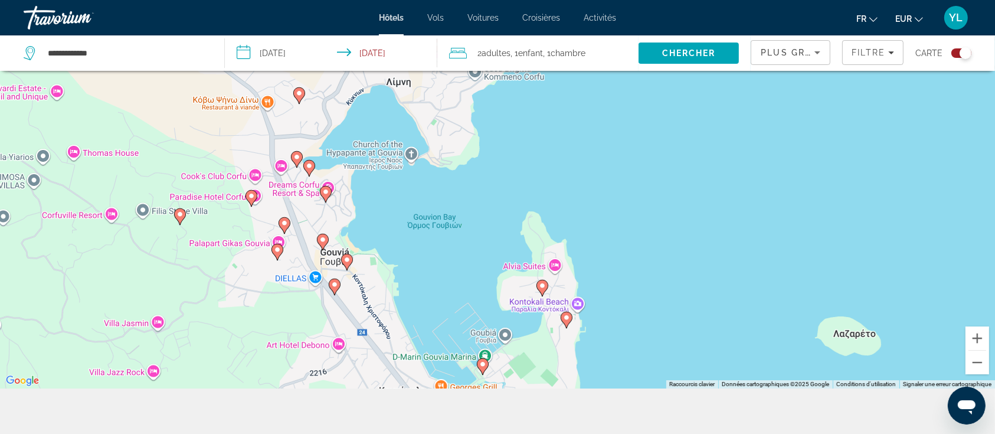
drag, startPoint x: 605, startPoint y: 335, endPoint x: 629, endPoint y: 246, distance: 93.1
click at [629, 246] on div "Pour activer le glissement avec le clavier, appuyez sur Alt+Entrée. Une fois ce…" at bounding box center [497, 172] width 995 height 434
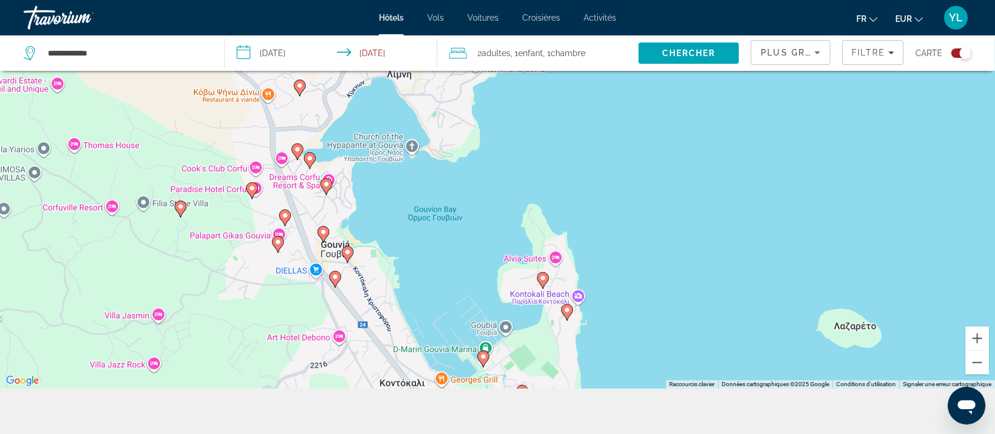
click at [566, 313] on icon "Main content" at bounding box center [567, 311] width 11 height 15
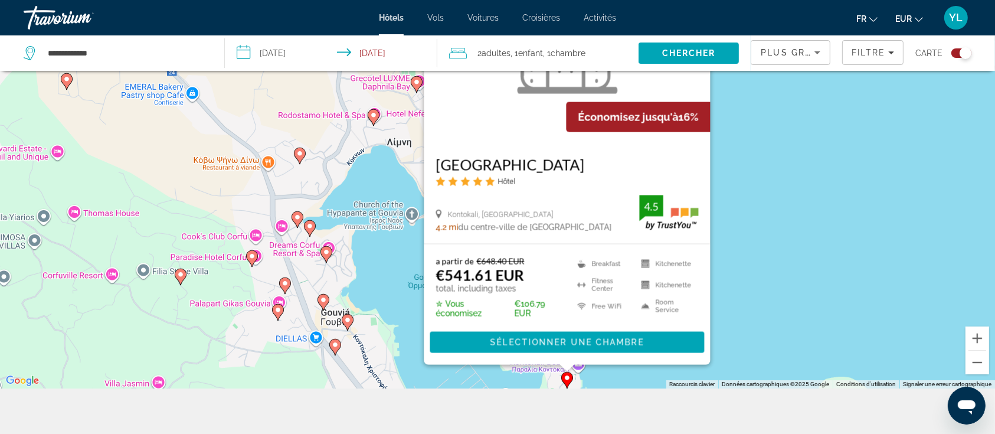
click at [757, 267] on div "Pour activer le glissement avec le clavier, appuyez sur Alt+Entrée. Une fois ce…" at bounding box center [497, 172] width 995 height 434
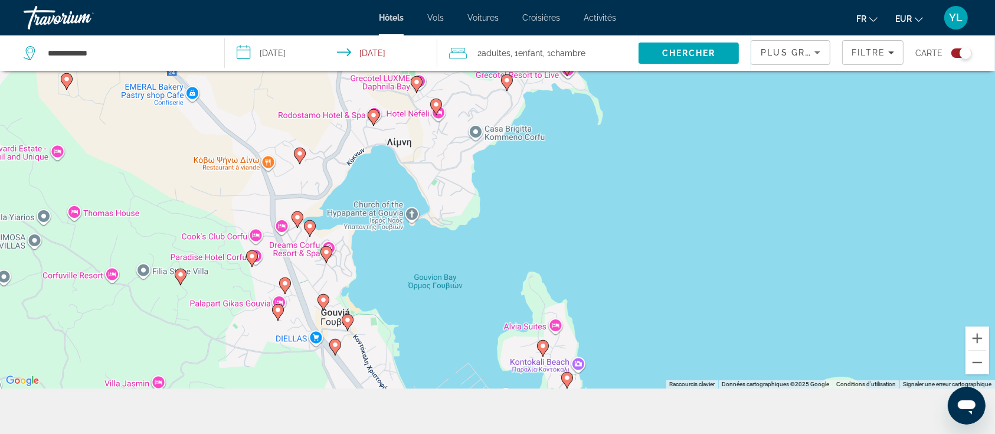
click at [960, 54] on div "Toggle map" at bounding box center [966, 53] width 12 height 12
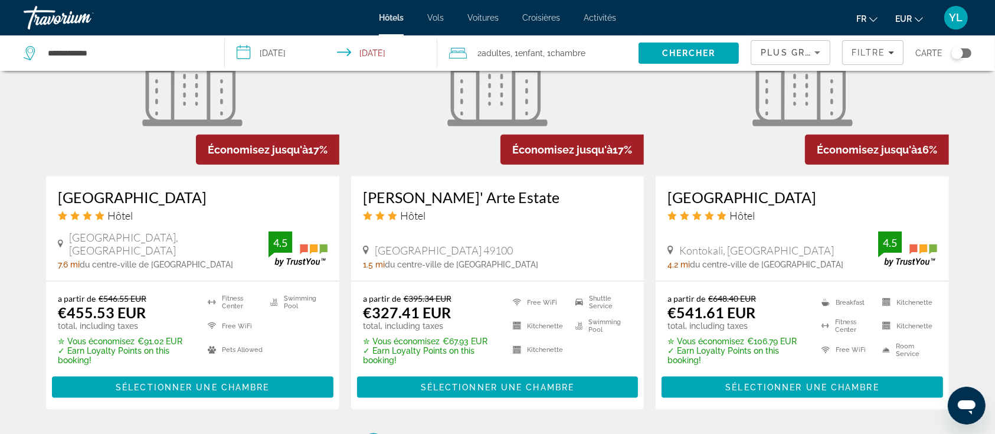
scroll to position [1464, 0]
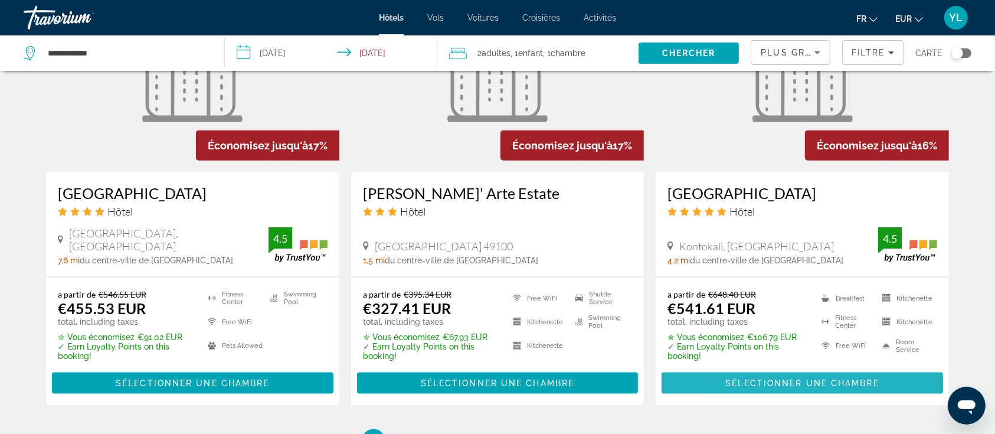
click at [746, 380] on span "Sélectionner une chambre" at bounding box center [802, 382] width 153 height 9
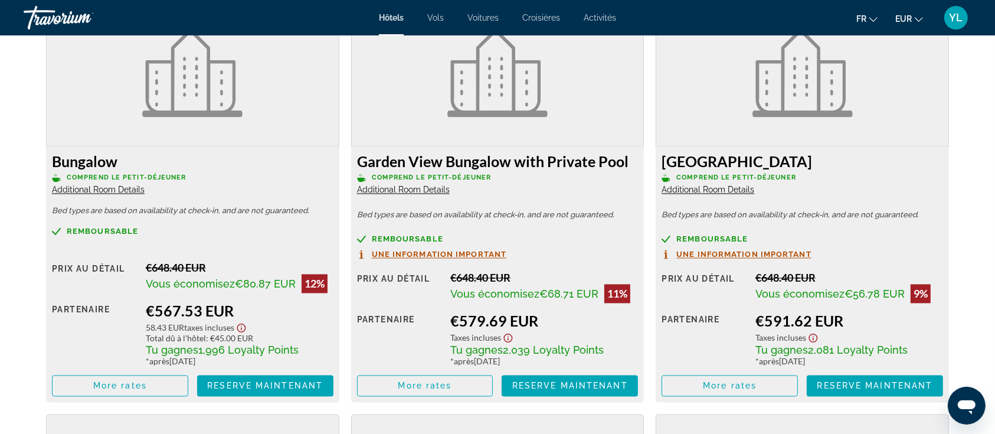
scroll to position [2082, 0]
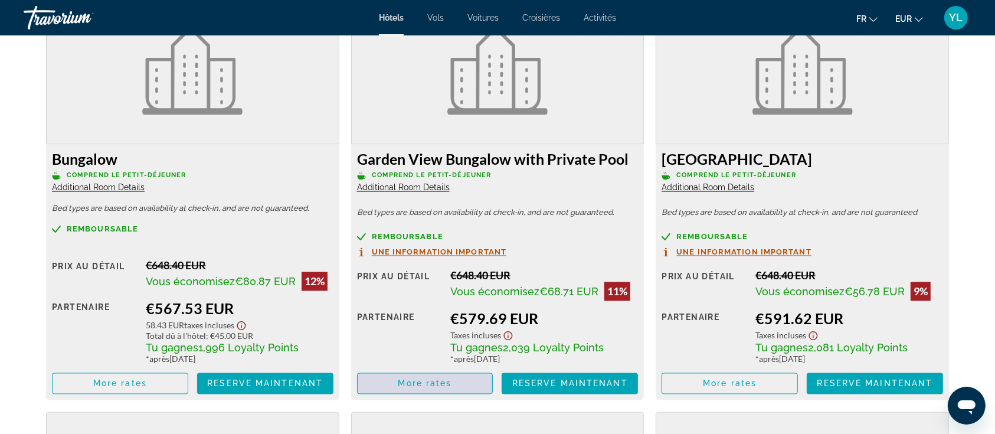
click at [419, 384] on span "More rates" at bounding box center [425, 383] width 54 height 9
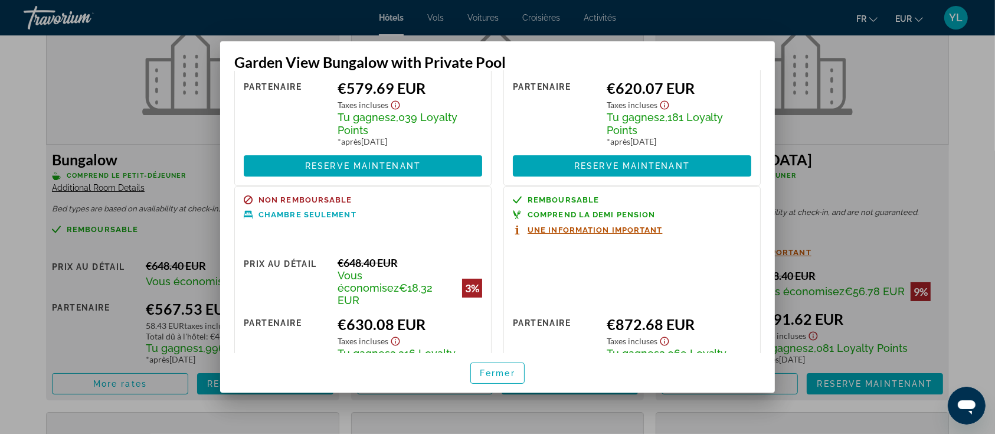
scroll to position [45, 0]
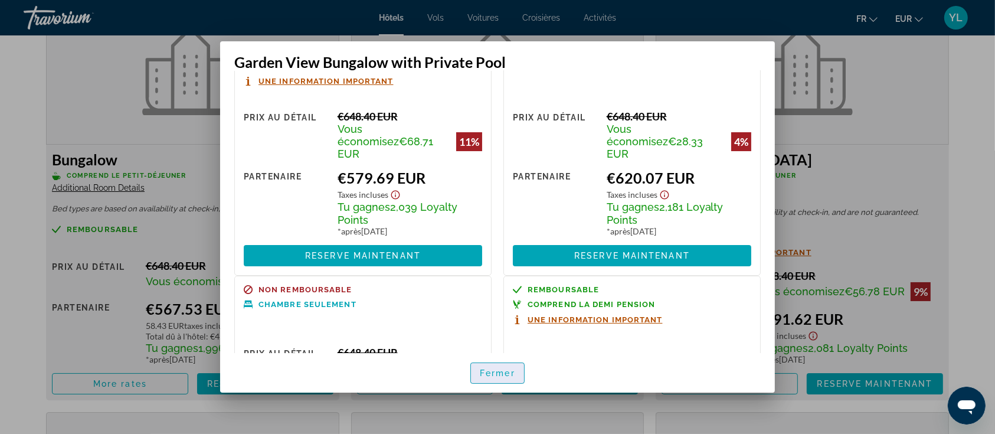
click at [511, 365] on span "button" at bounding box center [497, 373] width 53 height 28
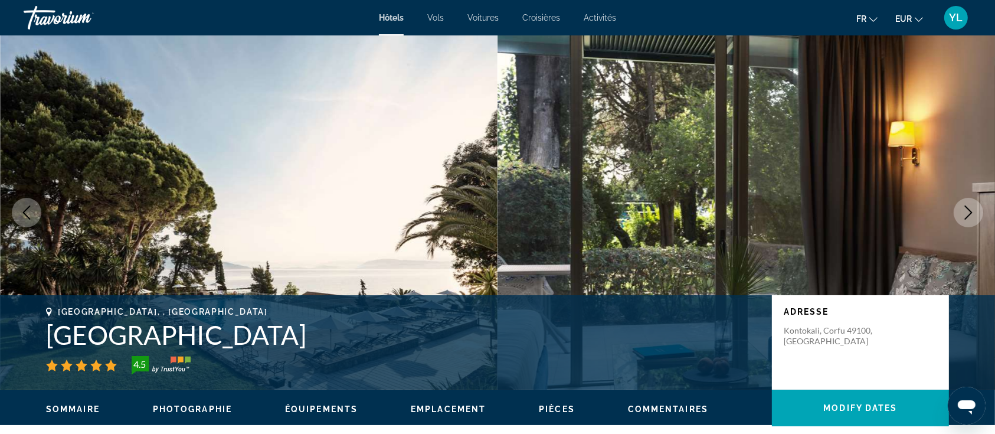
scroll to position [2082, 0]
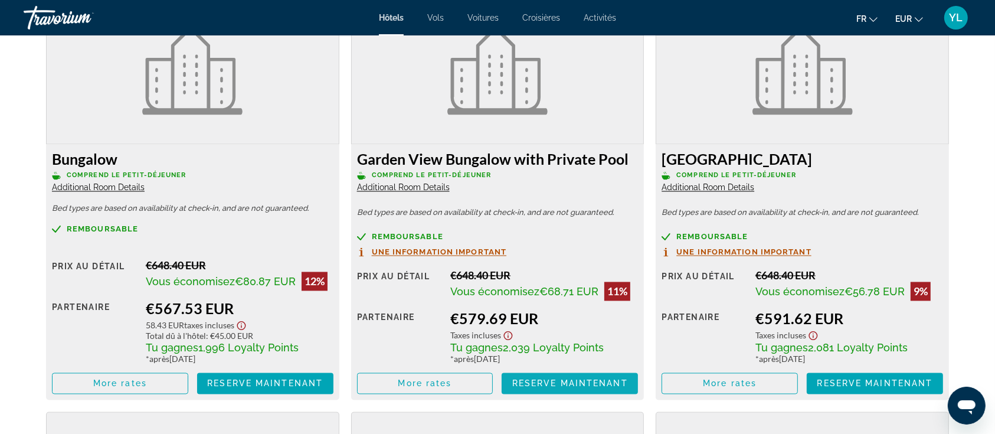
click at [557, 384] on span "Reserve maintenant" at bounding box center [570, 383] width 116 height 9
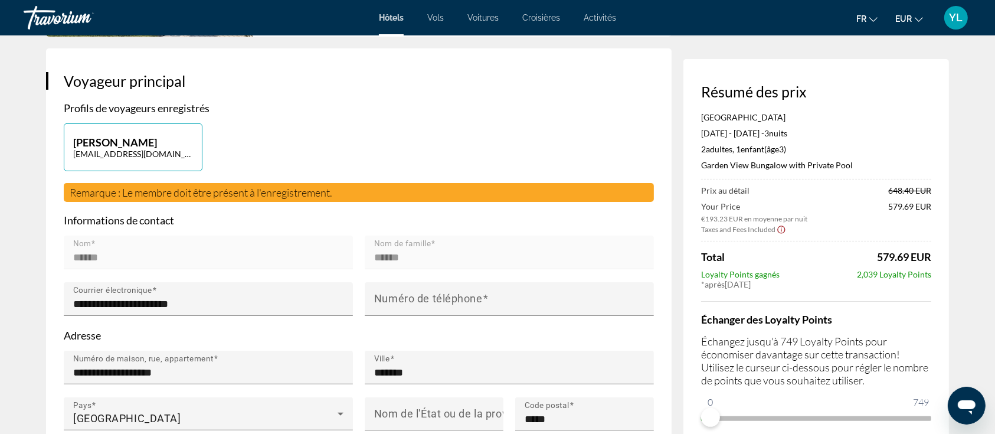
scroll to position [237, 0]
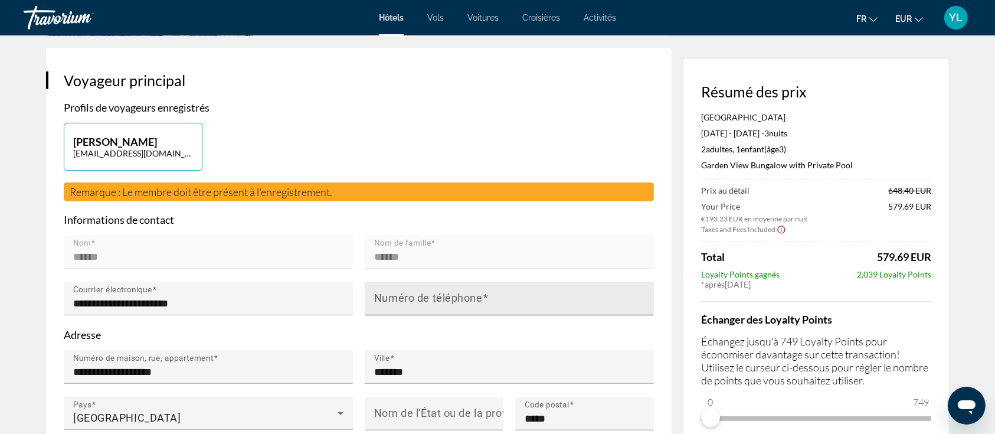
click at [464, 298] on mat-label "Numéro de téléphone" at bounding box center [428, 298] width 109 height 12
click at [464, 298] on input "Numéro de téléphone" at bounding box center [512, 303] width 277 height 14
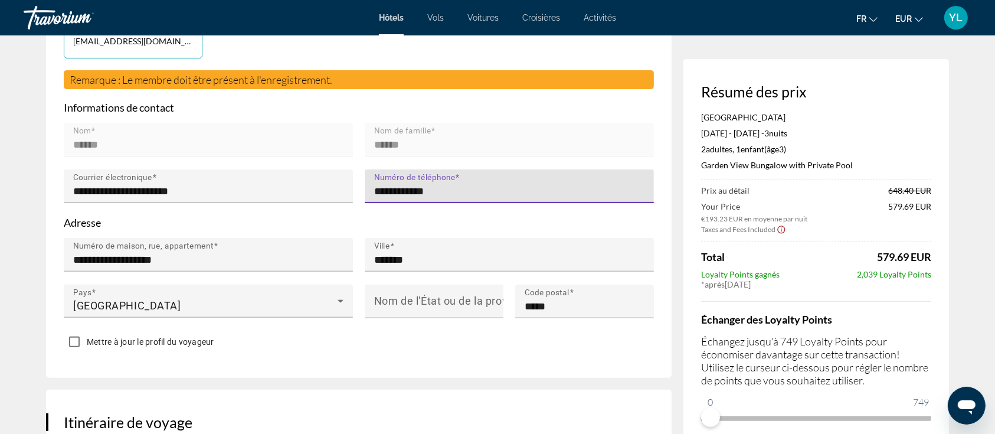
scroll to position [453, 0]
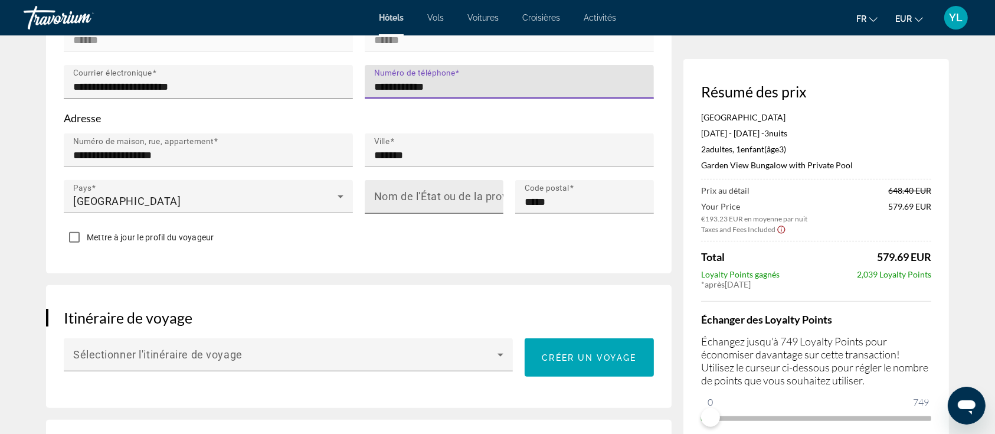
type input "**********"
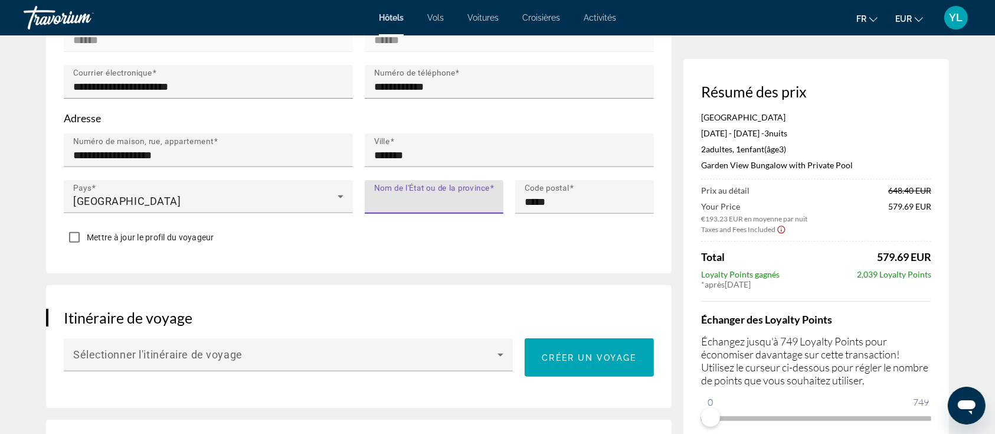
click at [411, 202] on input "Nom de l'État ou de la province" at bounding box center [437, 202] width 127 height 14
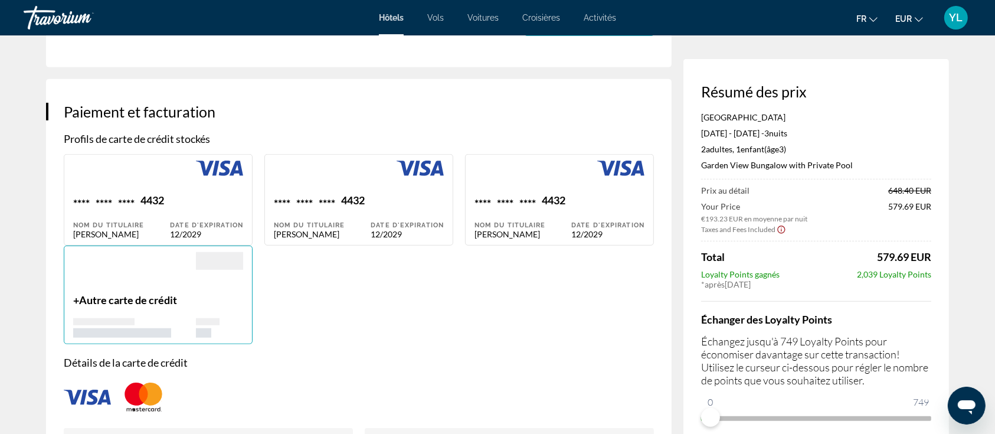
scroll to position [795, 0]
type input "********"
click at [193, 208] on div "Date d'expiration 12/2029" at bounding box center [206, 215] width 73 height 45
type input "******"
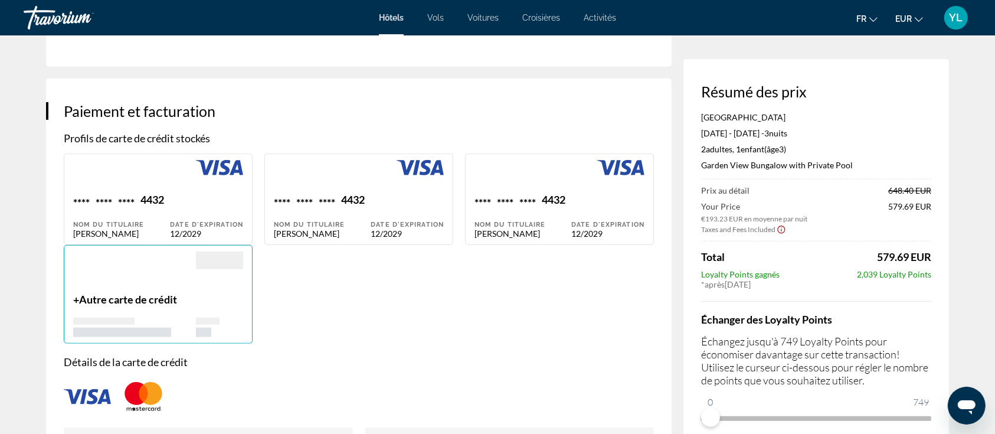
type input "**********"
type input "*******"
type input "********"
type input "*****"
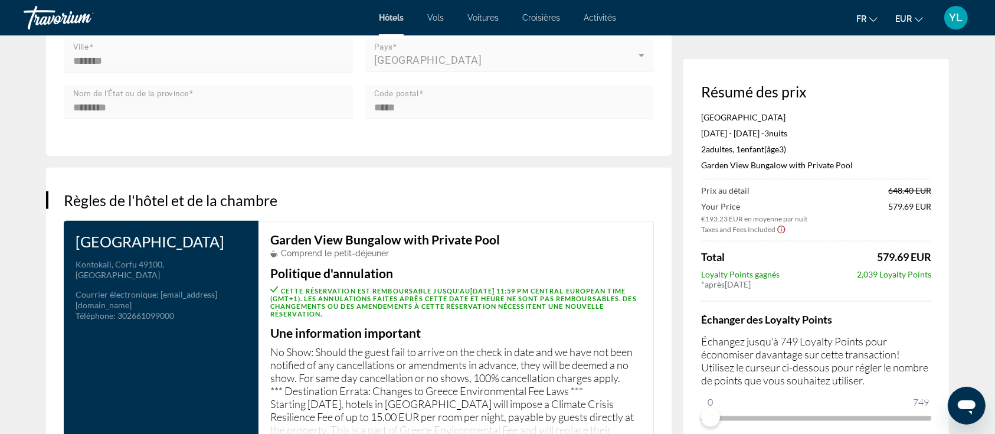
scroll to position [1547, 0]
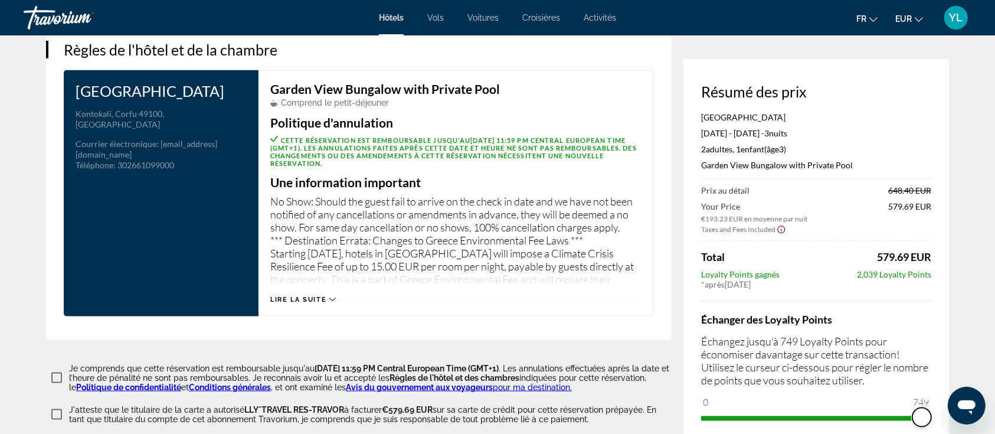
drag, startPoint x: 1657, startPoint y: 803, endPoint x: 957, endPoint y: 415, distance: 799.9
click at [937, 420] on div "Résumé des prix [GEOGRAPHIC_DATA] [DATE] - [DATE] - 3 nuit nuits 2 Adulte Adult…" at bounding box center [817, 255] width 266 height 392
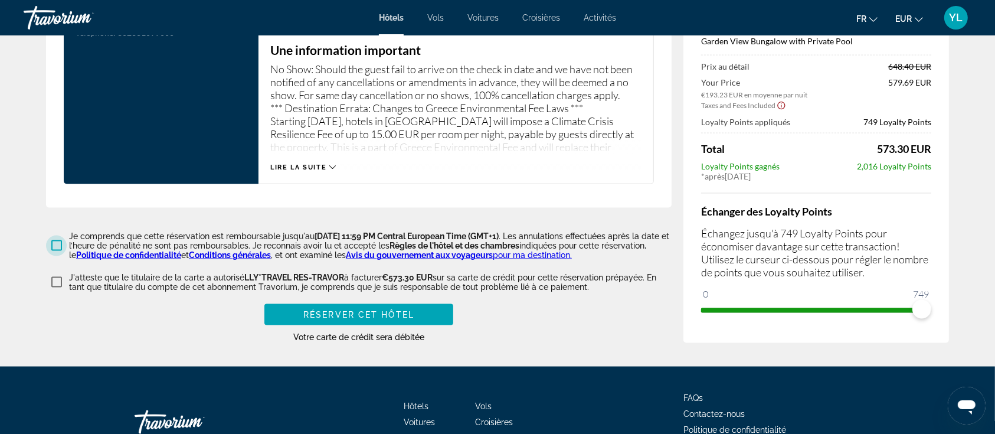
scroll to position [1680, 0]
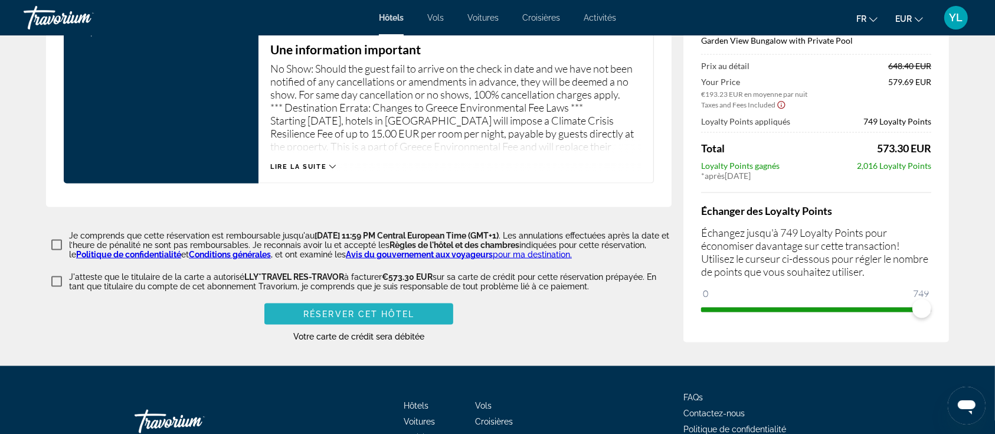
click at [345, 313] on span "Main content" at bounding box center [358, 314] width 189 height 28
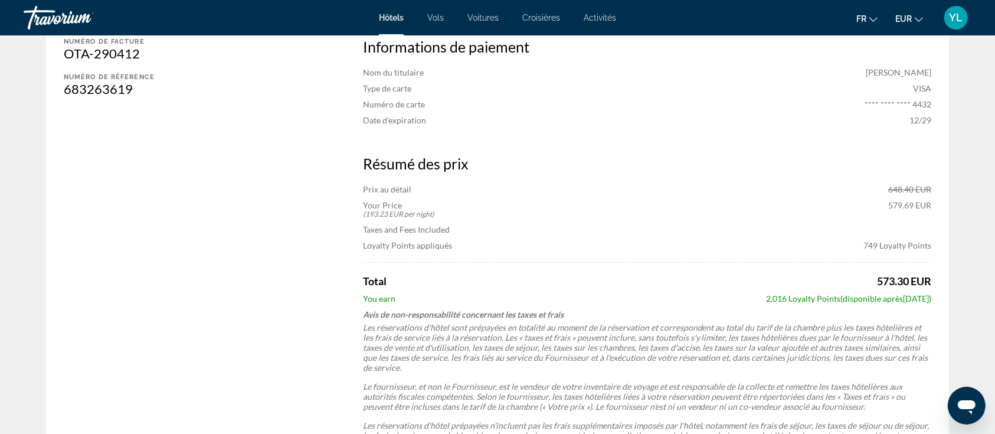
scroll to position [622, 0]
